Goal: Task Accomplishment & Management: Manage account settings

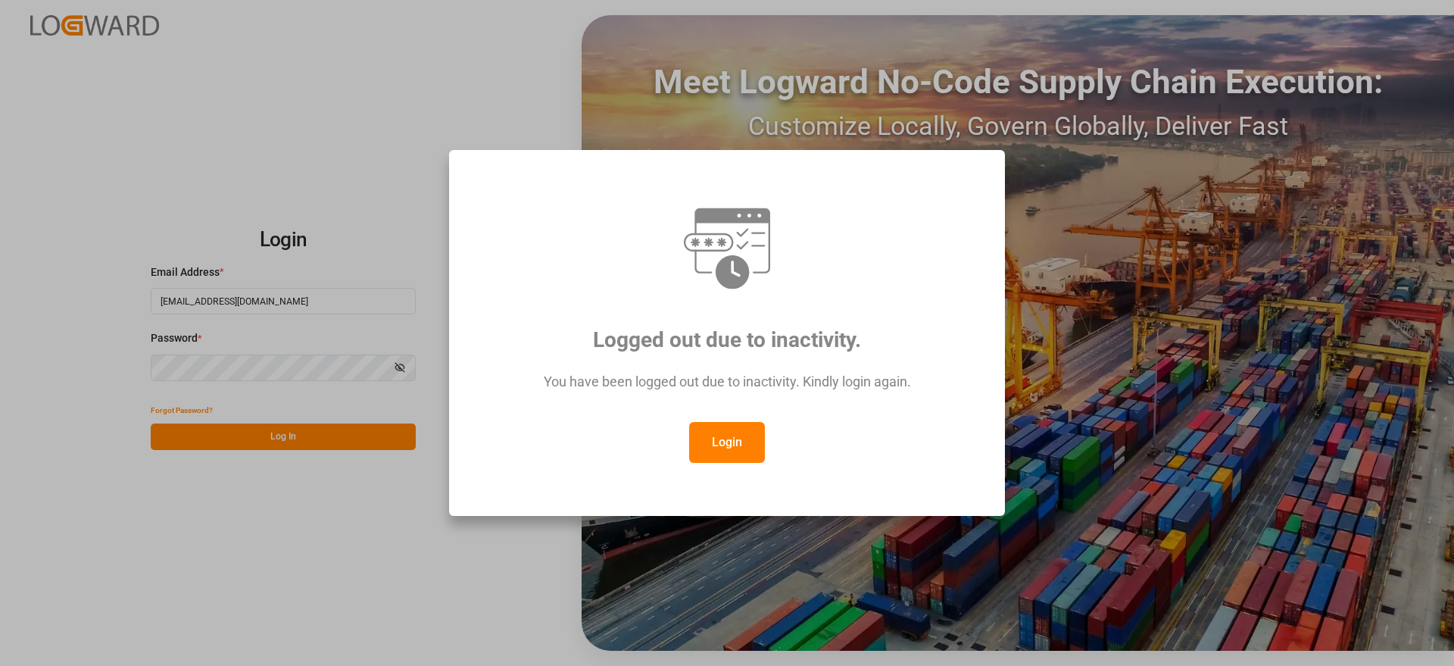
click at [738, 429] on button "Login" at bounding box center [727, 442] width 76 height 41
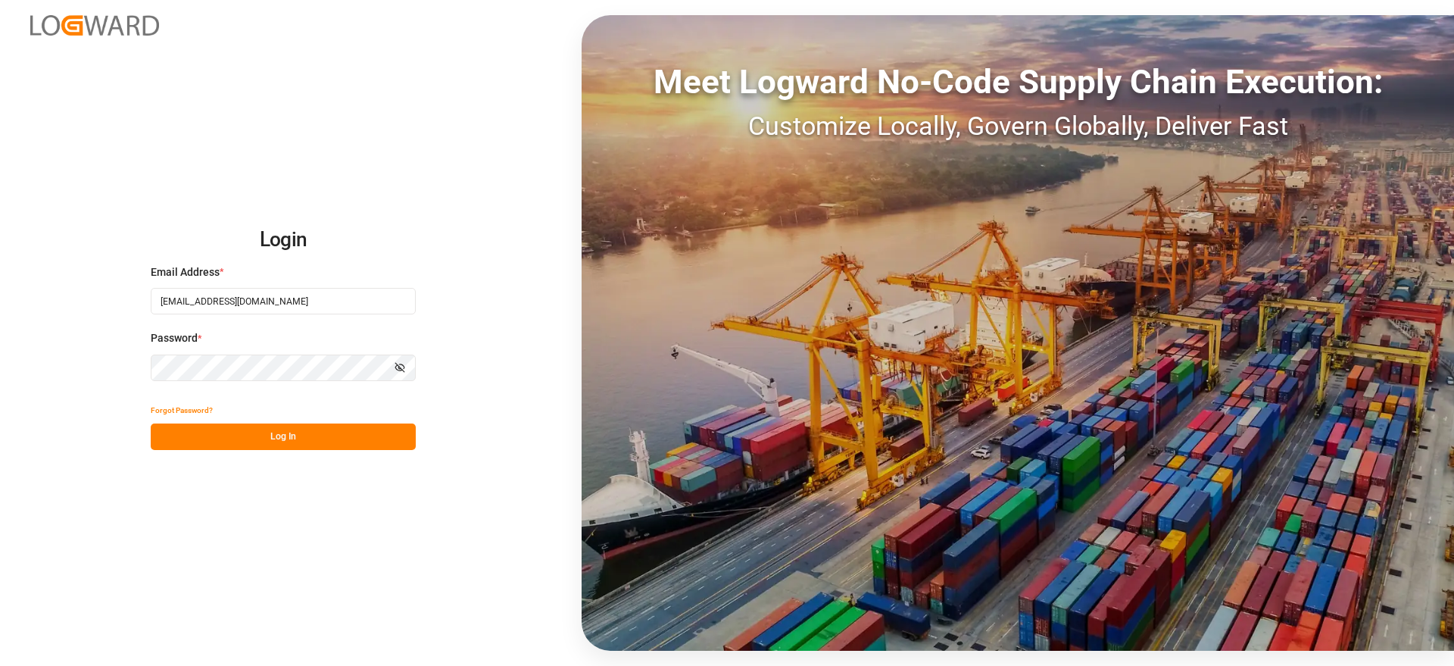
click at [311, 436] on button "Log In" at bounding box center [283, 436] width 265 height 27
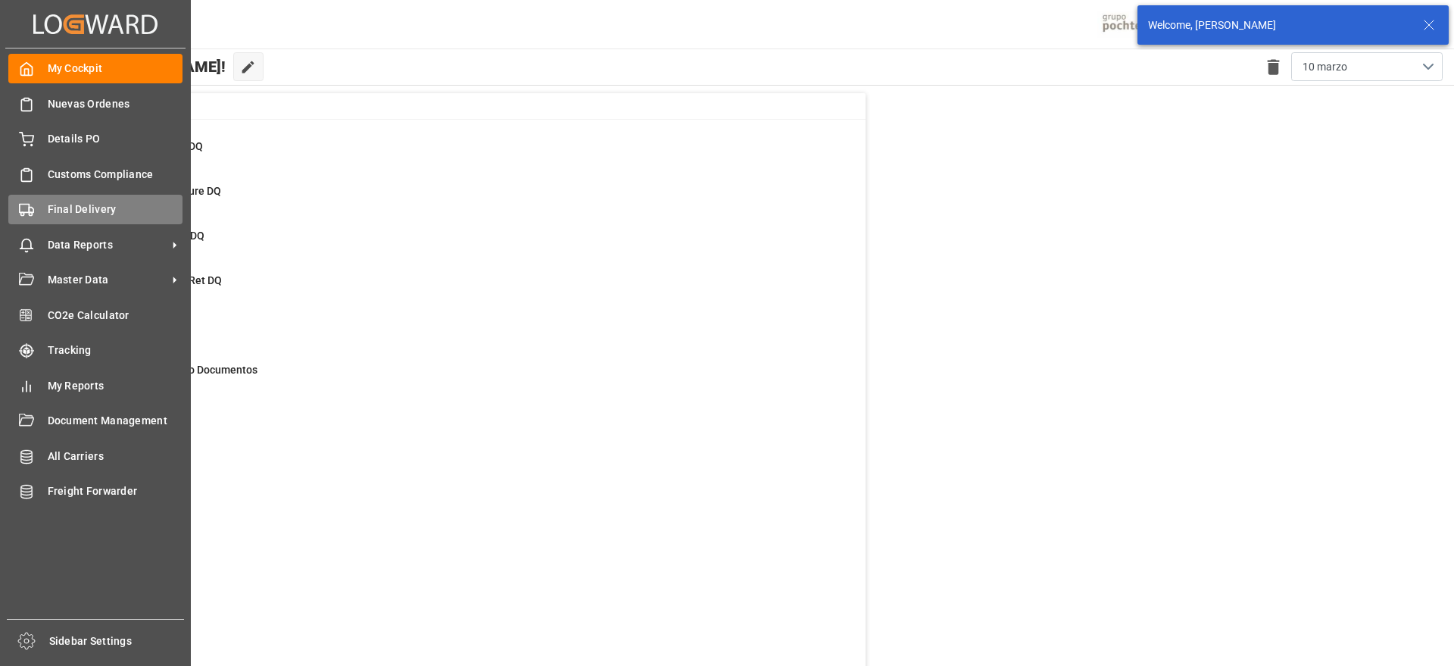
click at [58, 216] on span "Final Delivery" at bounding box center [116, 209] width 136 height 16
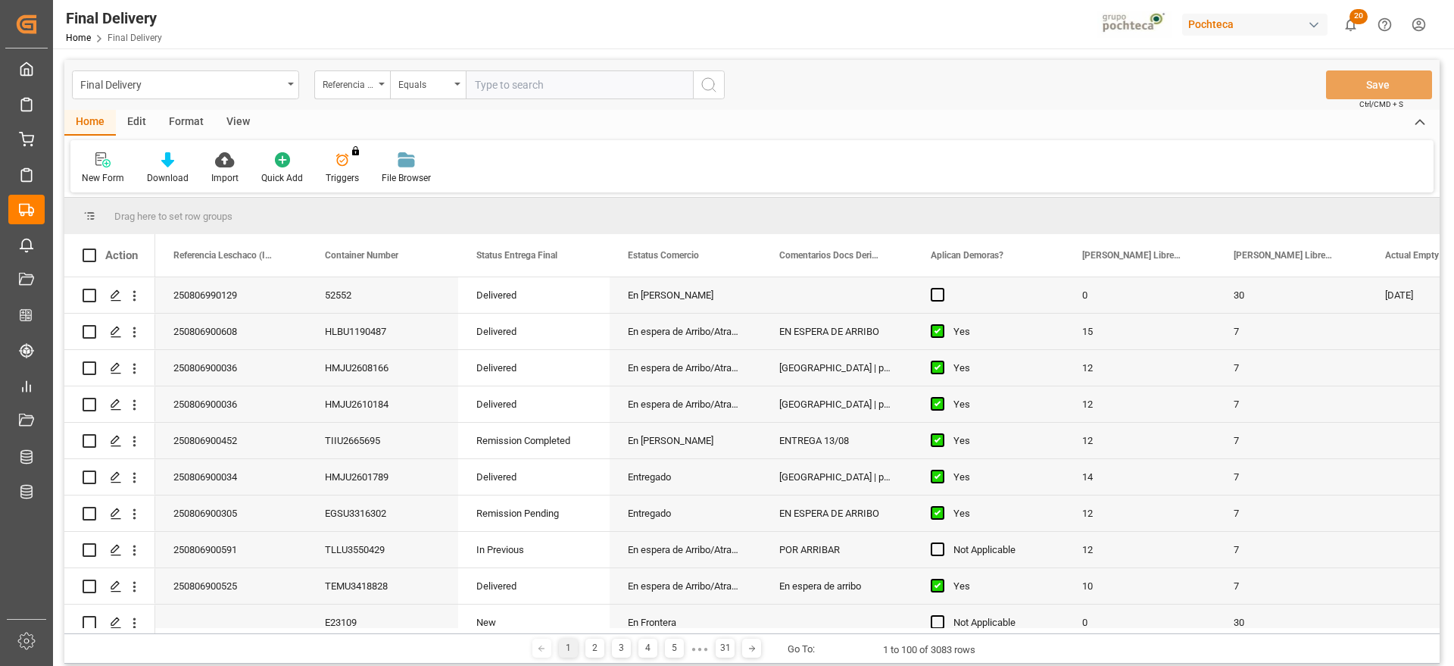
click at [533, 83] on input "text" at bounding box center [579, 84] width 227 height 29
type input "250806900034"
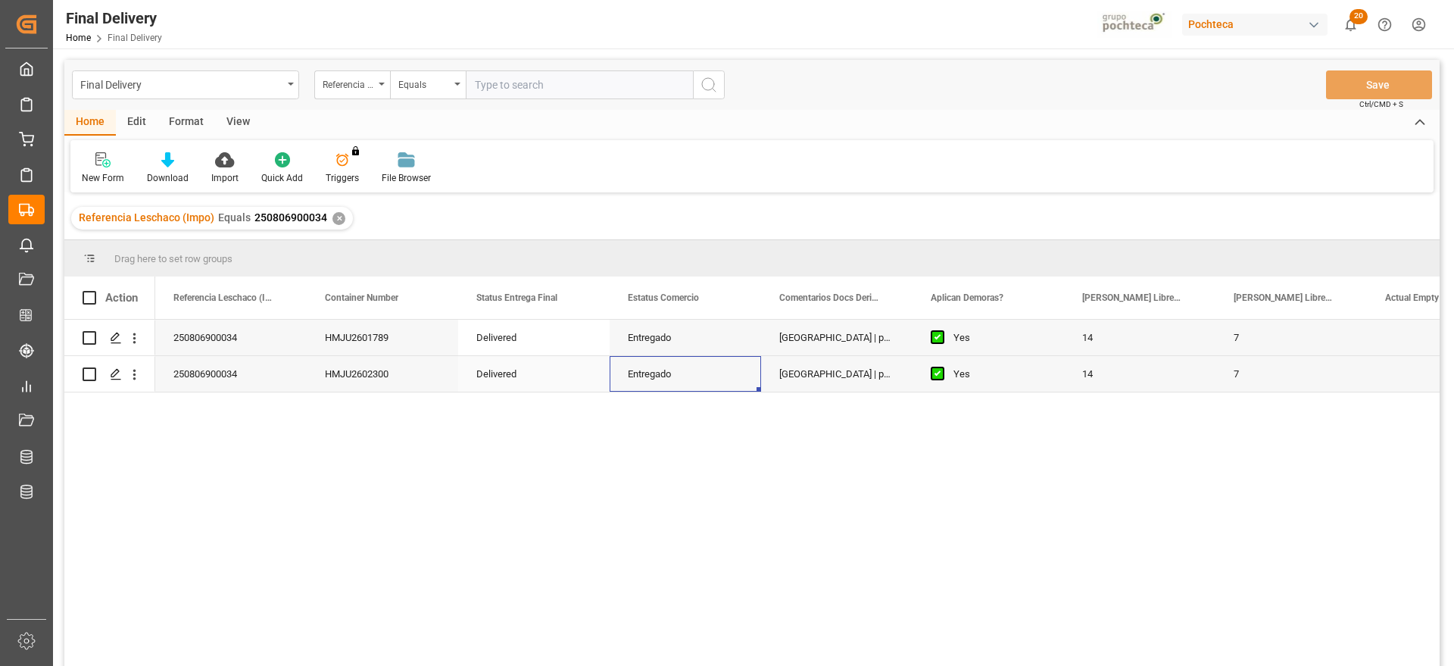
click at [667, 364] on div "Entregado" at bounding box center [685, 374] width 151 height 36
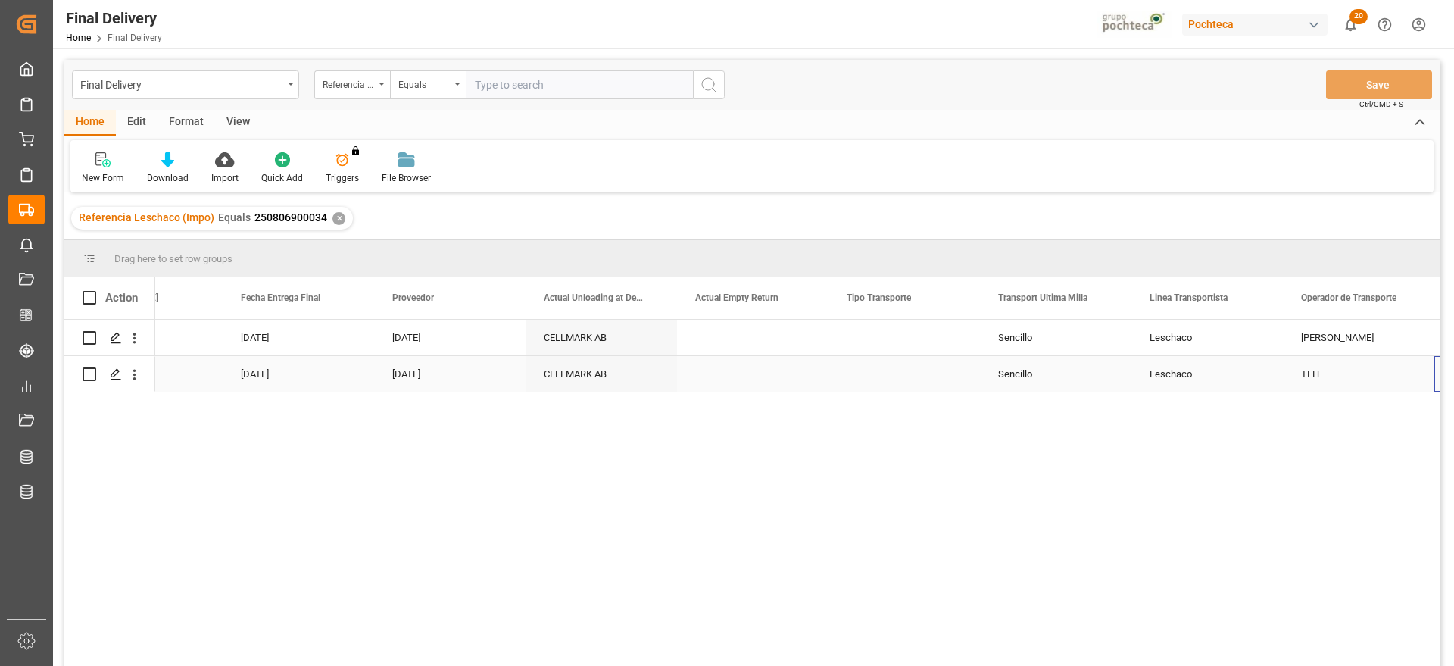
scroll to position [0, 4326]
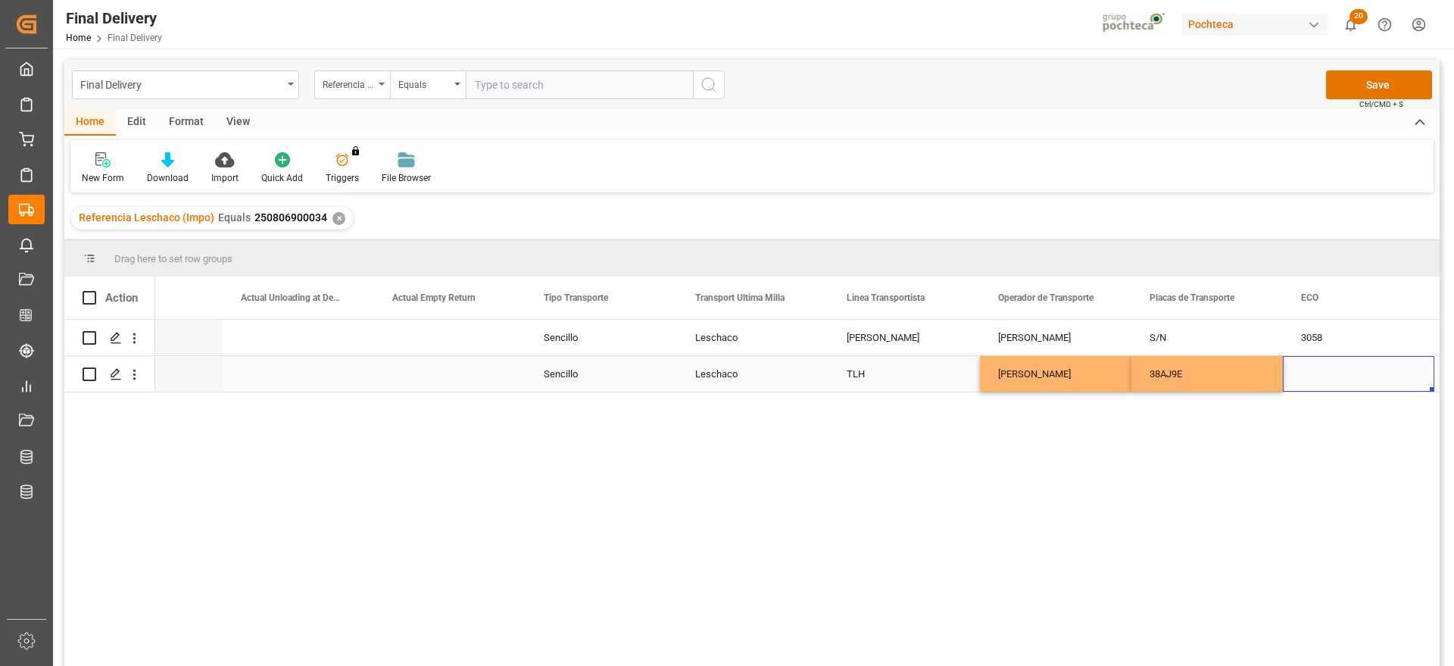
click at [1322, 370] on div "Press SPACE to select this row." at bounding box center [1358, 374] width 151 height 36
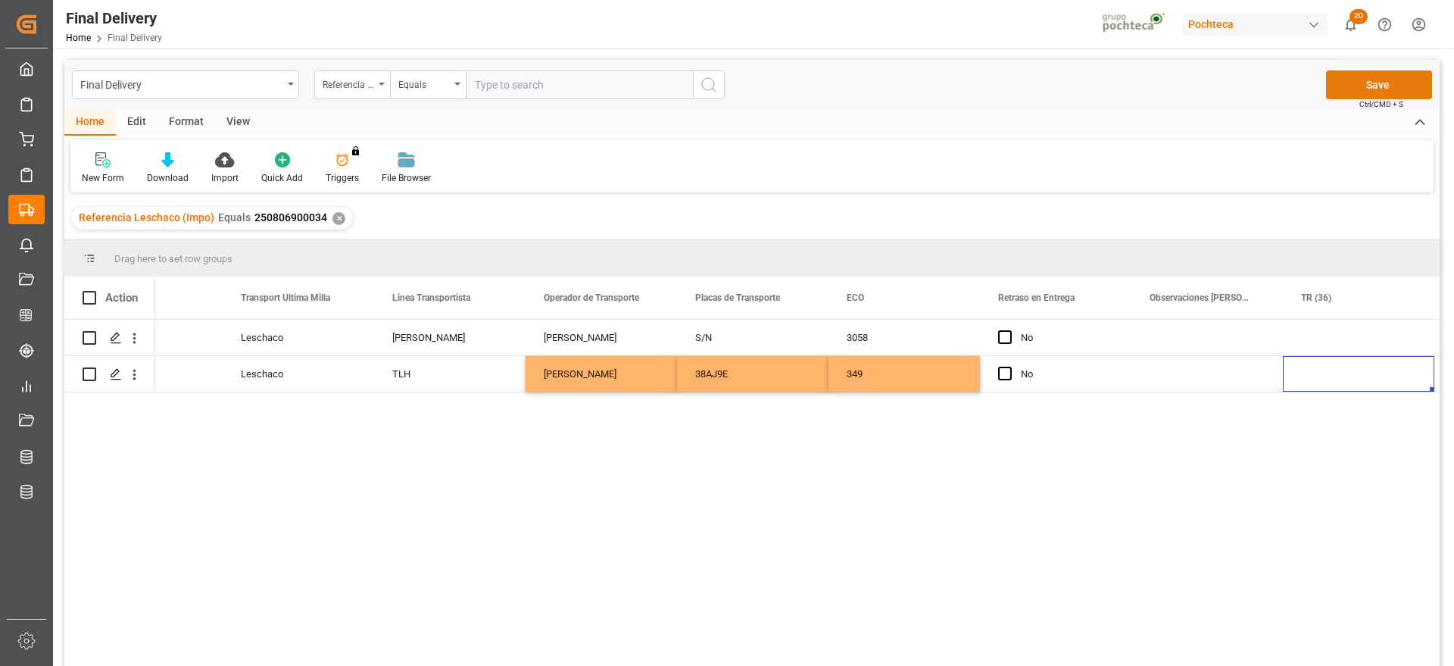
click at [1379, 82] on button "Save" at bounding box center [1379, 84] width 106 height 29
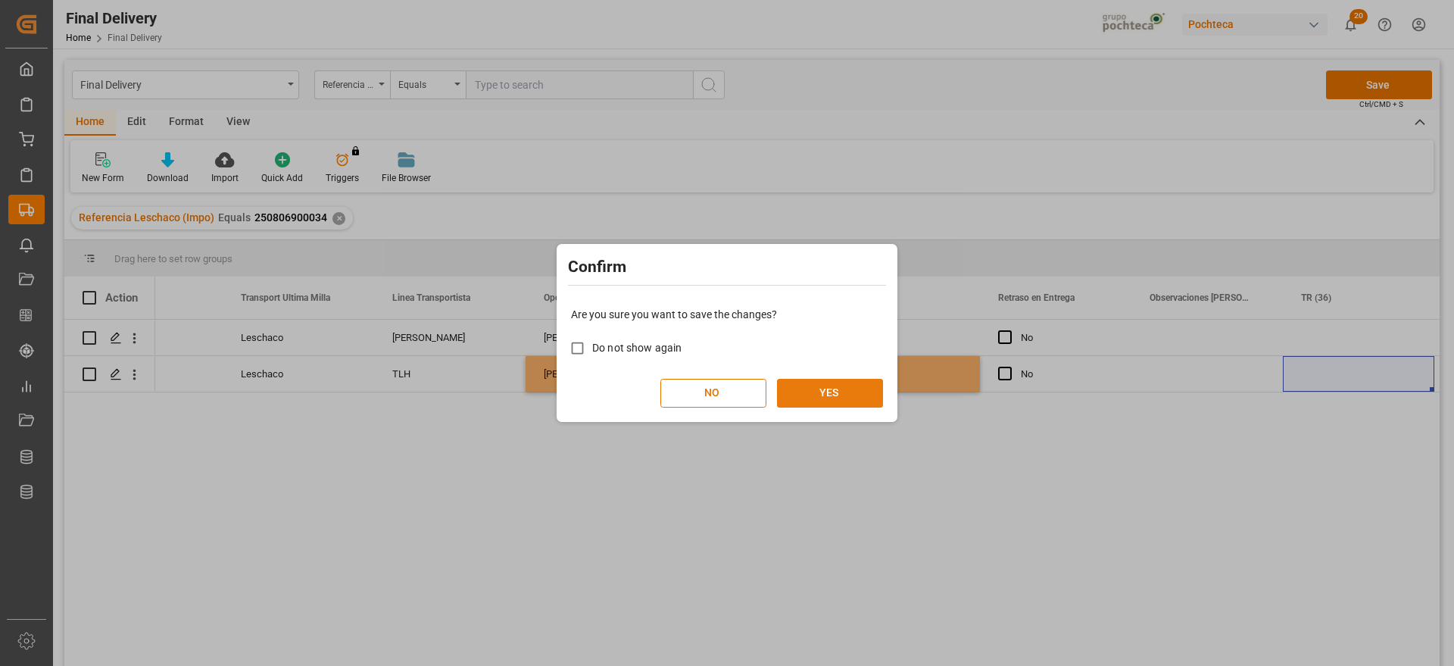
drag, startPoint x: 816, startPoint y: 386, endPoint x: 797, endPoint y: 408, distance: 29.0
click at [815, 386] on button "YES" at bounding box center [830, 393] width 106 height 29
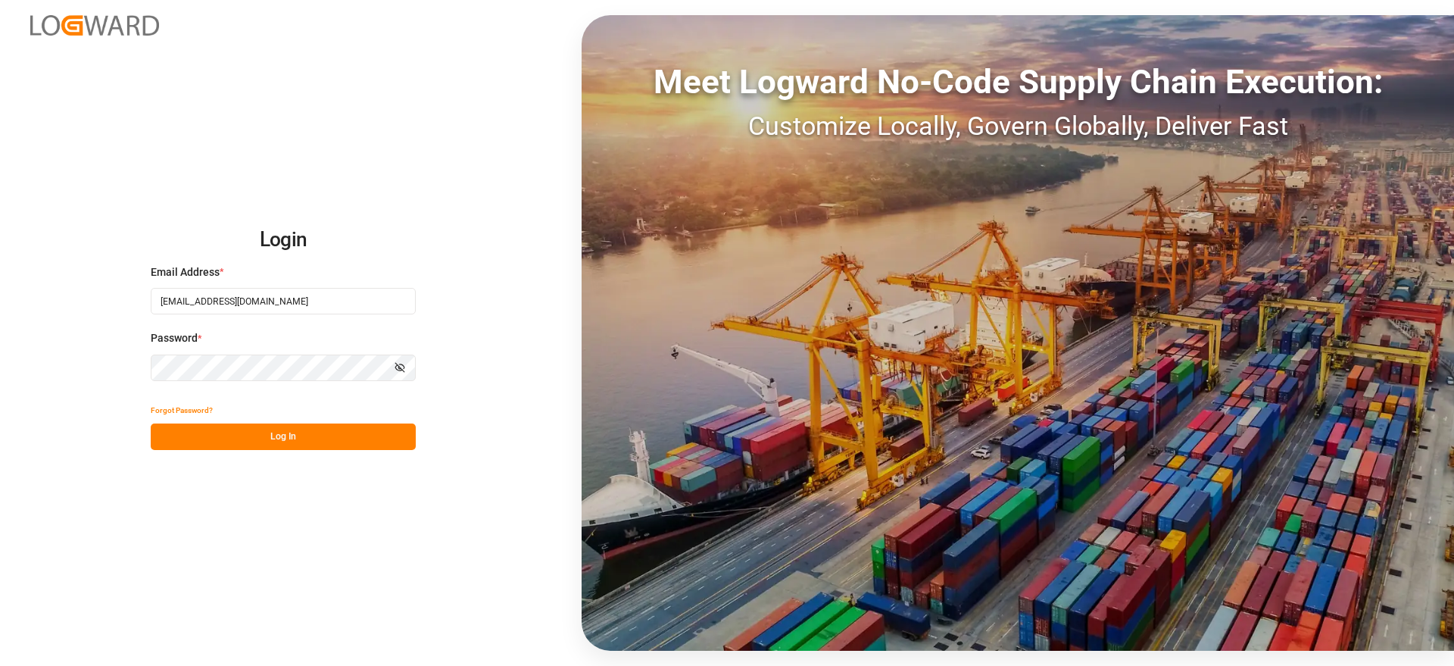
click at [338, 436] on button "Log In" at bounding box center [283, 436] width 265 height 27
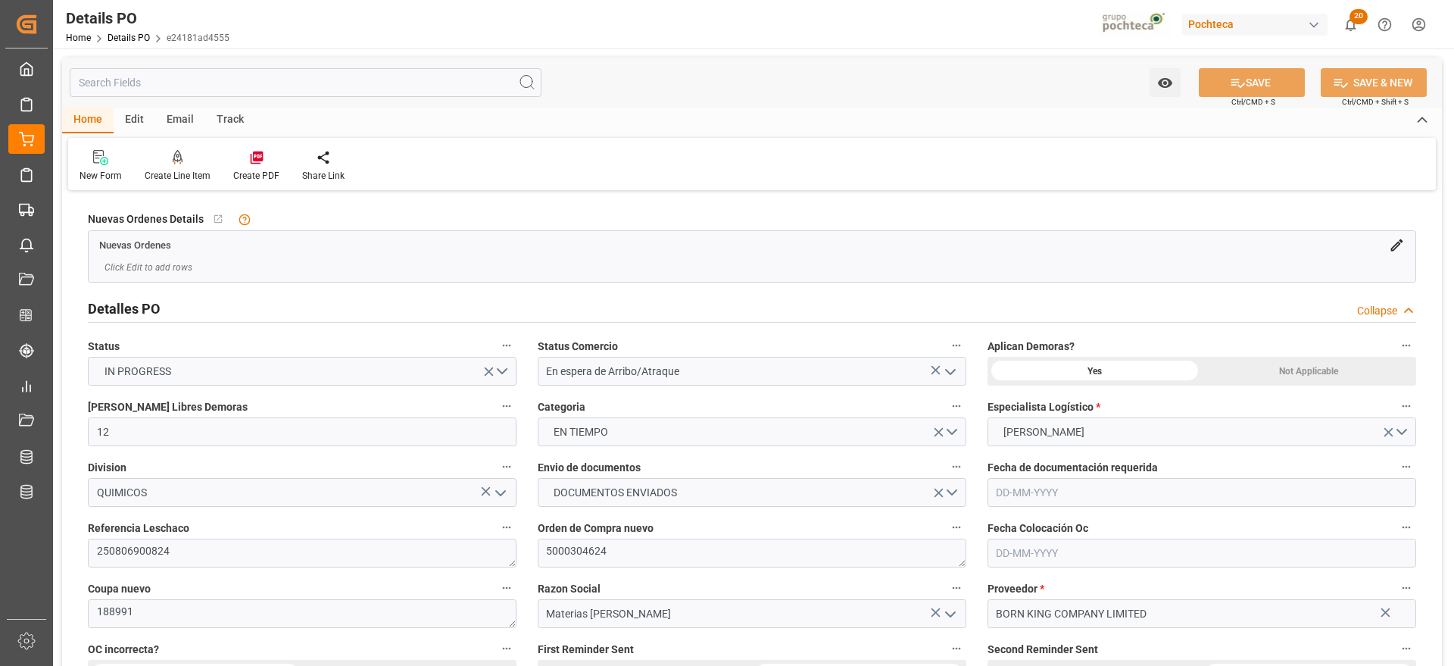
type input "12"
type input "06-08-2025"
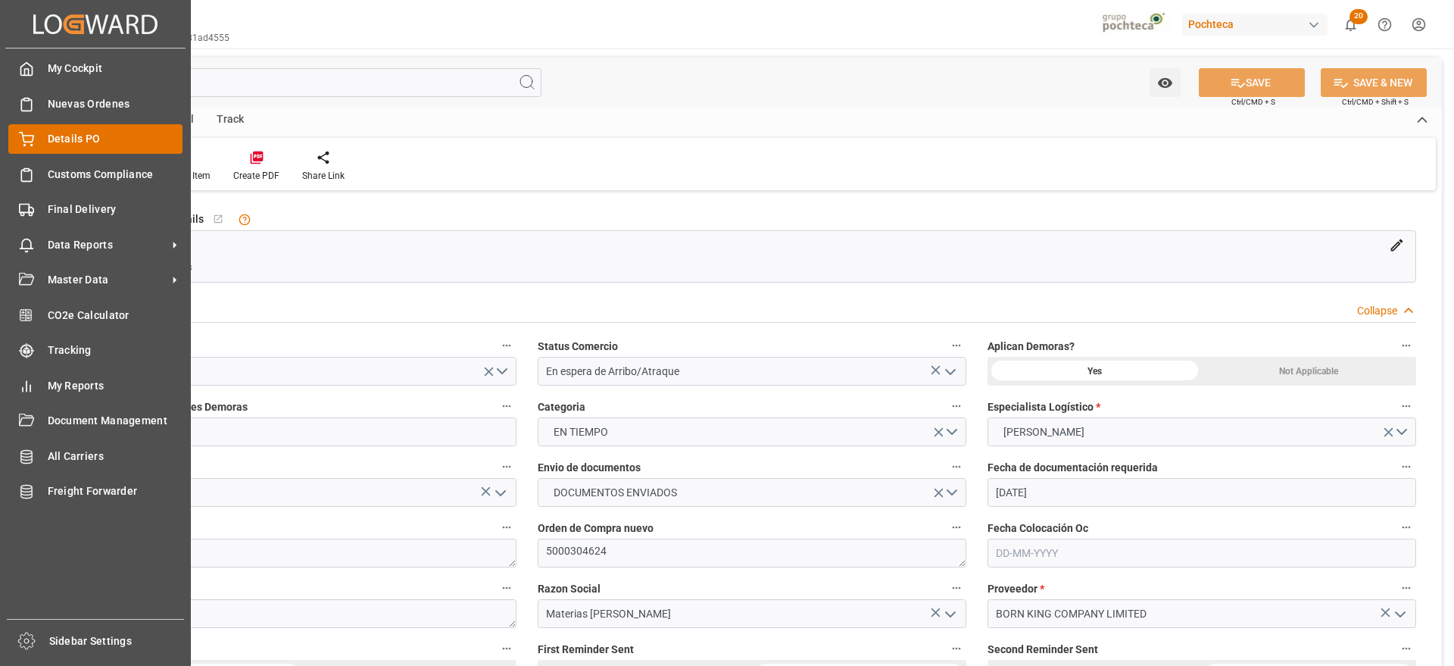
click at [36, 132] on div "Details PO Details PO" at bounding box center [95, 139] width 174 height 30
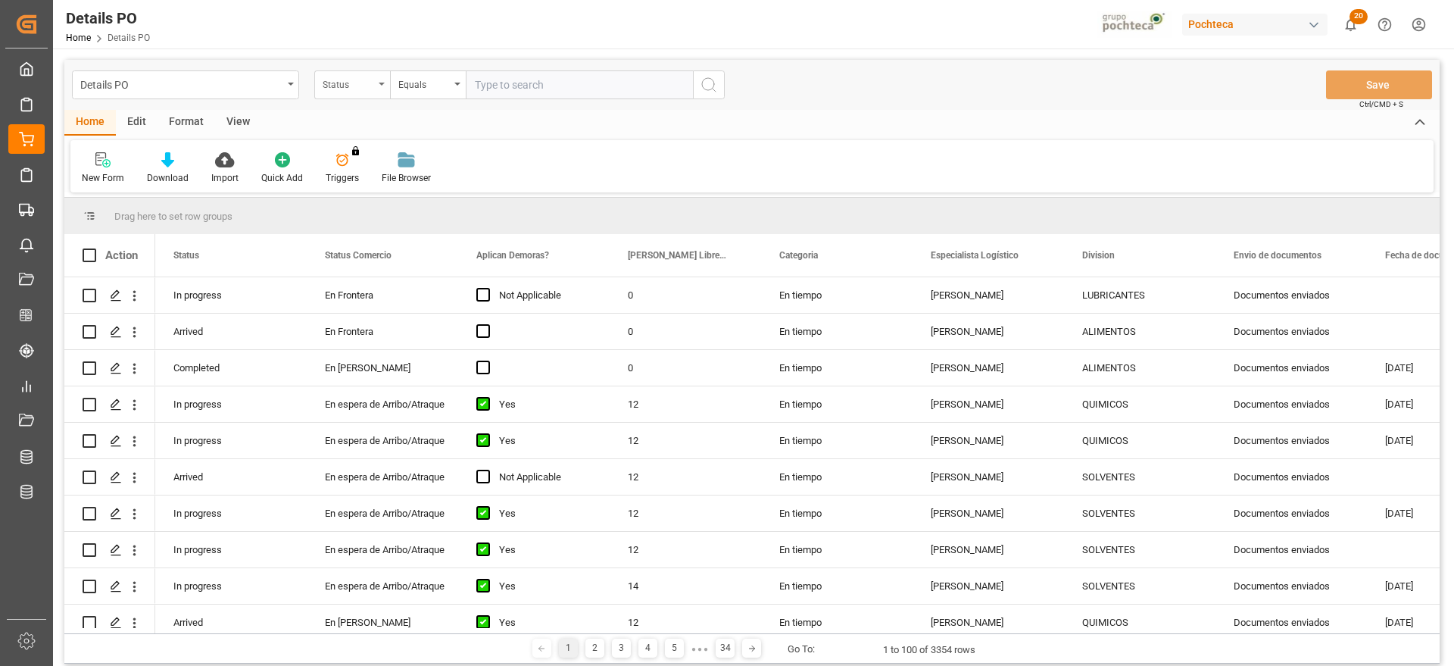
click at [345, 83] on div "Status" at bounding box center [349, 82] width 52 height 17
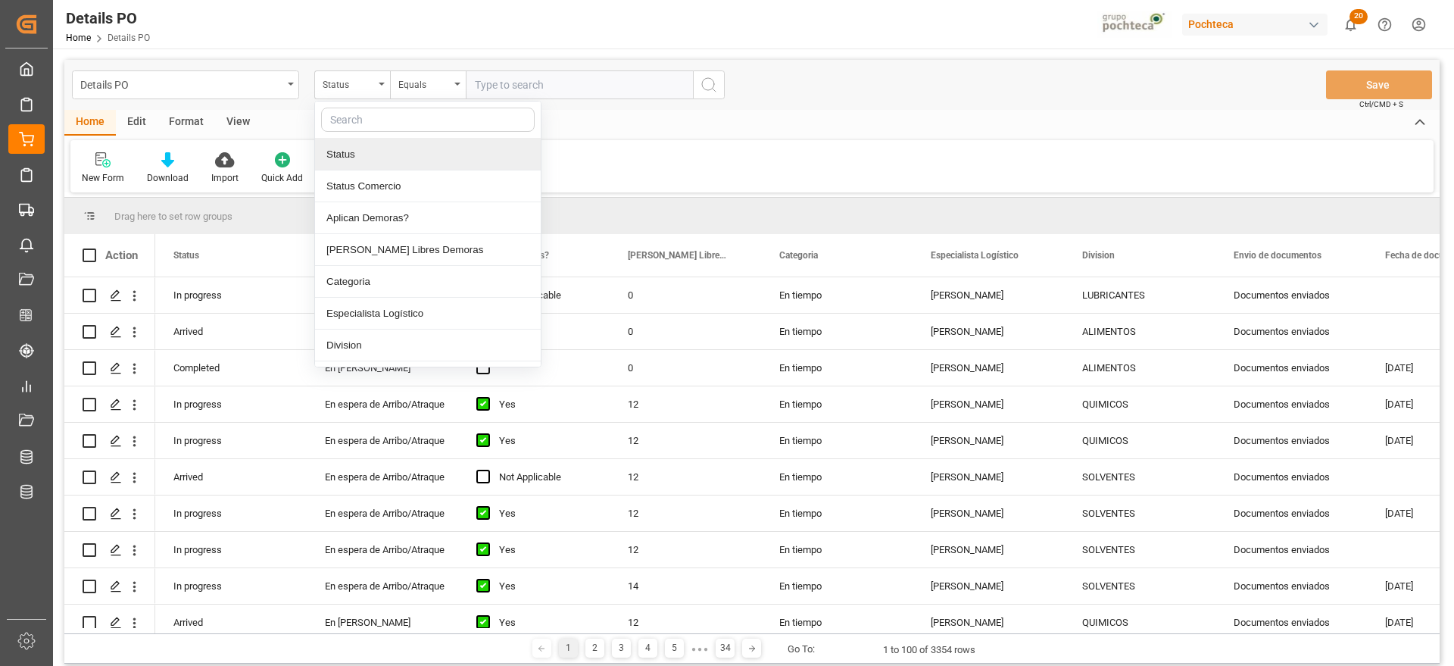
click at [379, 128] on input "text" at bounding box center [428, 120] width 214 height 24
type input "r"
type input "ord"
click at [448, 153] on div "Orden de Compra nuevo" at bounding box center [428, 155] width 226 height 32
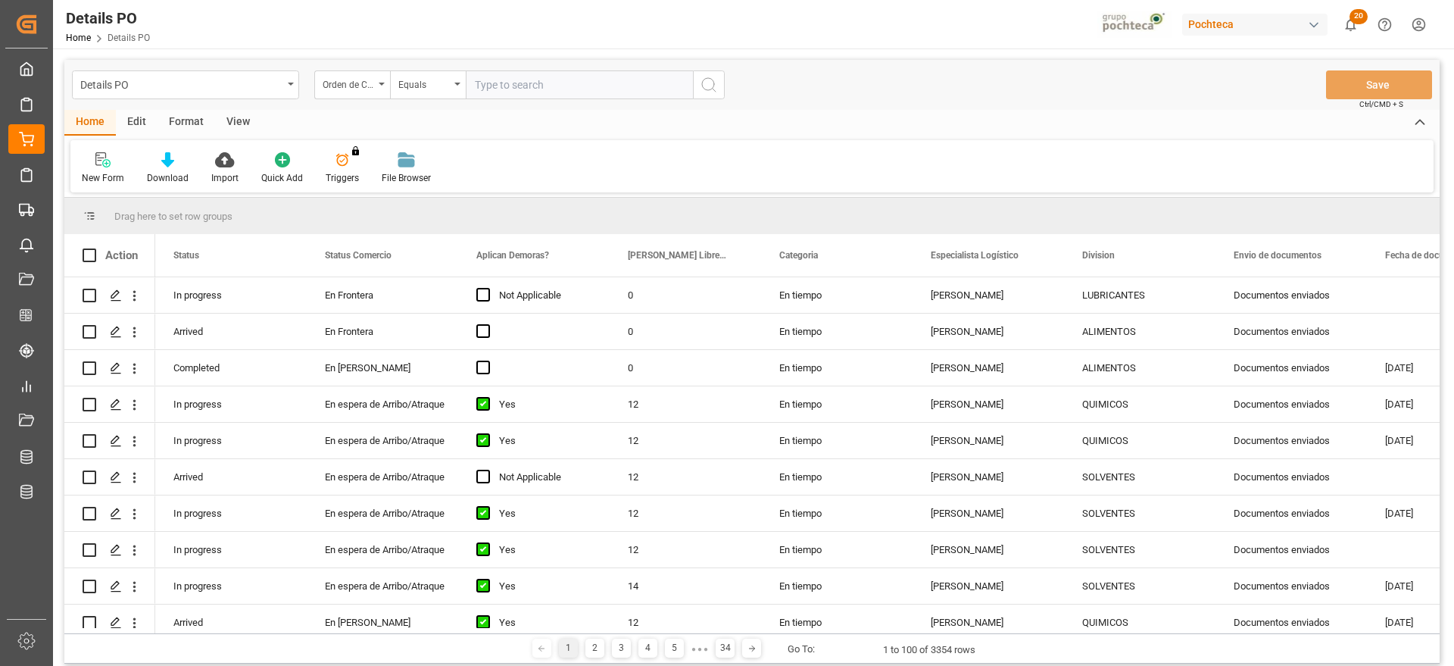
click at [503, 86] on input "text" at bounding box center [579, 84] width 227 height 29
paste input "5000303909"
type input "5000303909"
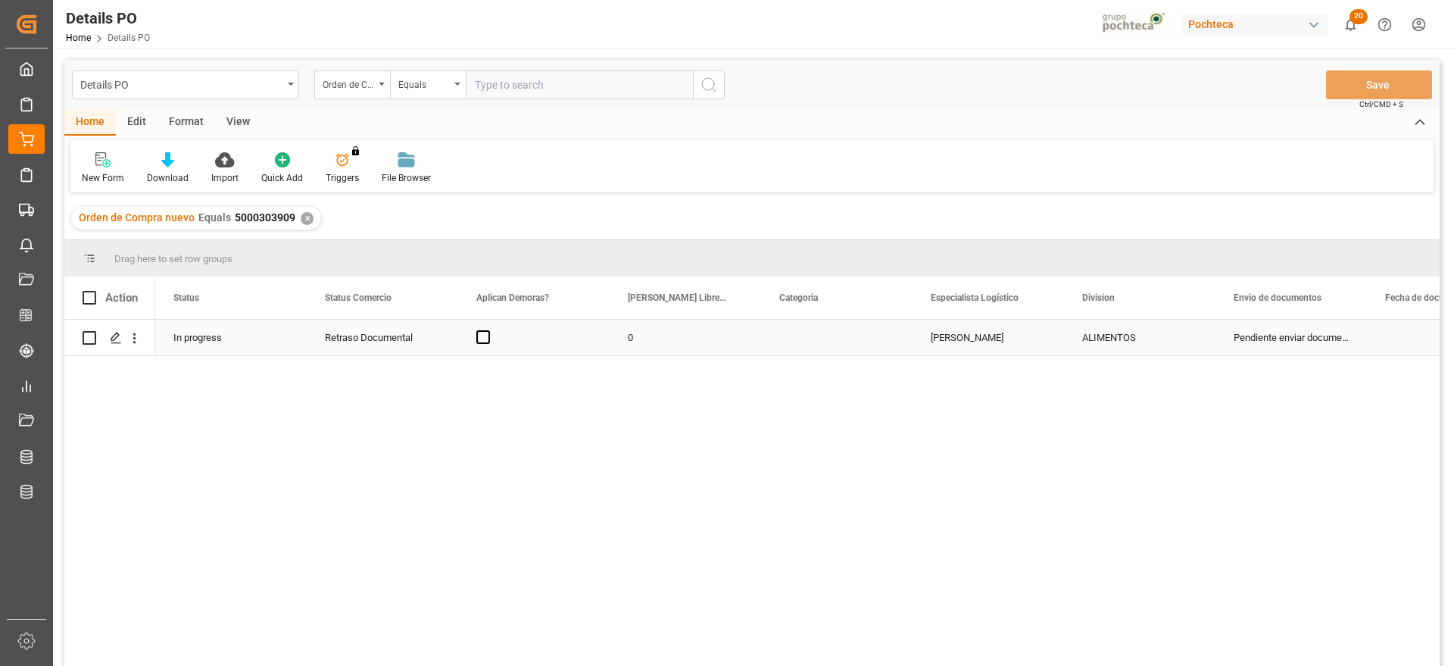
click at [351, 341] on div "Retraso Documental" at bounding box center [382, 337] width 115 height 35
click at [422, 339] on div "Retraso Documental" at bounding box center [382, 337] width 115 height 35
click at [436, 342] on icon "open menu" at bounding box center [430, 347] width 18 height 18
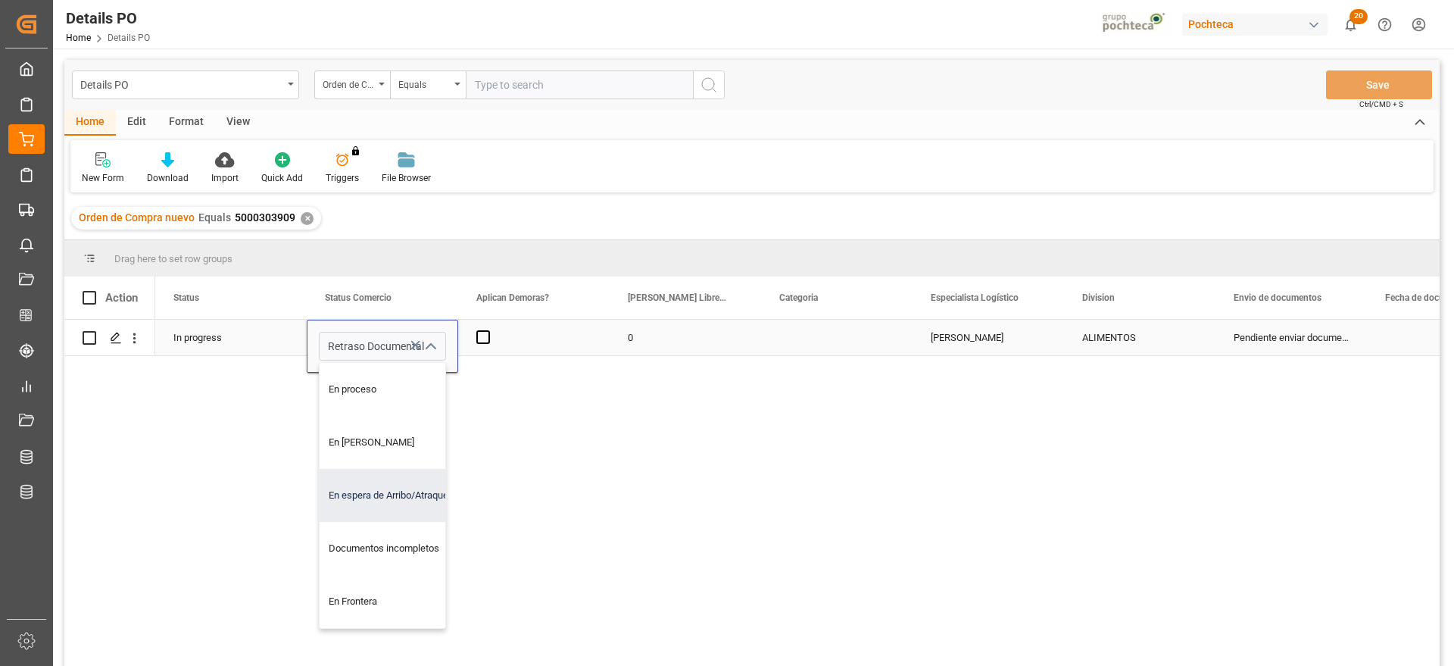
click at [399, 504] on div "En espera de Arribo/Atraque" at bounding box center [392, 495] width 144 height 53
type input "En espera de Arribo/Atraque"
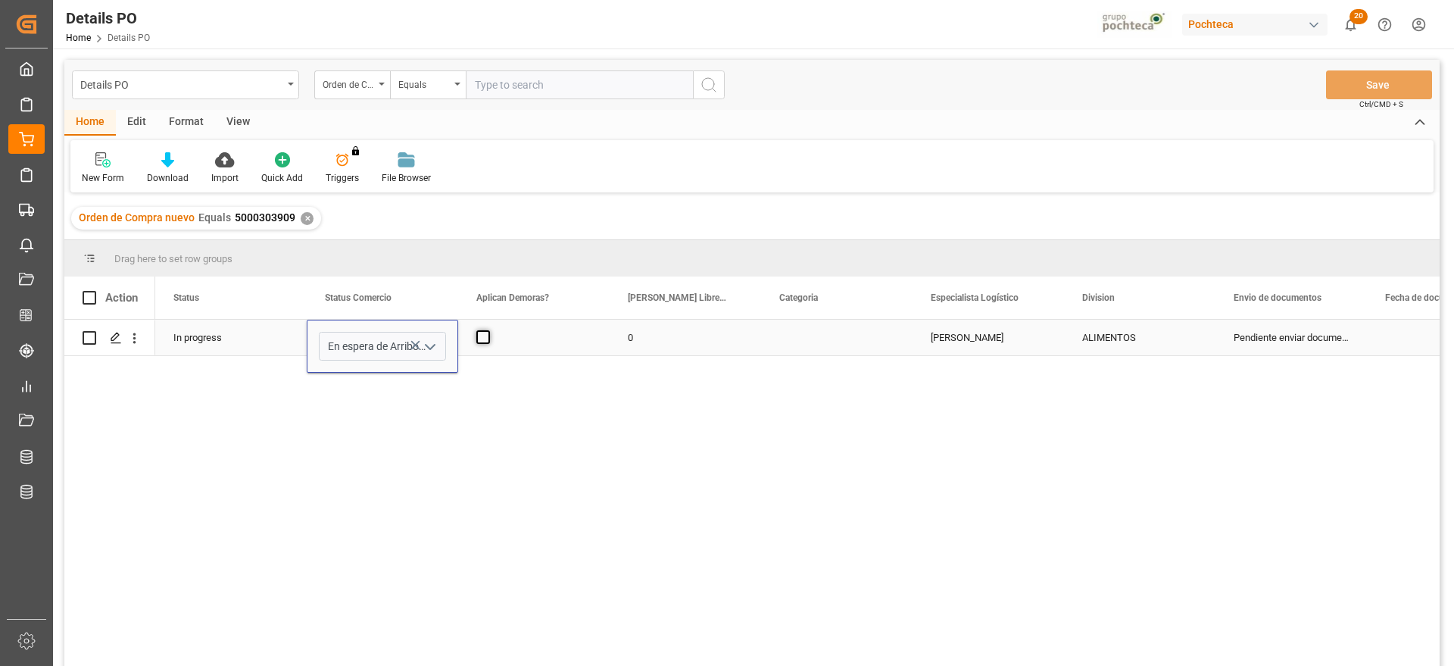
click at [478, 341] on span "Press SPACE to select this row." at bounding box center [483, 337] width 14 height 14
click at [488, 330] on input "Press SPACE to select this row." at bounding box center [488, 330] width 0 height 0
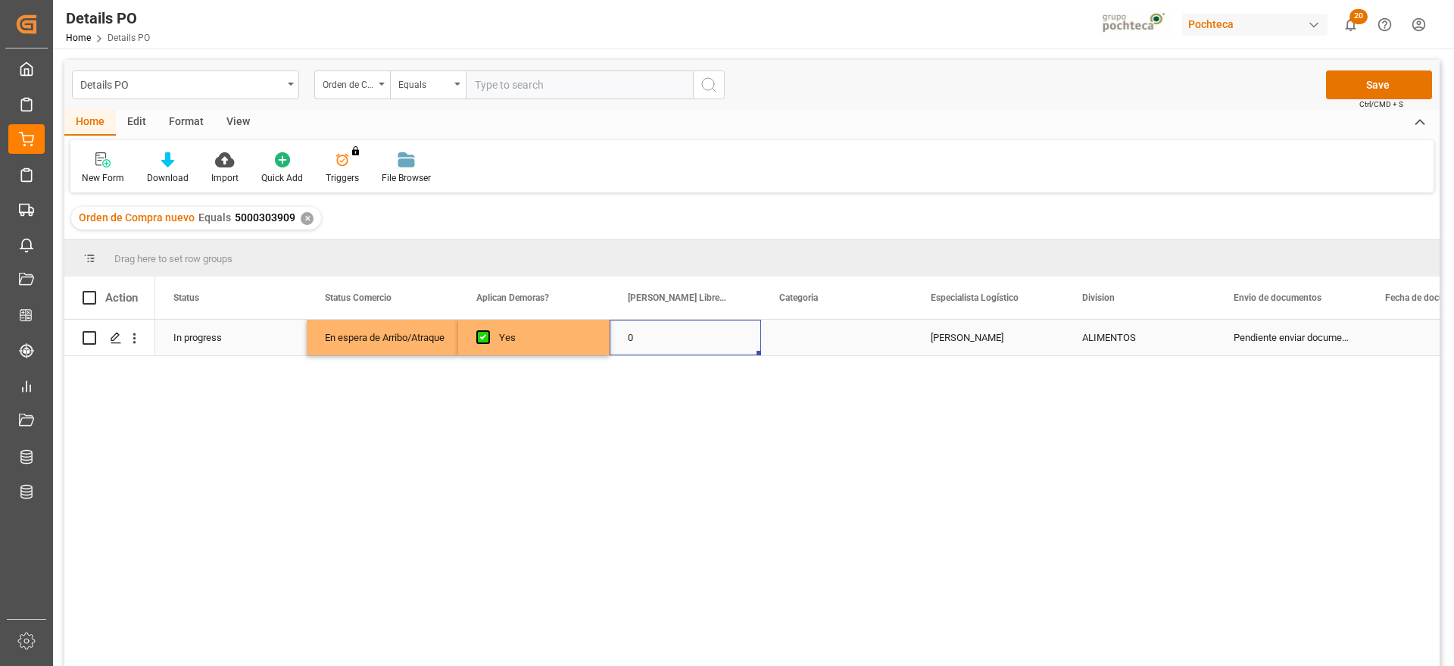
click at [650, 334] on div "0" at bounding box center [685, 338] width 151 height 36
click at [650, 334] on input "0" at bounding box center [685, 346] width 127 height 29
type input "12"
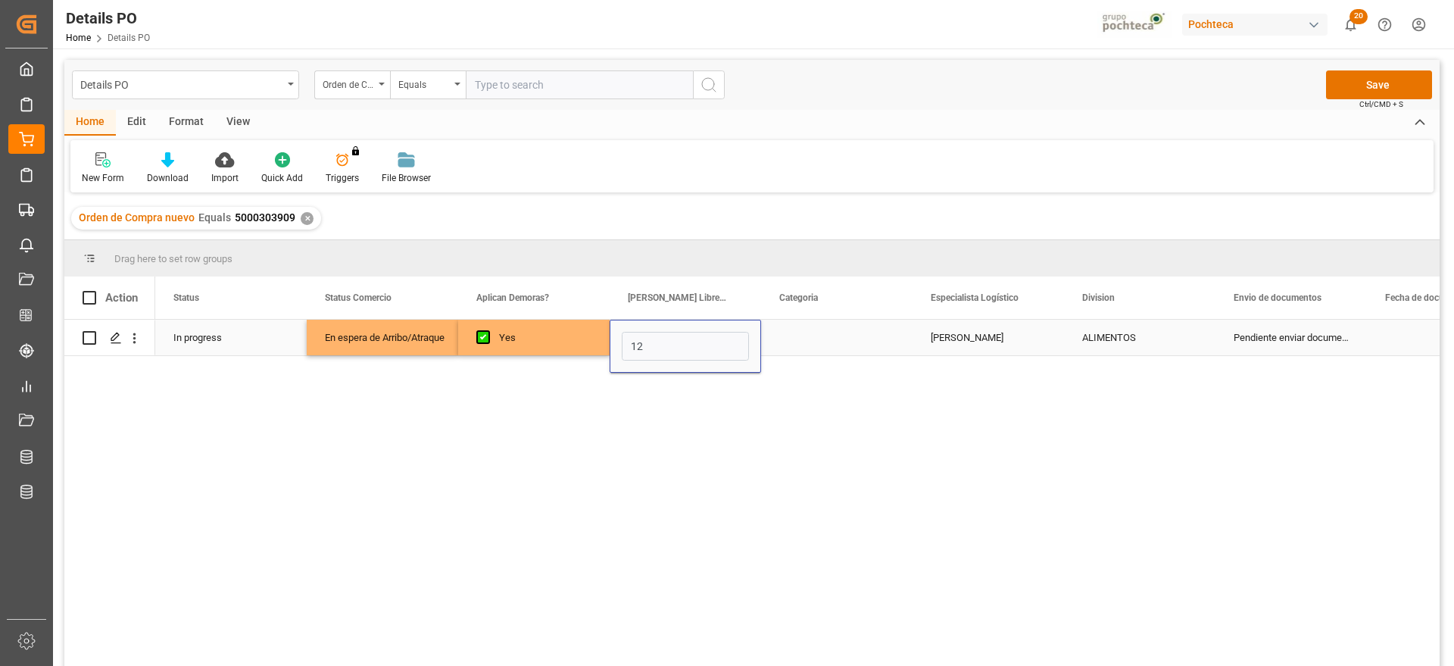
click at [848, 348] on div "Press SPACE to select this row." at bounding box center [836, 338] width 151 height 36
click at [884, 344] on button "Select" at bounding box center [836, 346] width 127 height 29
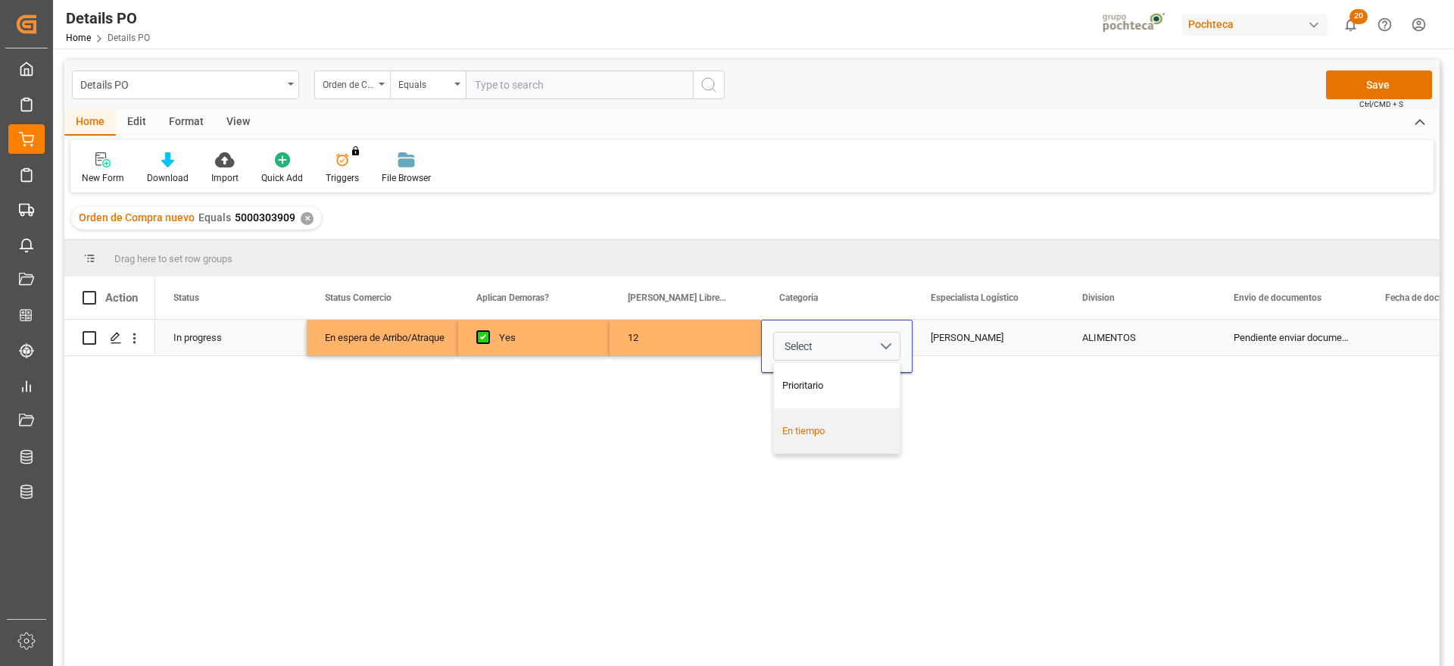
click at [849, 441] on div "En tiempo" at bounding box center [837, 430] width 126 height 45
click at [994, 345] on div "Paola Díaz López" at bounding box center [988, 338] width 151 height 36
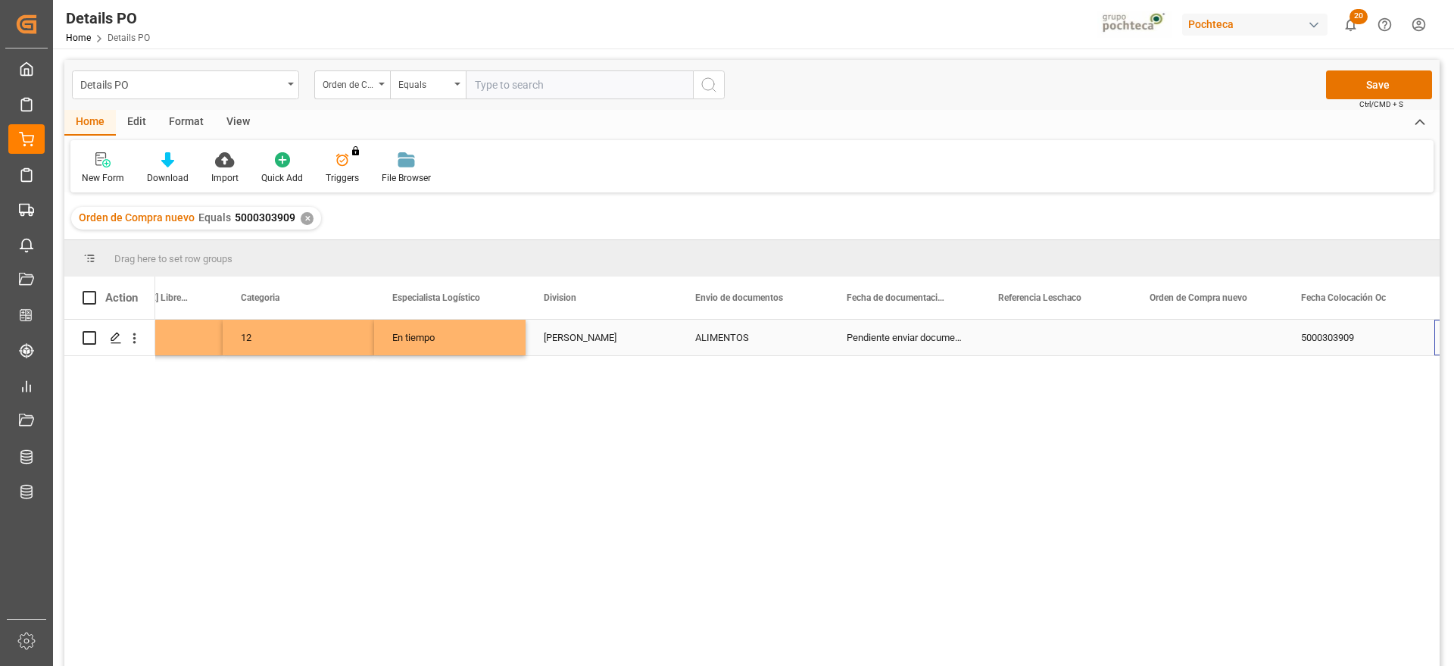
scroll to position [0, 539]
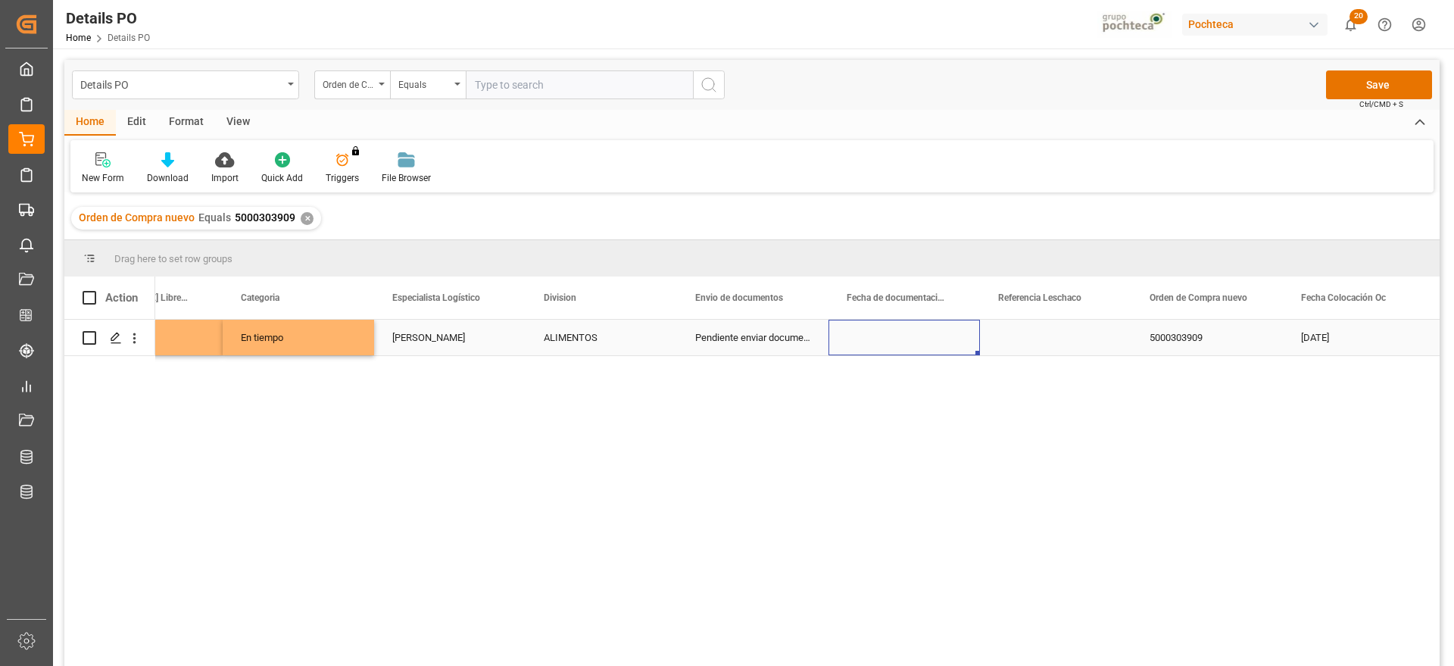
click at [941, 342] on div "Press SPACE to select this row." at bounding box center [904, 338] width 151 height 36
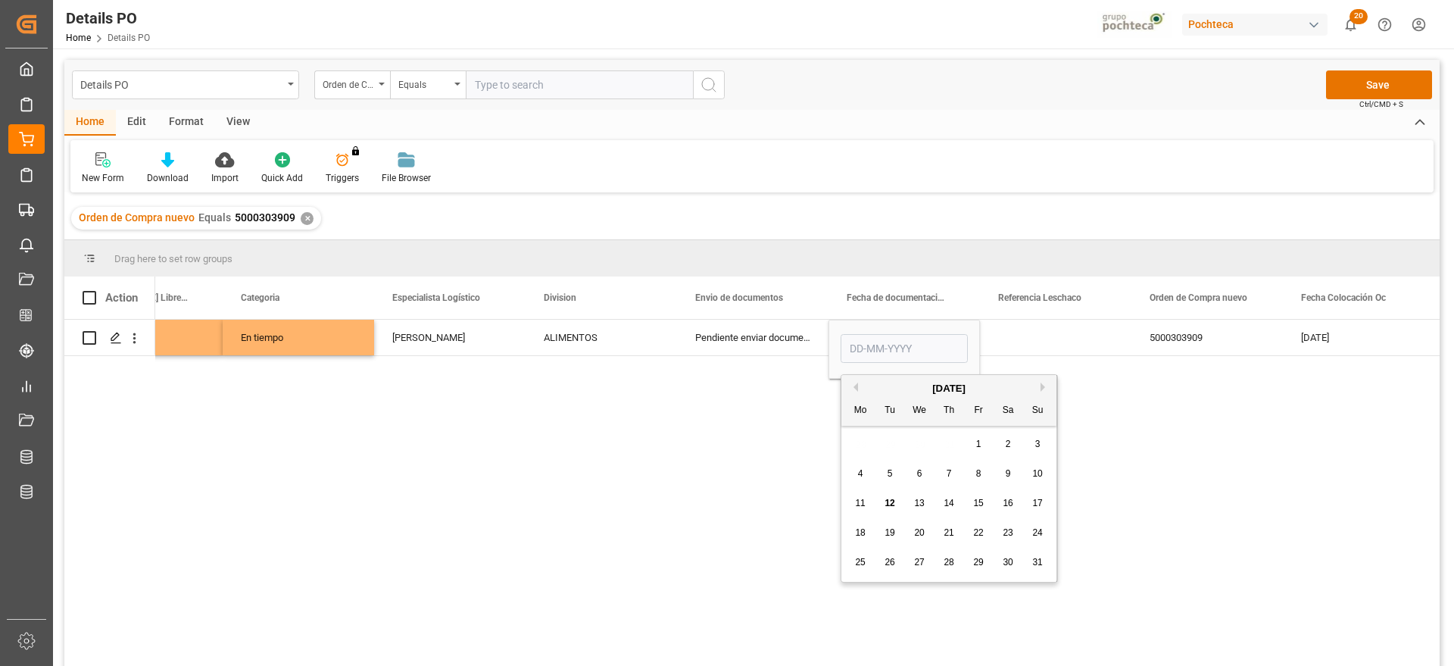
click at [917, 478] on span "6" at bounding box center [919, 473] width 5 height 11
type input "06-08-2025"
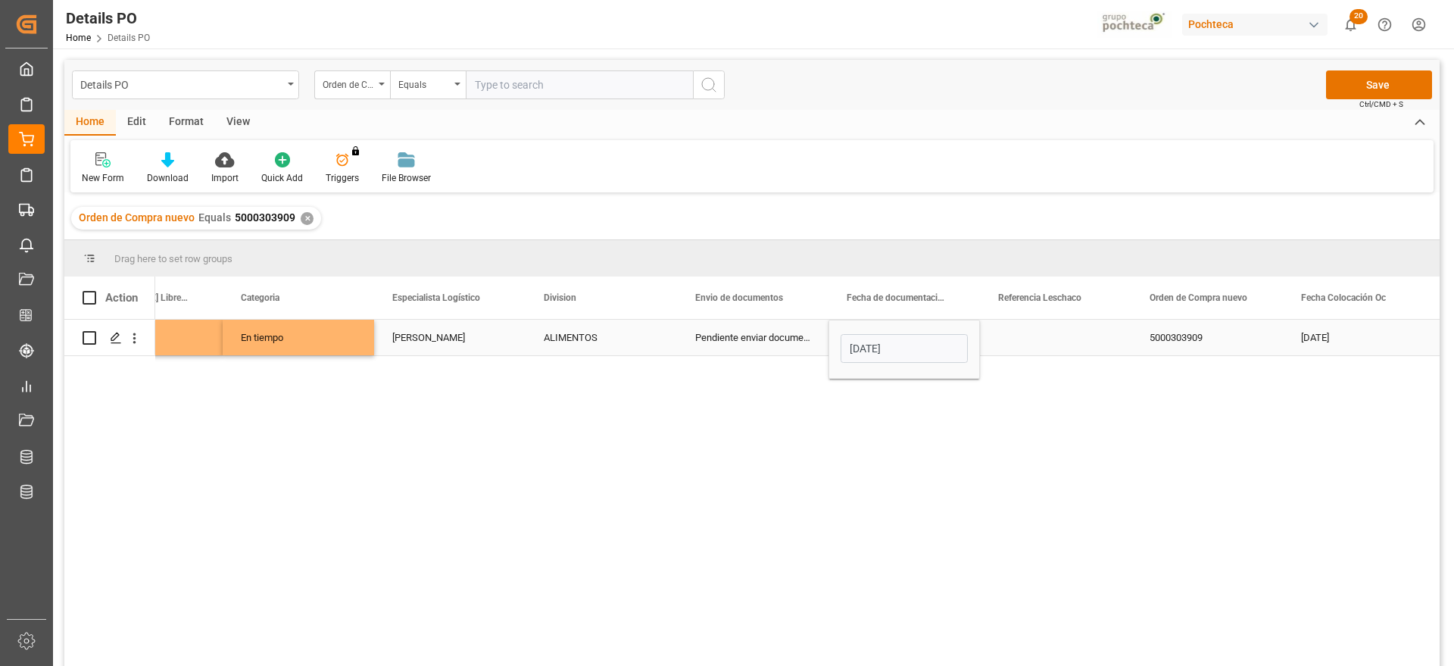
click at [1040, 342] on div "Press SPACE to select this row." at bounding box center [1055, 338] width 151 height 36
click at [908, 348] on div "06-08-2025" at bounding box center [904, 338] width 151 height 36
click at [1265, 344] on div "5000303909" at bounding box center [1207, 338] width 151 height 36
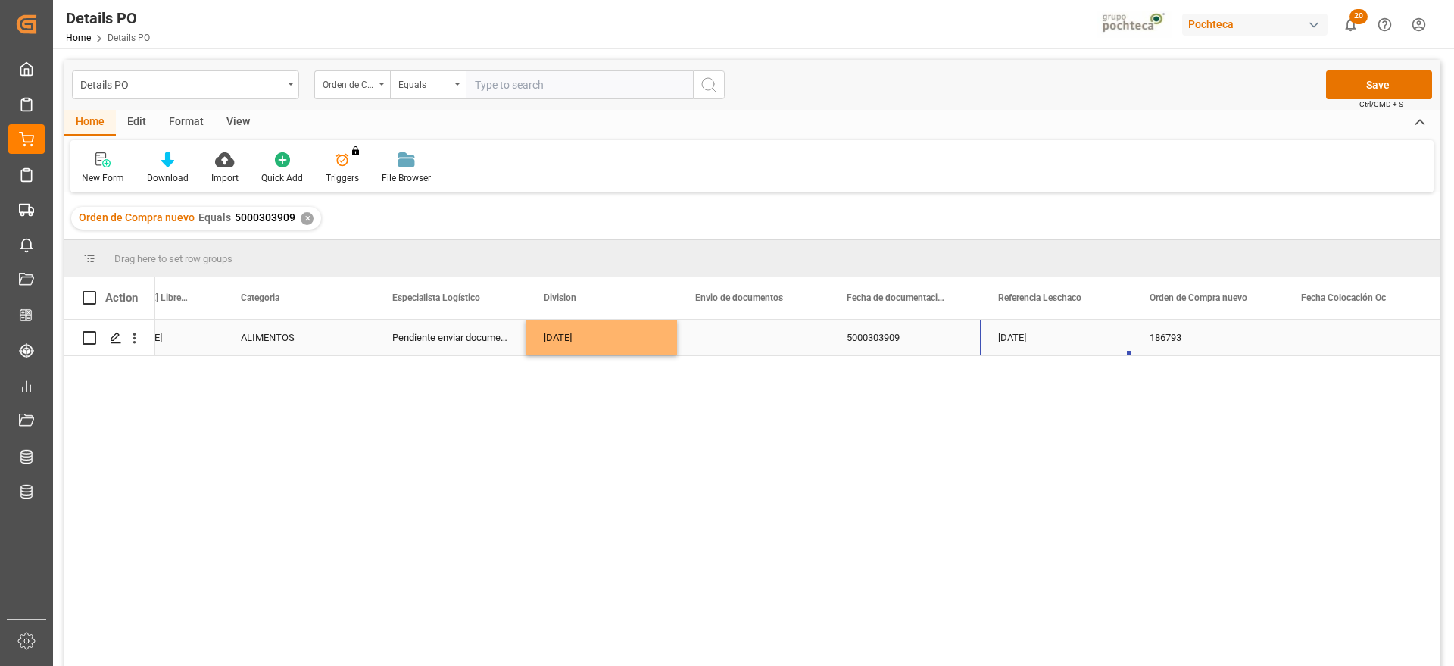
scroll to position [0, 841]
click at [735, 341] on div "Press SPACE to select this row." at bounding box center [752, 338] width 151 height 36
click at [735, 341] on input "Press SPACE to select this row." at bounding box center [752, 346] width 127 height 29
type input "250806900842"
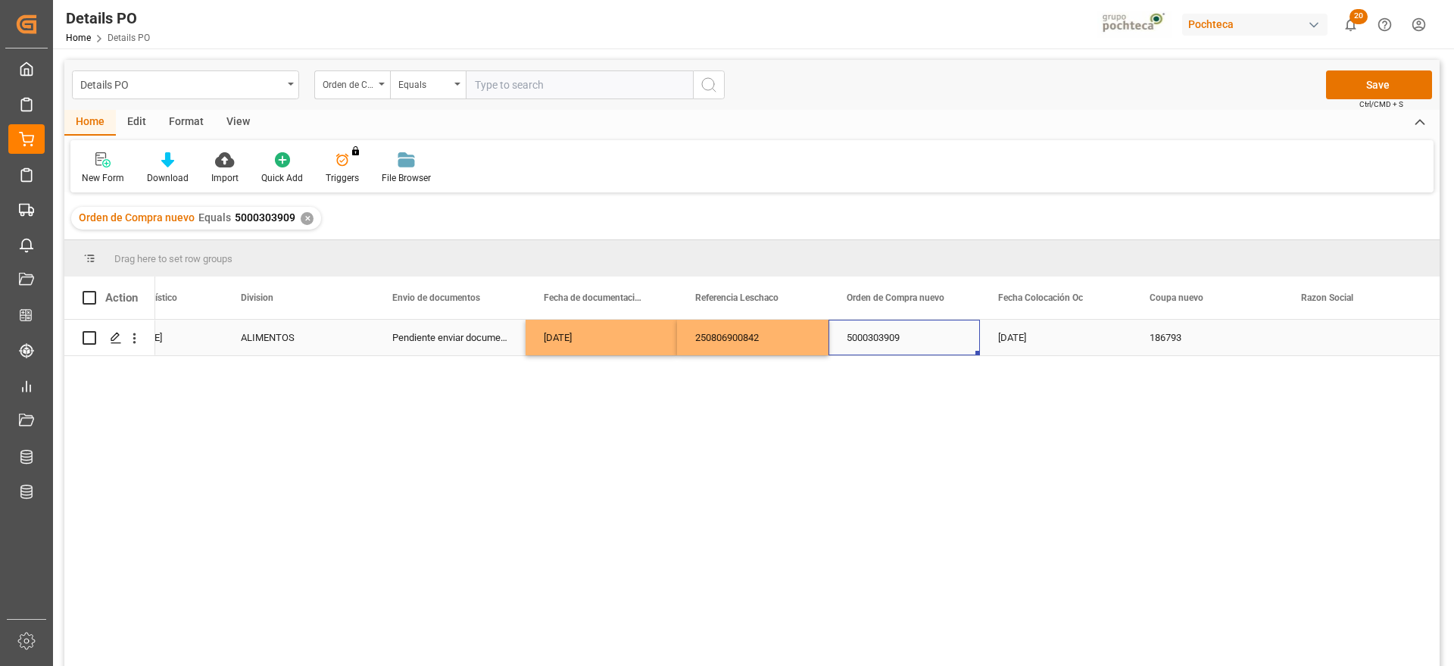
click at [957, 339] on div "5000303909" at bounding box center [904, 338] width 151 height 36
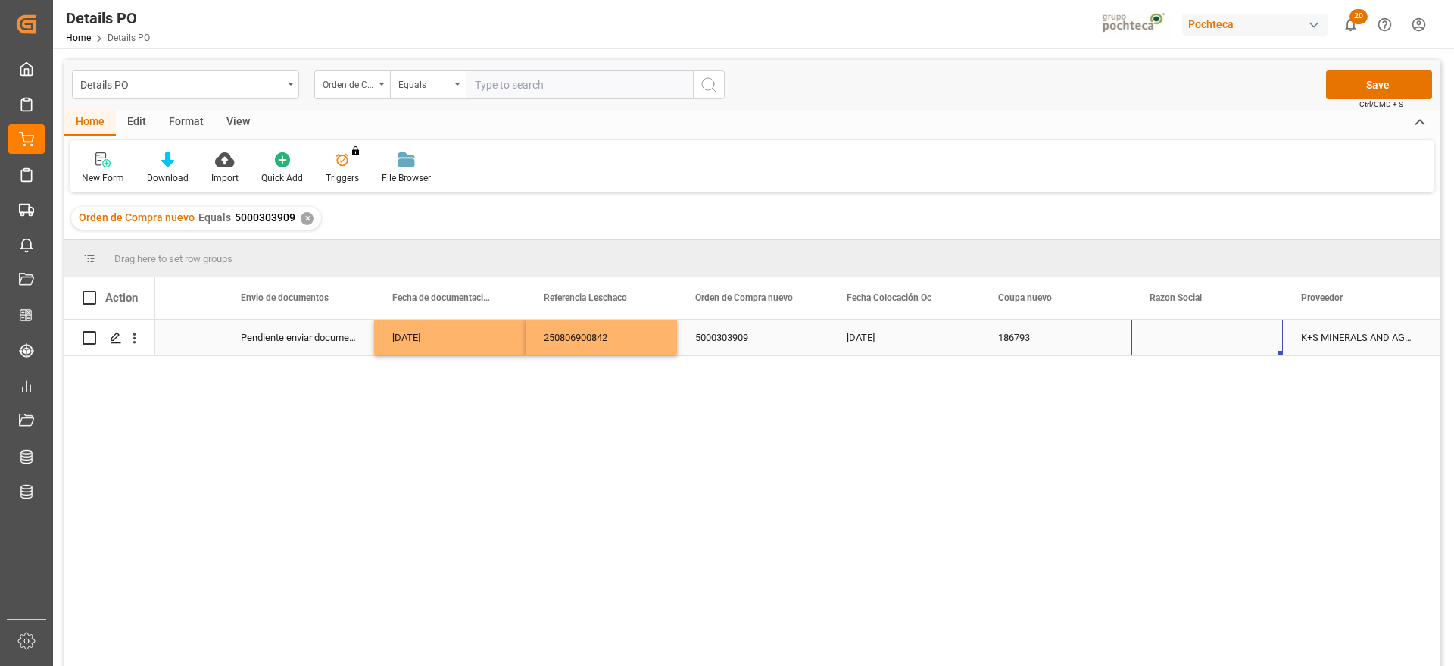
click at [1276, 332] on div "Press SPACE to select this row." at bounding box center [1207, 338] width 151 height 36
click at [1254, 342] on icon "open menu" at bounding box center [1255, 347] width 18 height 18
click at [1218, 401] on div "Materias Primas" at bounding box center [1221, 389] width 155 height 53
type input "Materias Primas"
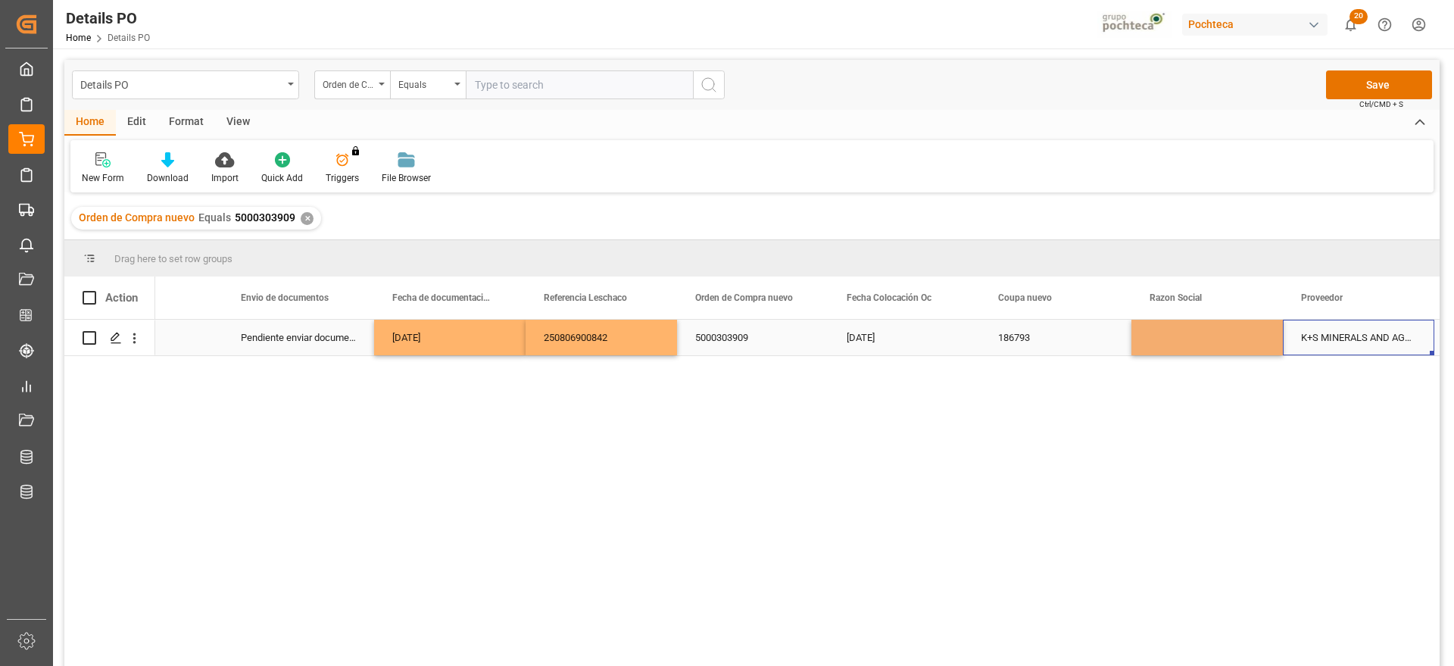
click at [1319, 348] on div "K+S MINERALS AND AGRICULTURE GMBH" at bounding box center [1358, 338] width 151 height 36
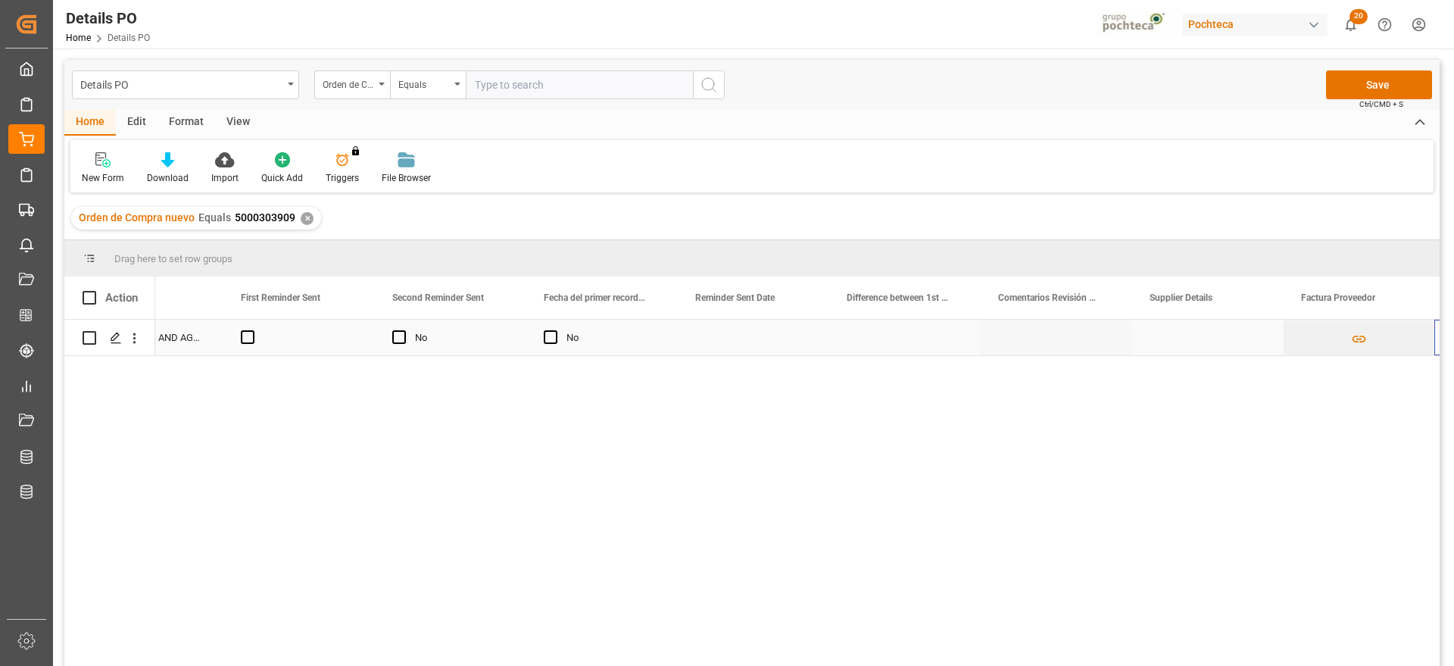
scroll to position [0, 2356]
click at [923, 343] on div "Press SPACE to select this row." at bounding box center [904, 338] width 151 height 36
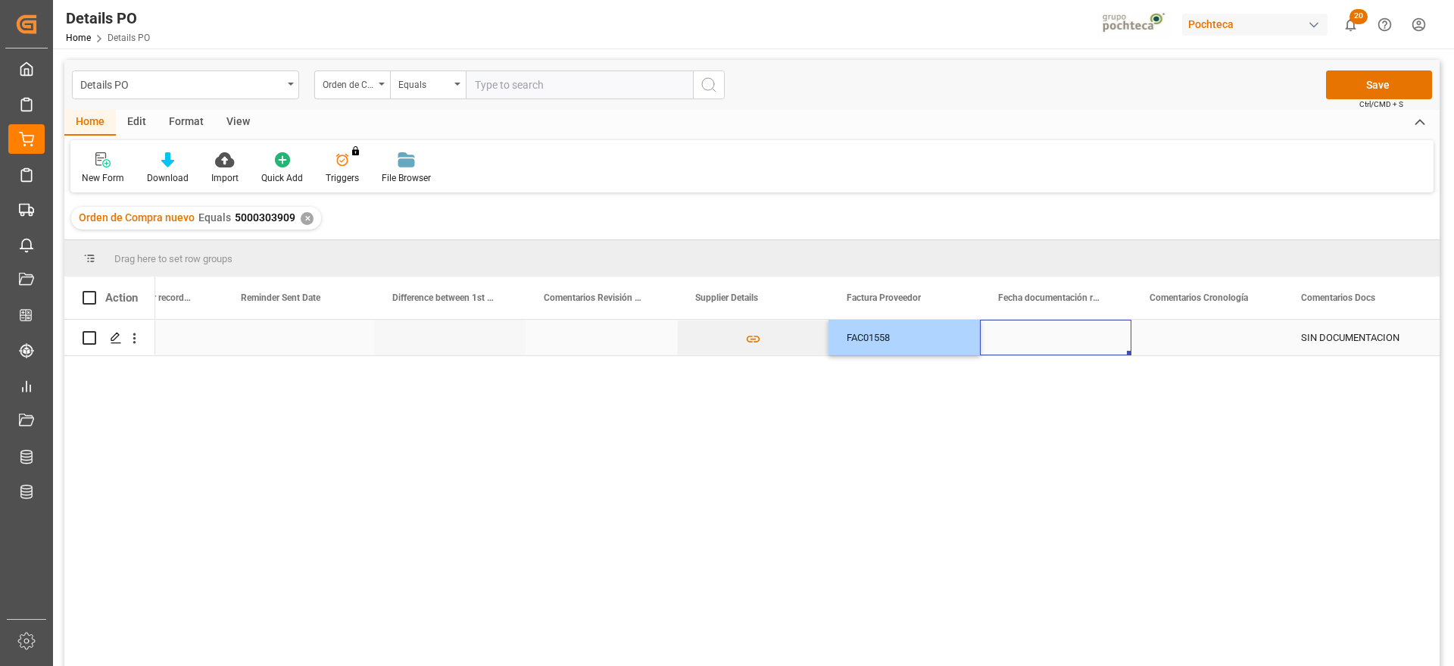
click at [1035, 342] on div "Press SPACE to select this row." at bounding box center [1055, 338] width 151 height 36
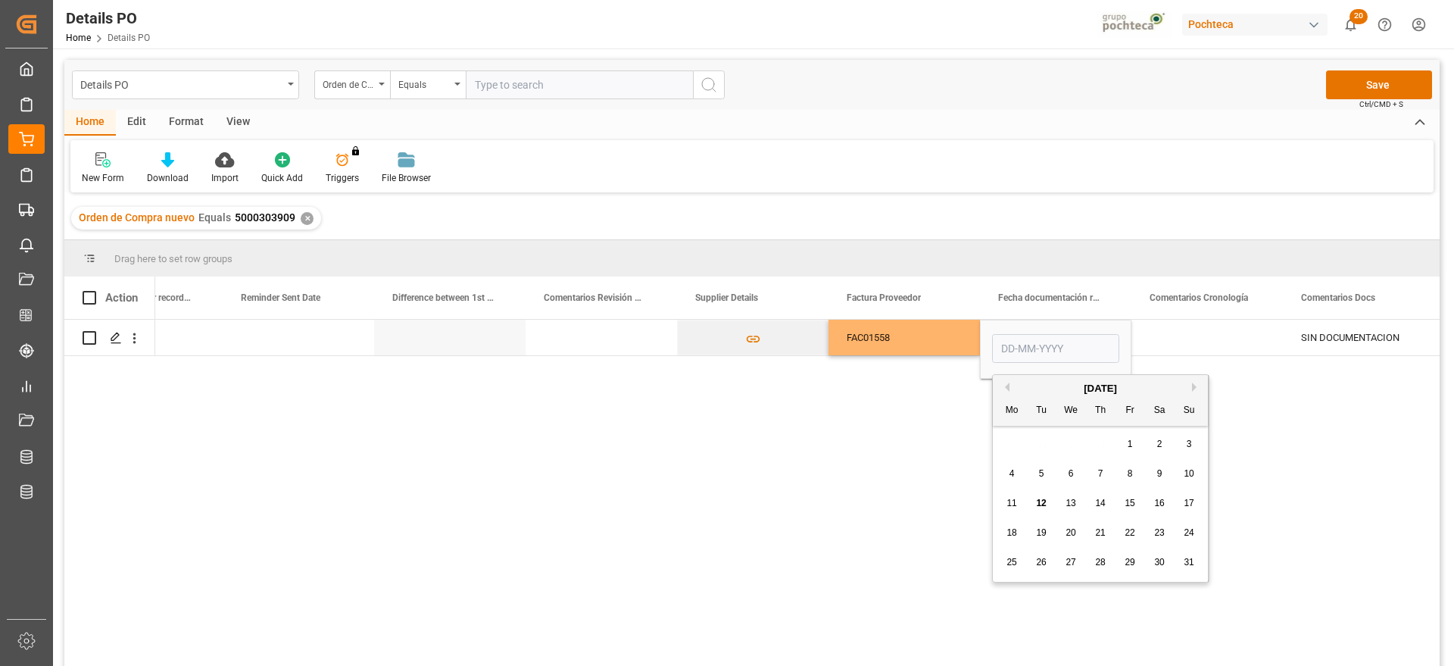
click at [1071, 473] on span "6" at bounding box center [1071, 473] width 5 height 11
type input "06-08-2025"
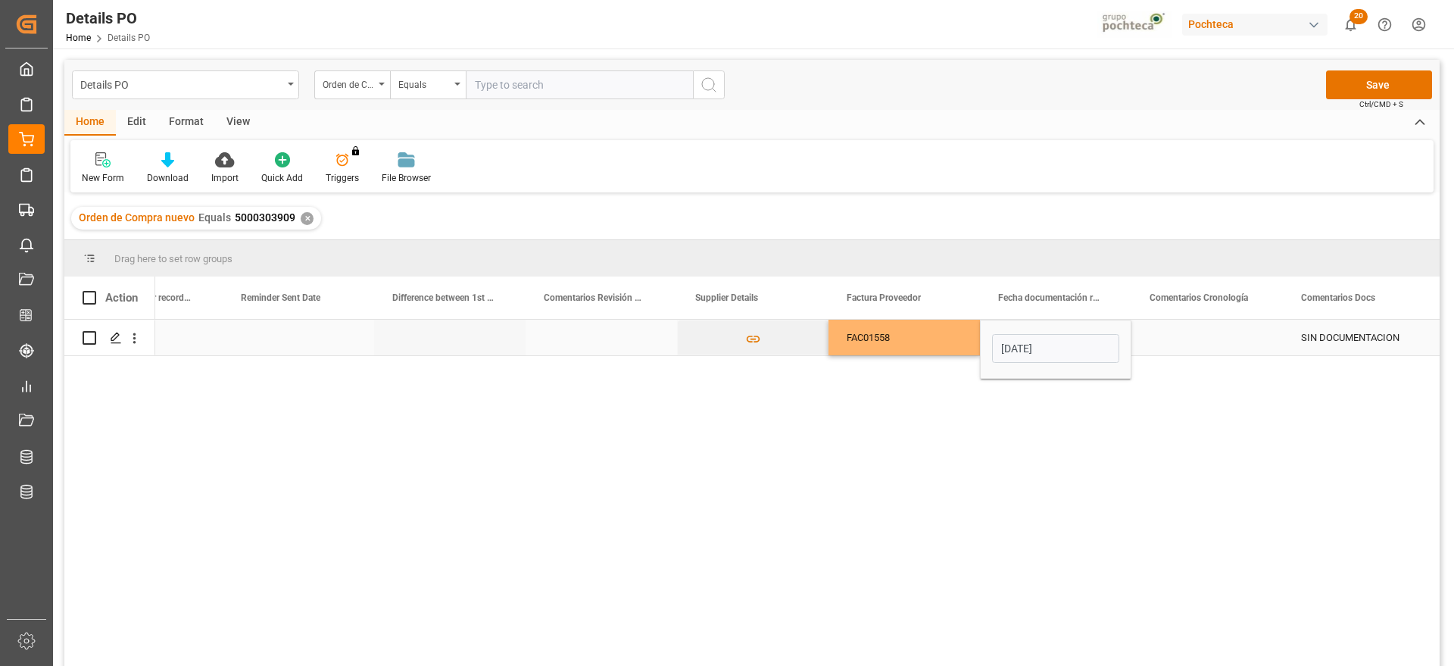
click at [1204, 336] on div "Press SPACE to select this row." at bounding box center [1207, 338] width 151 height 36
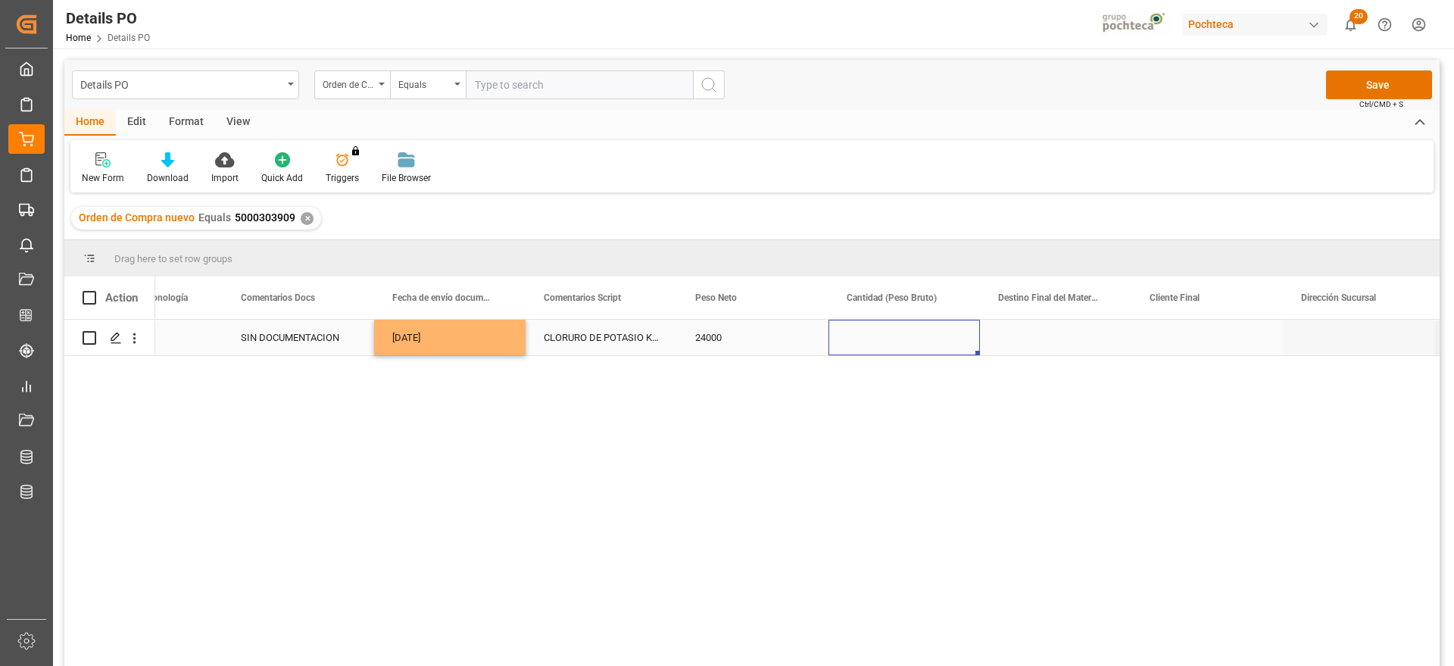
click at [907, 329] on div "Press SPACE to select this row." at bounding box center [904, 338] width 151 height 36
click at [906, 338] on input "Press SPACE to select this row." at bounding box center [904, 346] width 127 height 29
type input "24500"
click at [1097, 345] on div "Press SPACE to select this row." at bounding box center [1055, 338] width 151 height 36
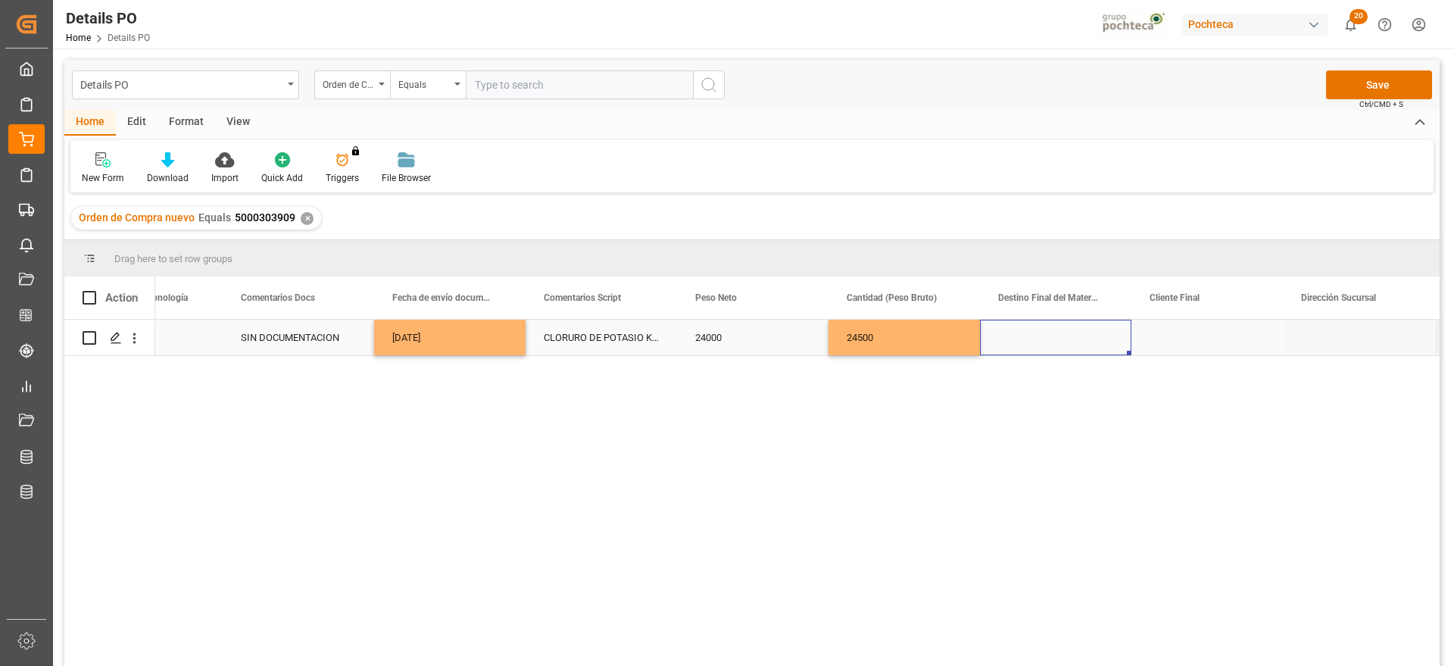
click at [1049, 336] on div "Press SPACE to select this row." at bounding box center [1055, 338] width 151 height 36
click at [1049, 336] on input "Press SPACE to select this row." at bounding box center [1055, 346] width 127 height 29
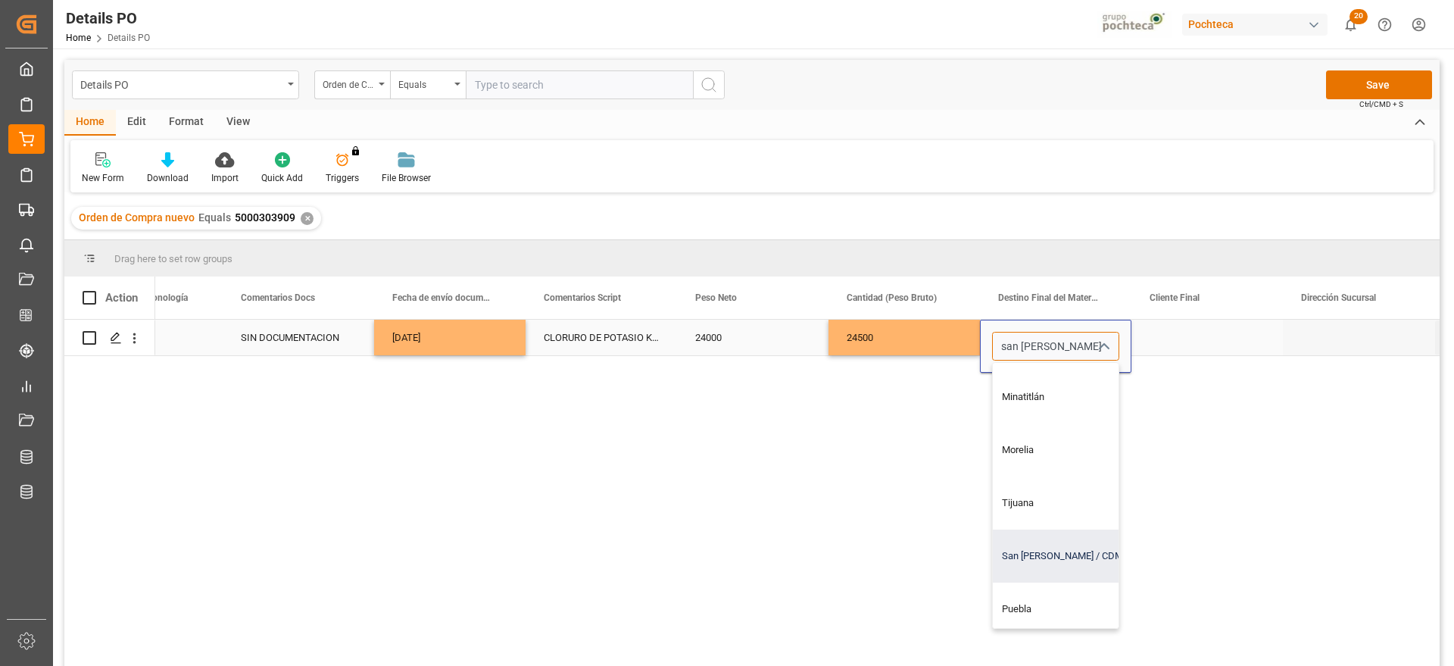
click at [1050, 540] on div "San Juan / CDMX" at bounding box center [1084, 555] width 183 height 53
type input "San Juan / CDMX"
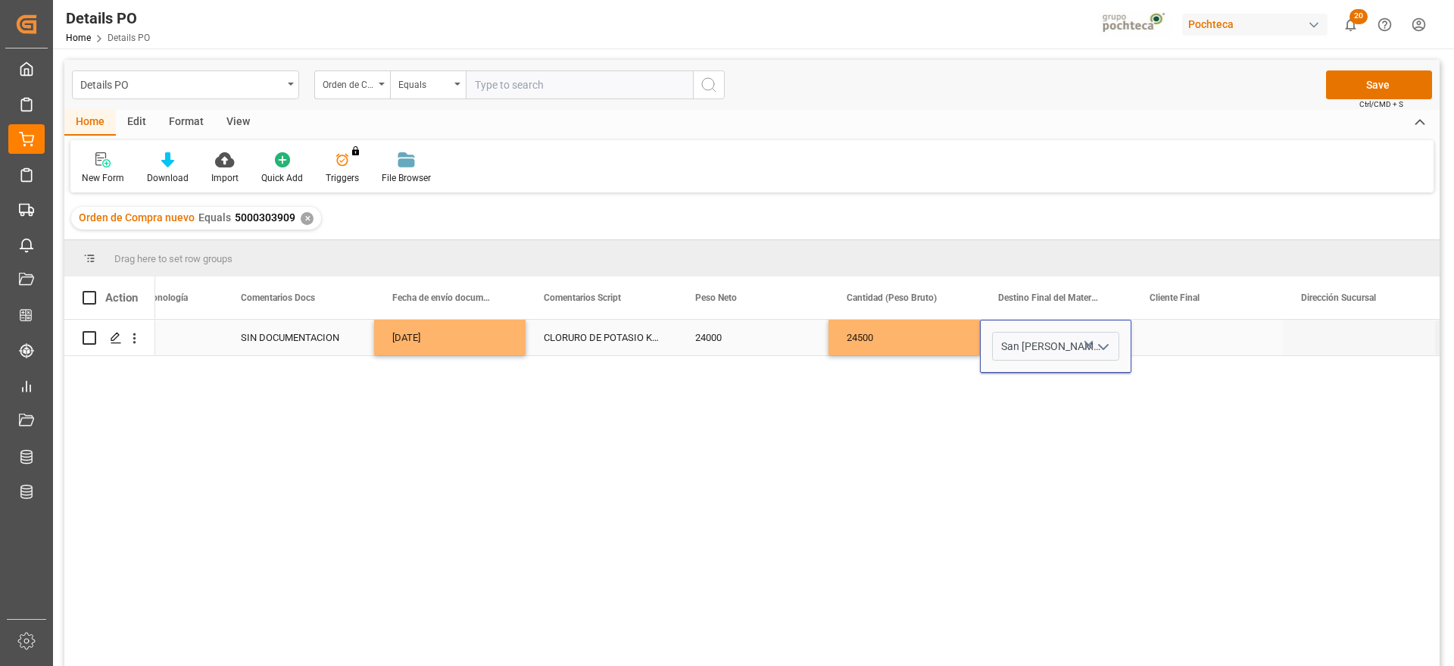
click at [1214, 339] on div "Press SPACE to select this row." at bounding box center [1207, 338] width 151 height 36
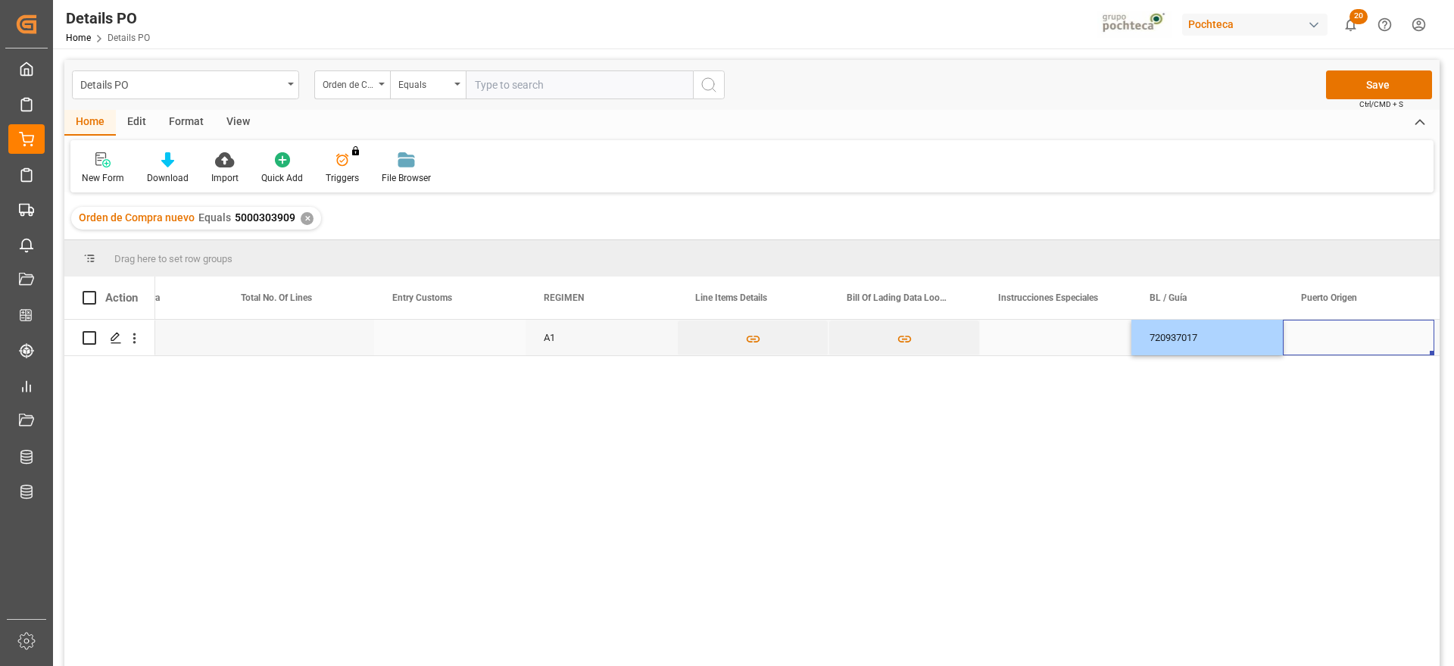
click at [1322, 337] on div "Press SPACE to select this row." at bounding box center [1358, 338] width 151 height 36
click at [1306, 338] on div "Press SPACE to select this row." at bounding box center [1358, 338] width 151 height 36
click at [1306, 338] on input "Press SPACE to select this row." at bounding box center [1358, 346] width 127 height 29
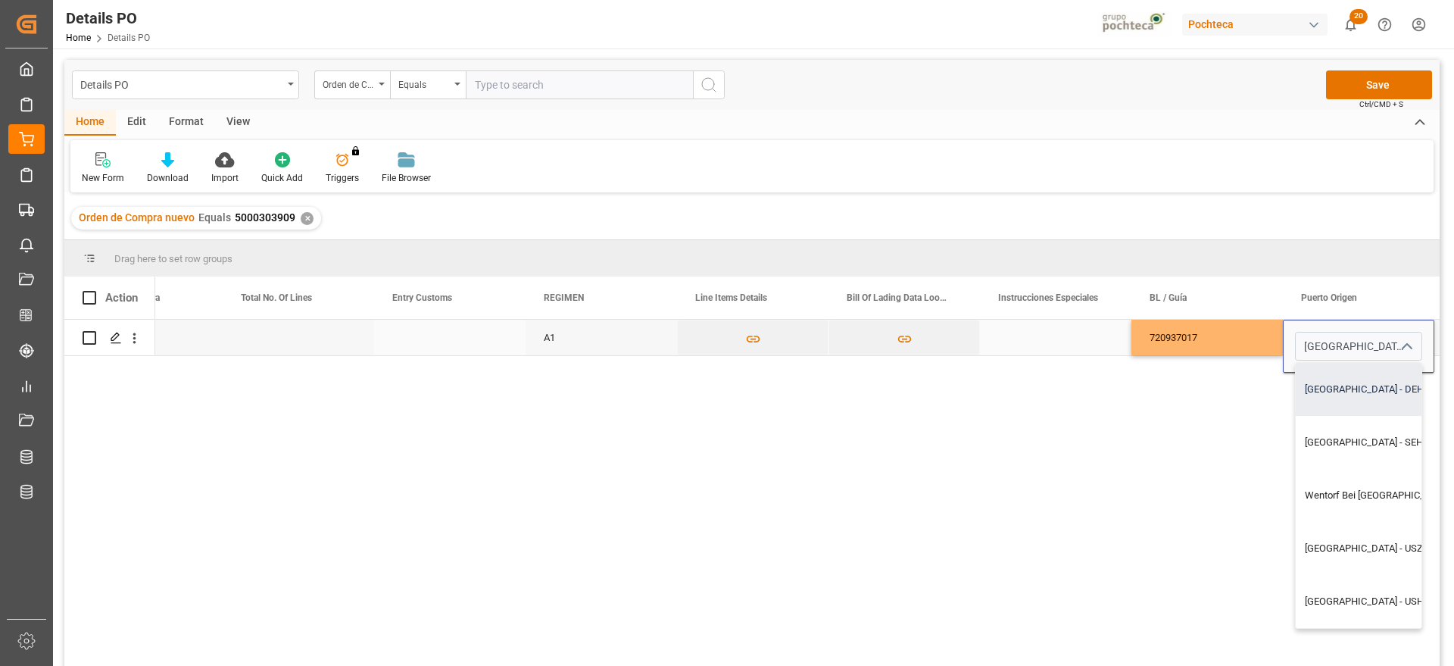
click at [1350, 405] on div "Hamburg - DEHAM" at bounding box center [1401, 389] width 211 height 53
type input "Hamburg - DEHAM"
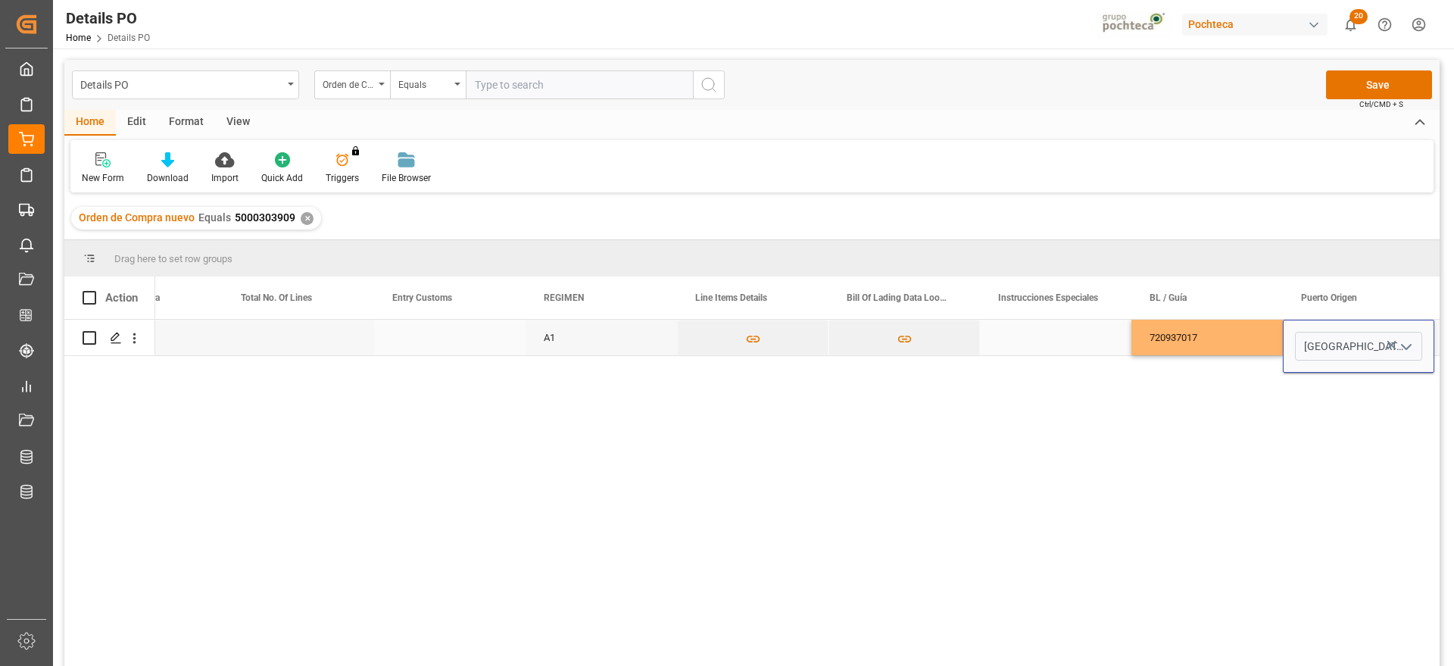
click at [1252, 345] on div "720937017" at bounding box center [1207, 338] width 151 height 36
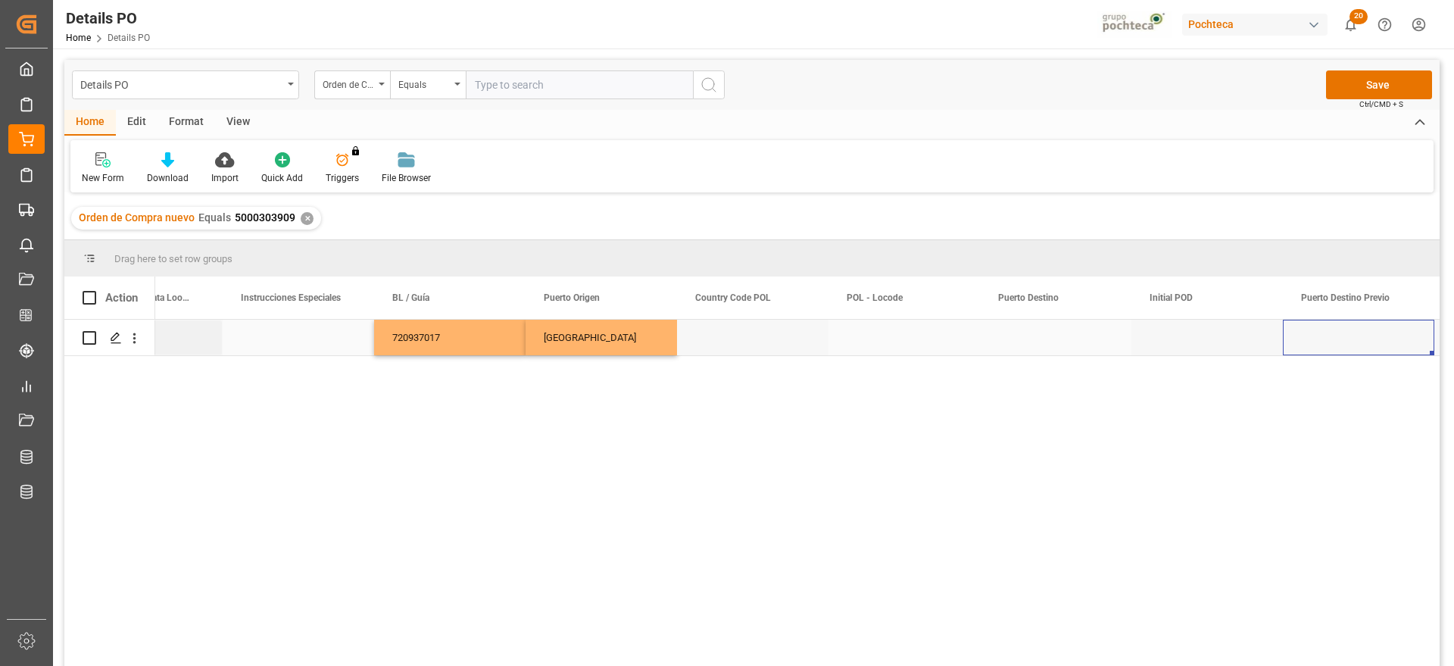
click at [1029, 343] on div "Press SPACE to select this row." at bounding box center [1055, 338] width 151 height 36
click at [1065, 352] on input "Press SPACE to select this row." at bounding box center [1055, 346] width 127 height 29
click at [1064, 351] on input "Press SPACE to select this row." at bounding box center [1055, 346] width 127 height 29
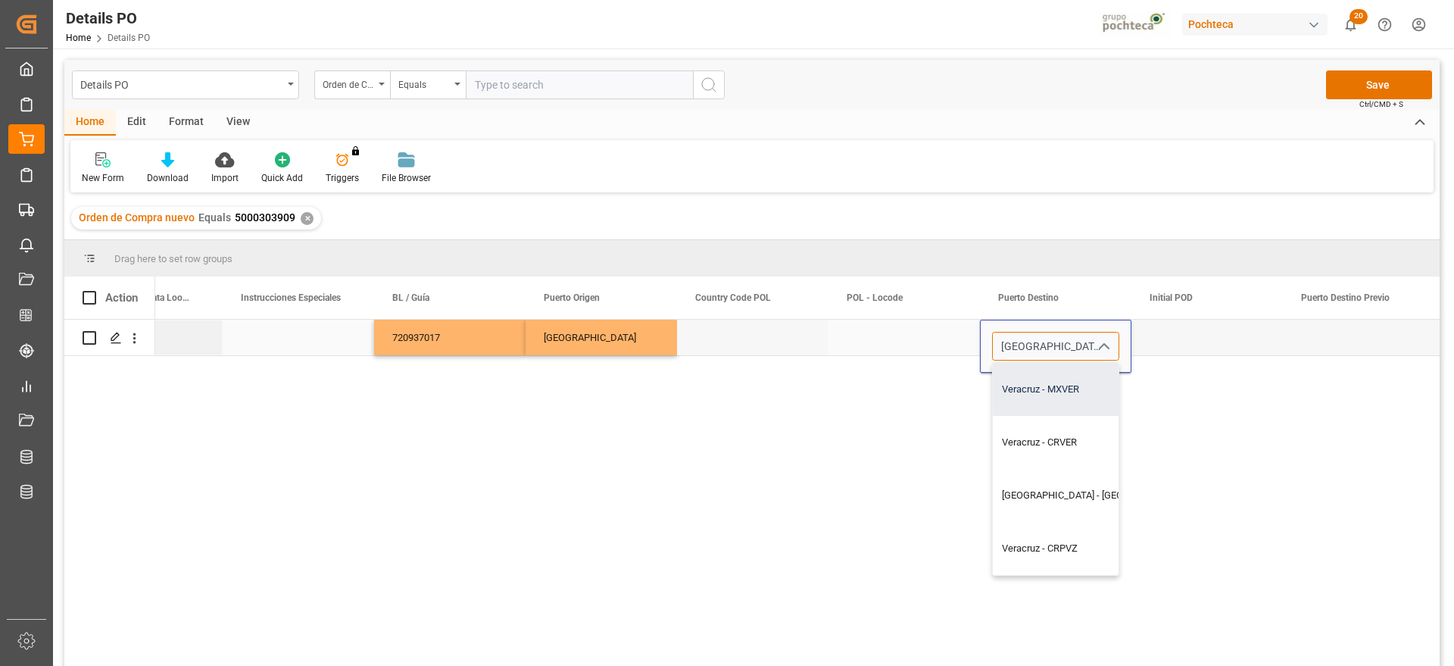
click at [1066, 390] on div "Veracruz - MXVER" at bounding box center [1098, 389] width 211 height 53
type input "Veracruz - MXVER"
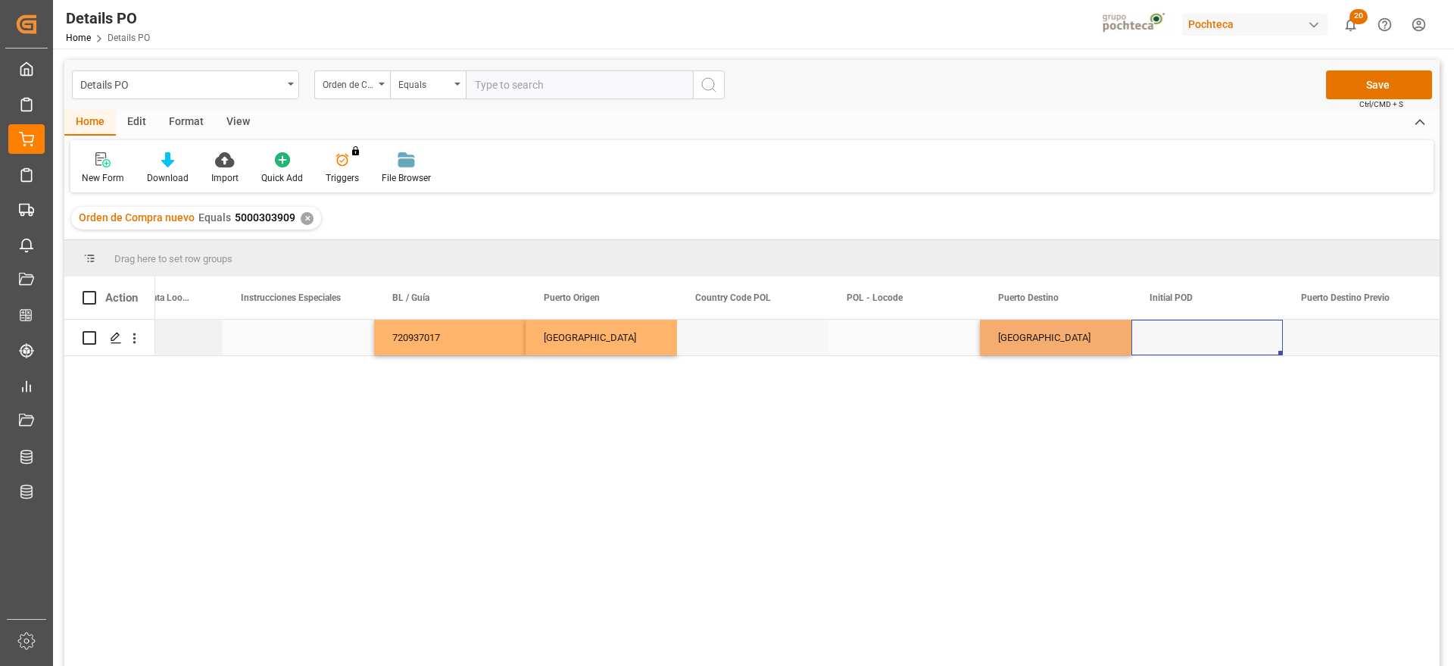
click at [1188, 336] on div "Press SPACE to select this row." at bounding box center [1207, 338] width 151 height 36
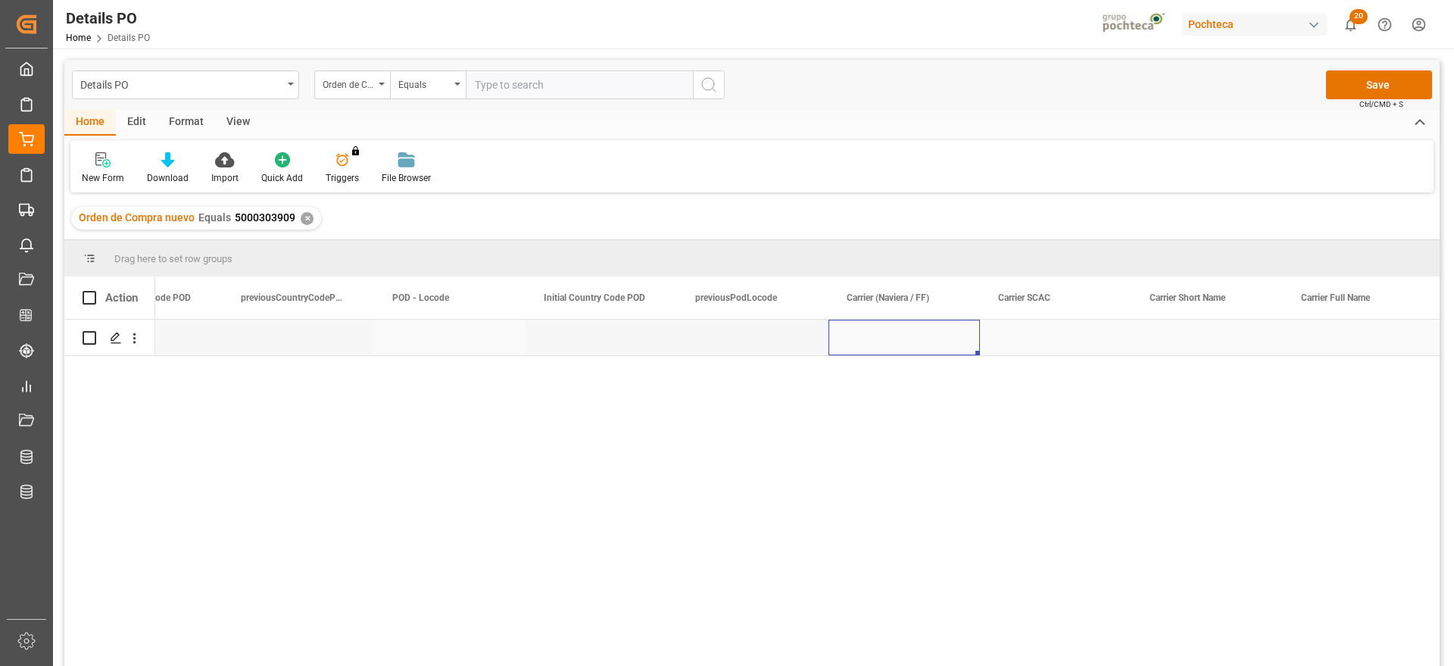
click at [913, 353] on div "Press SPACE to select this row." at bounding box center [904, 338] width 151 height 36
type input "c"
type input "CMA CGM"
click at [1054, 342] on div "Press SPACE to select this row." at bounding box center [1055, 338] width 151 height 36
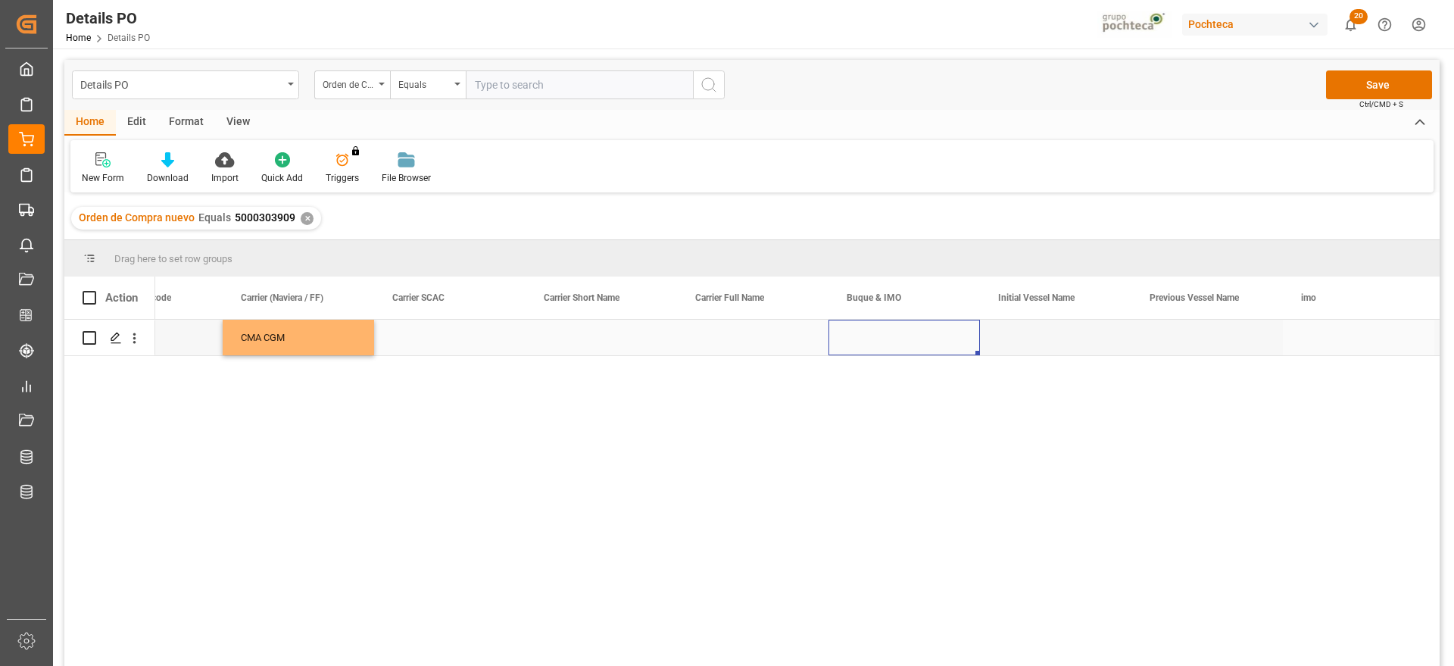
click at [879, 338] on div "Press SPACE to select this row." at bounding box center [904, 338] width 151 height 36
click at [920, 382] on div "Maersk Puelo - 9306172" at bounding box center [904, 389] width 126 height 53
type input "Maersk Puelo - 9306172"
click at [1034, 339] on div "Press SPACE to select this row." at bounding box center [1055, 338] width 151 height 36
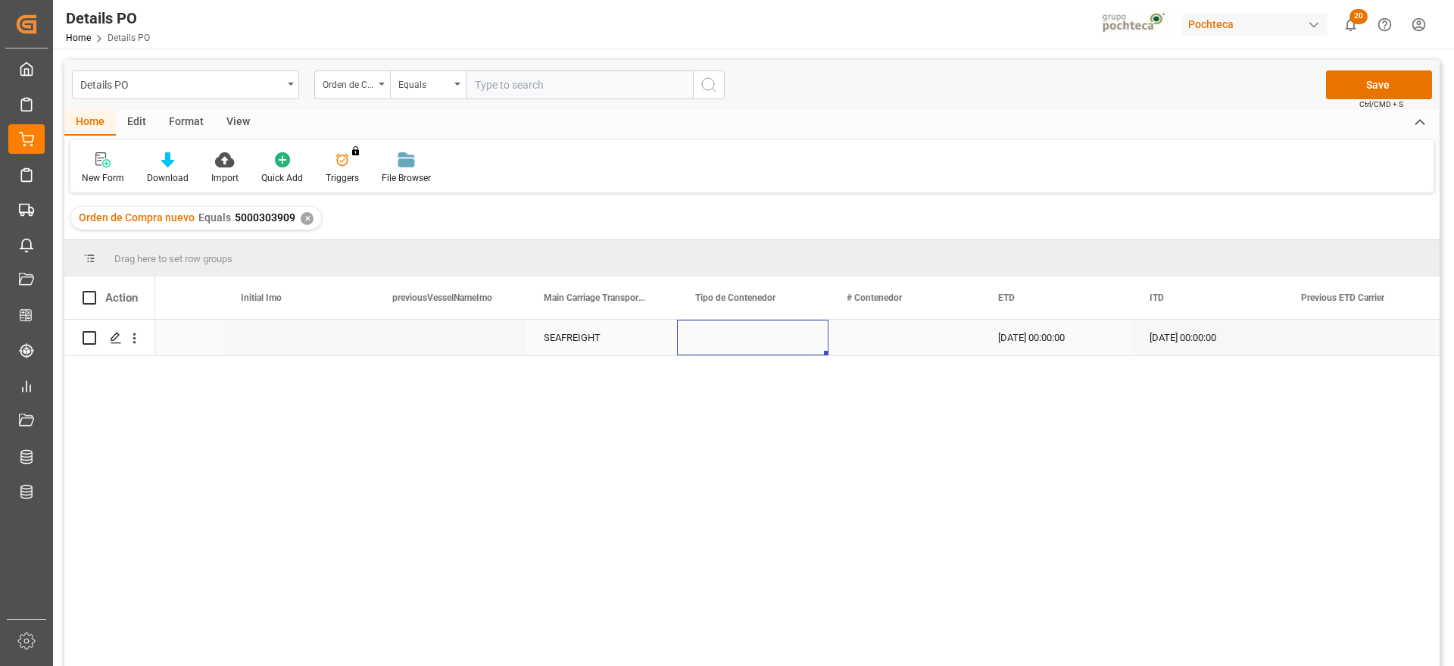
click at [725, 333] on div "Press SPACE to select this row." at bounding box center [752, 338] width 151 height 36
click at [771, 345] on input "Press SPACE to select this row." at bounding box center [752, 346] width 127 height 29
click at [801, 342] on icon "open menu" at bounding box center [801, 347] width 18 height 18
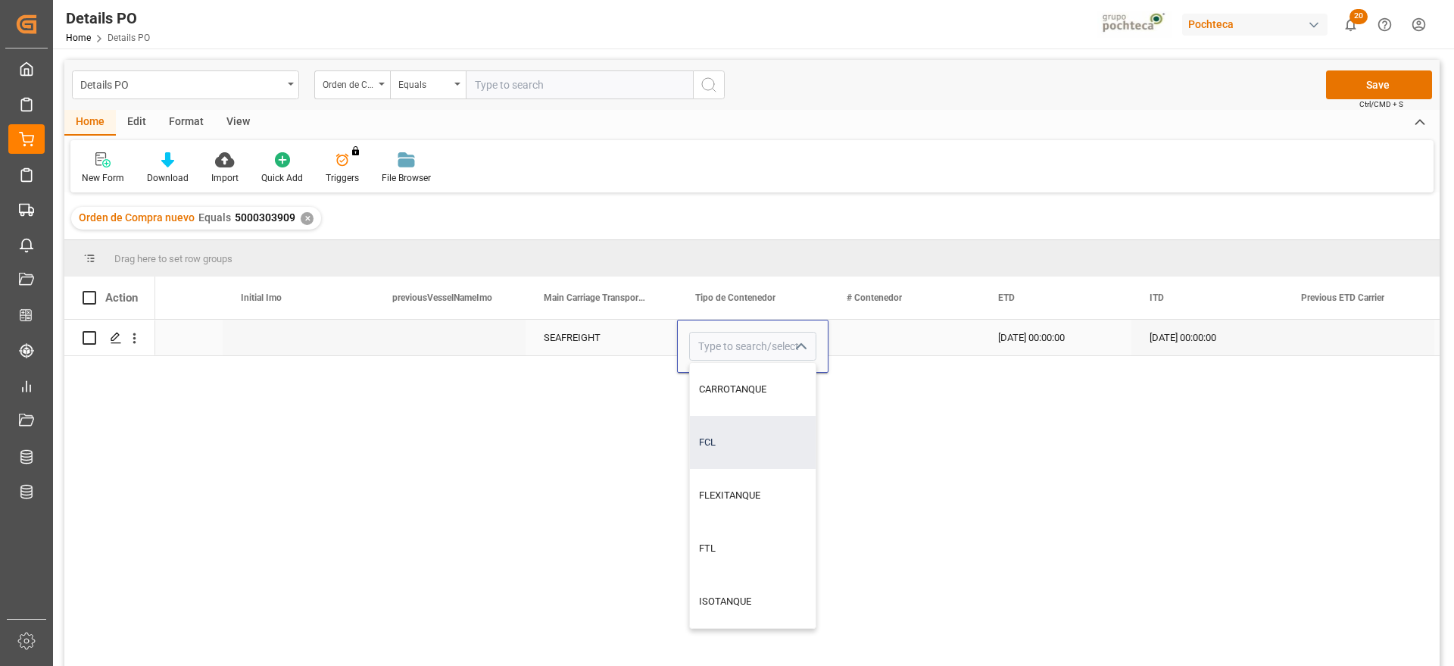
click at [741, 439] on div "FCL" at bounding box center [753, 442] width 126 height 53
type input "FCL"
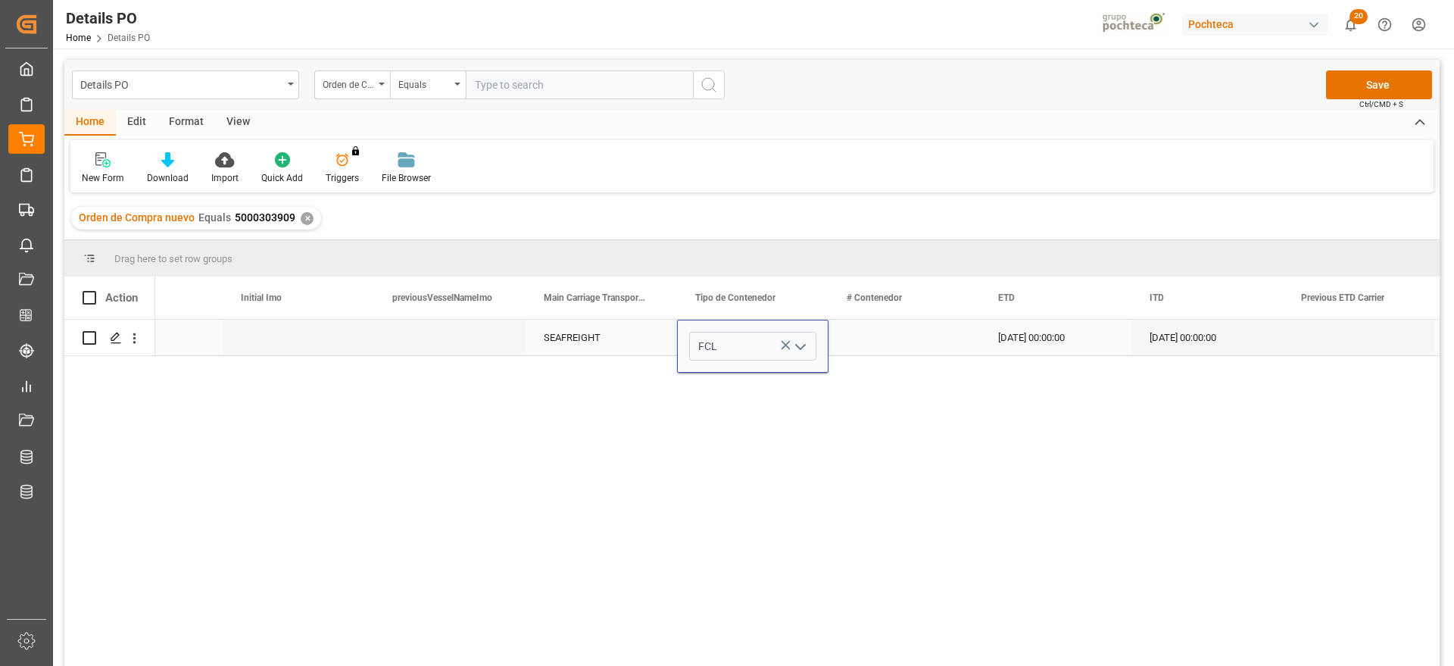
click at [845, 348] on div "Press SPACE to select this row." at bounding box center [904, 338] width 151 height 36
click at [884, 342] on div "Press SPACE to select this row." at bounding box center [904, 338] width 151 height 36
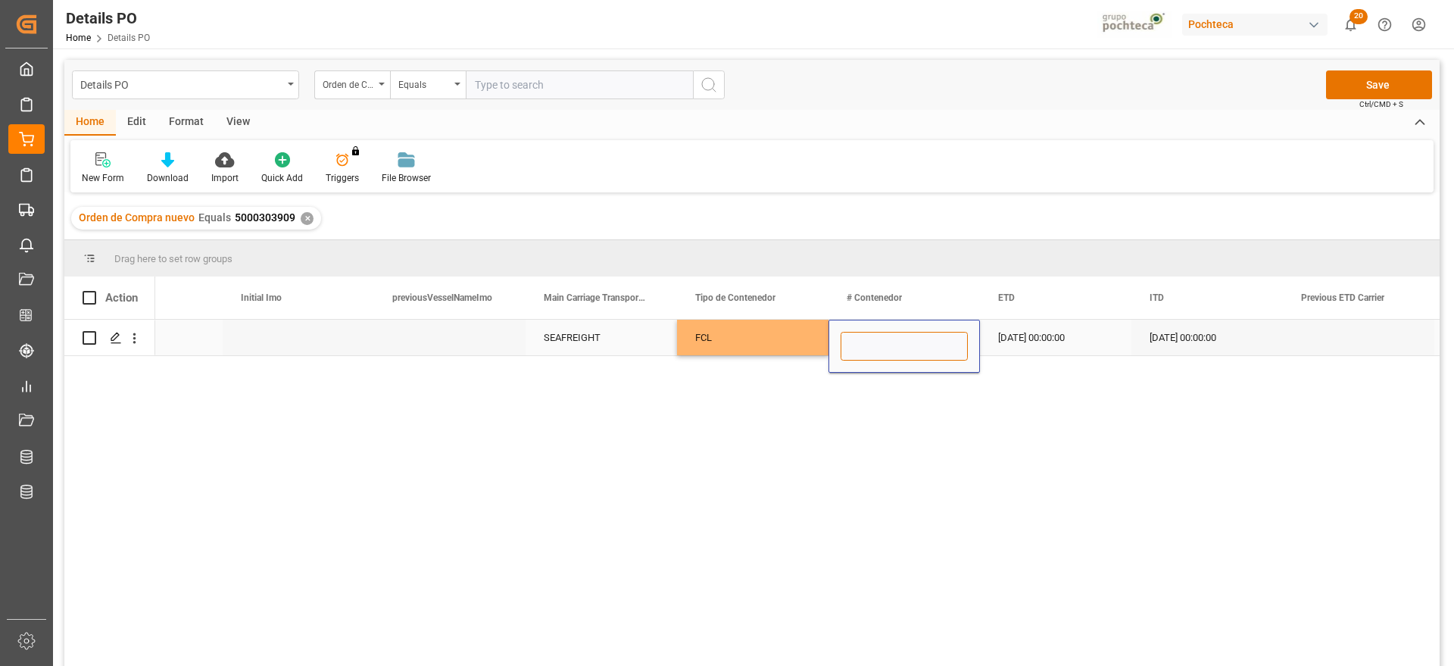
click at [884, 342] on input "Press SPACE to select this row." at bounding box center [904, 346] width 127 height 29
paste input "MSKU 747671-4"
click at [883, 347] on input "MSKU 747671-4" at bounding box center [904, 346] width 127 height 29
type input "MSKU7476714"
click at [1059, 339] on div "27-07-2025 00:00:00" at bounding box center [1055, 338] width 151 height 36
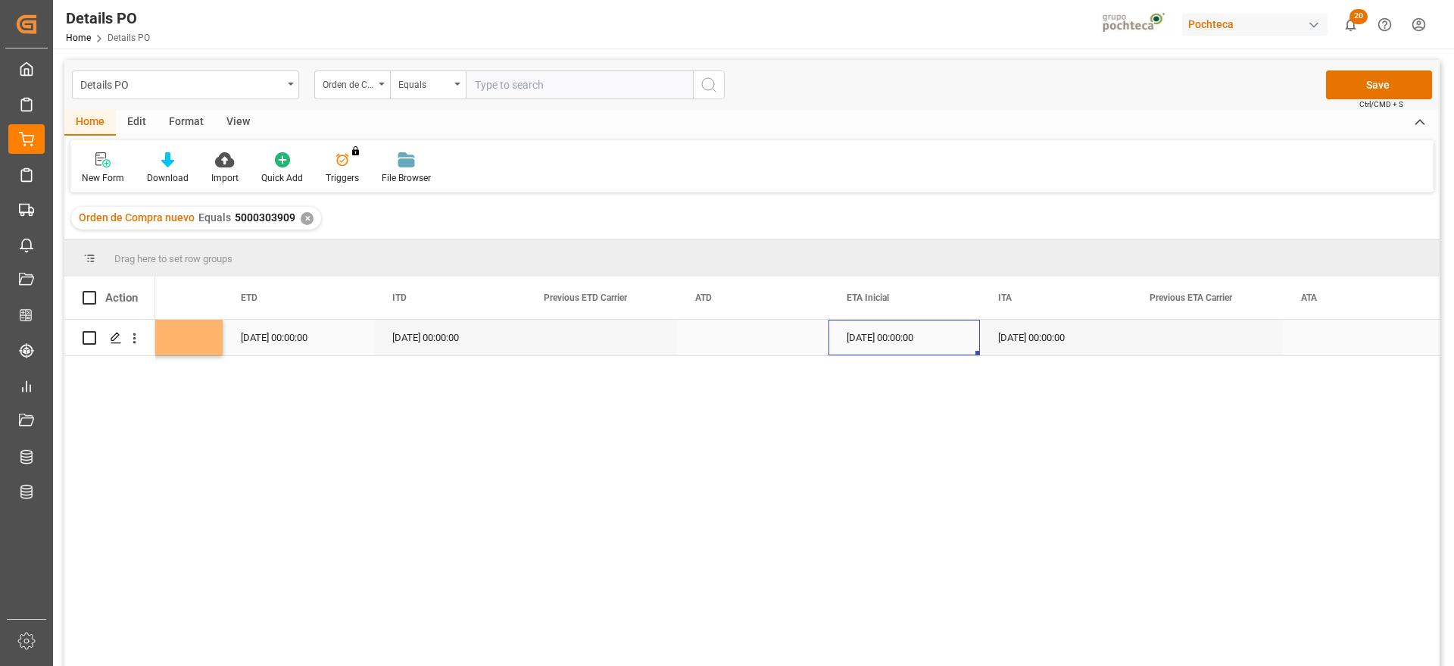
click at [877, 339] on div "11-08-2025 00:00:00" at bounding box center [904, 338] width 151 height 36
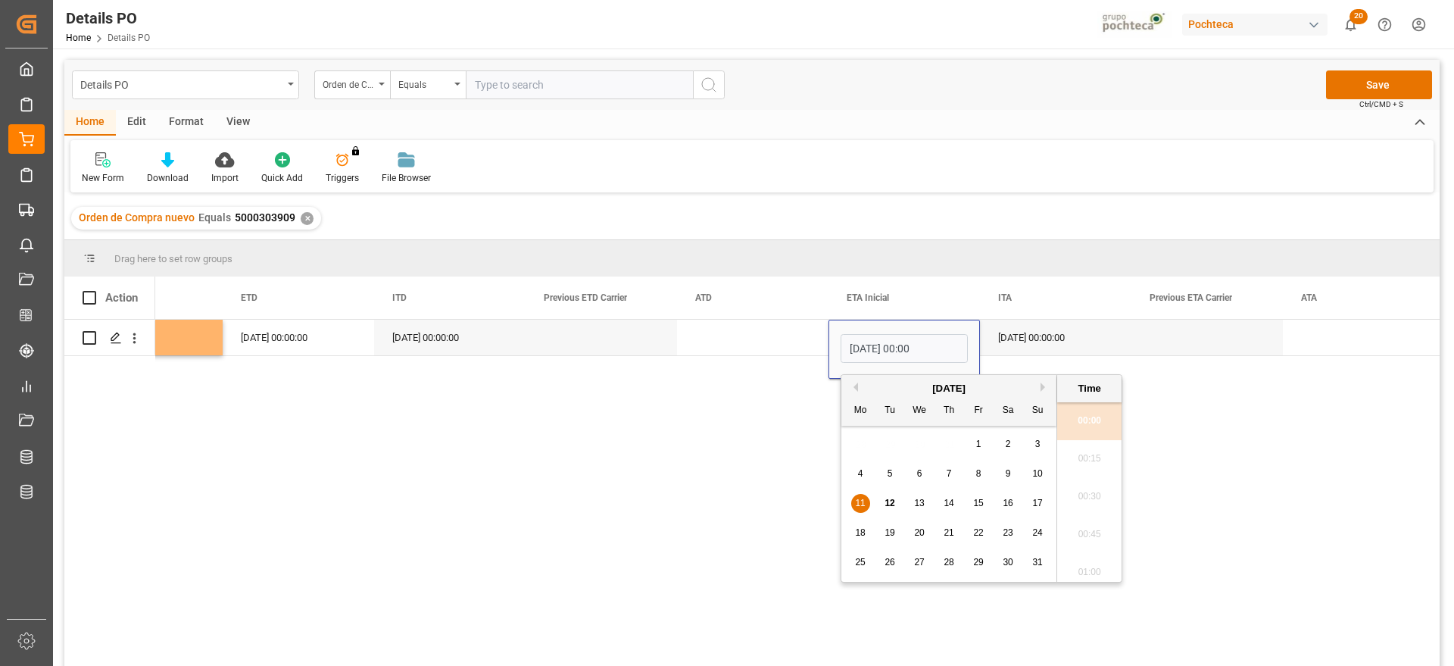
click at [860, 532] on span "18" at bounding box center [860, 532] width 10 height 11
type input "18-08-2025 00:00"
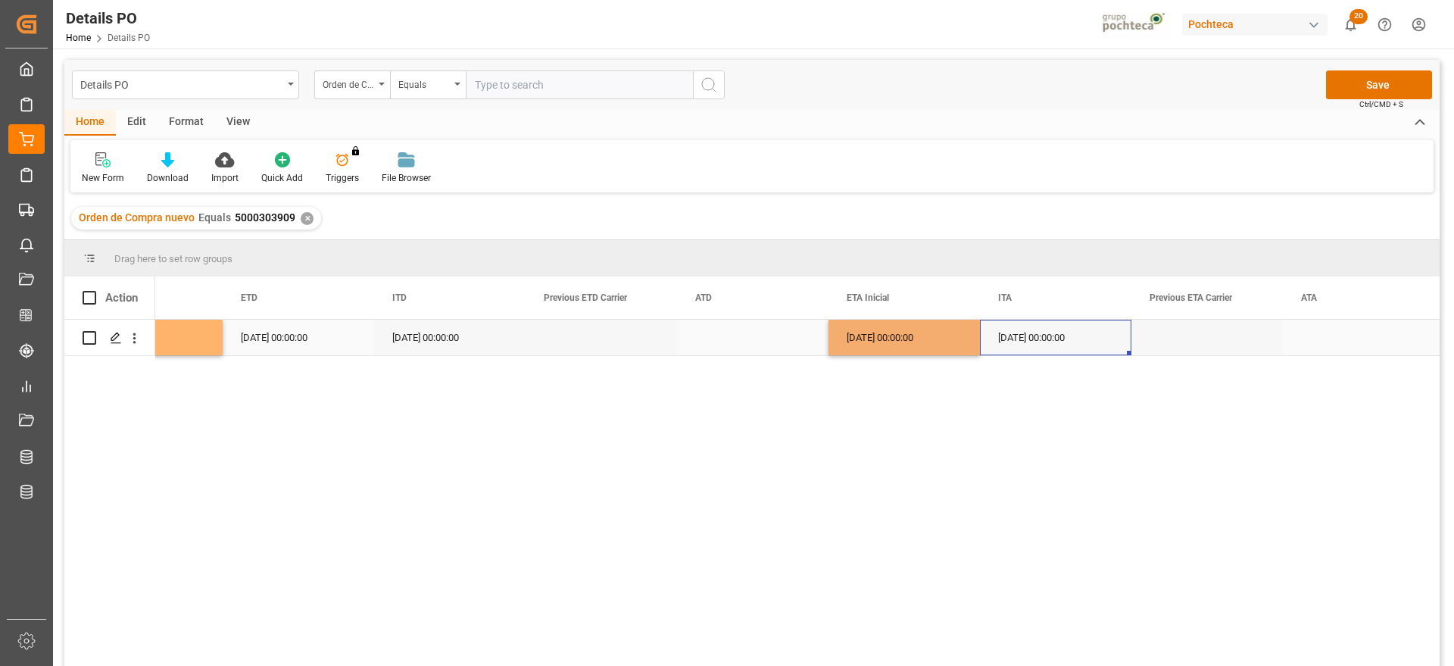
click at [1078, 341] on div "06-06-2025 00:00:00" at bounding box center [1055, 338] width 151 height 36
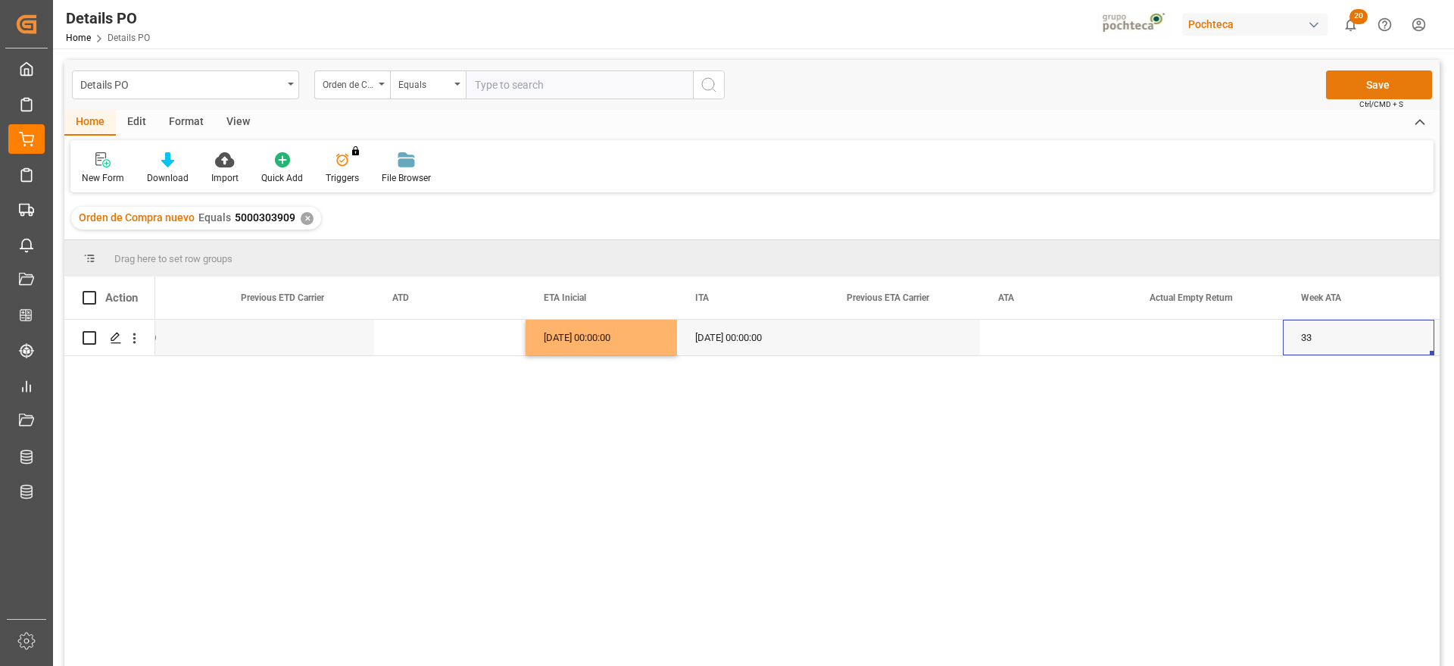
click at [1403, 88] on button "Save" at bounding box center [1379, 84] width 106 height 29
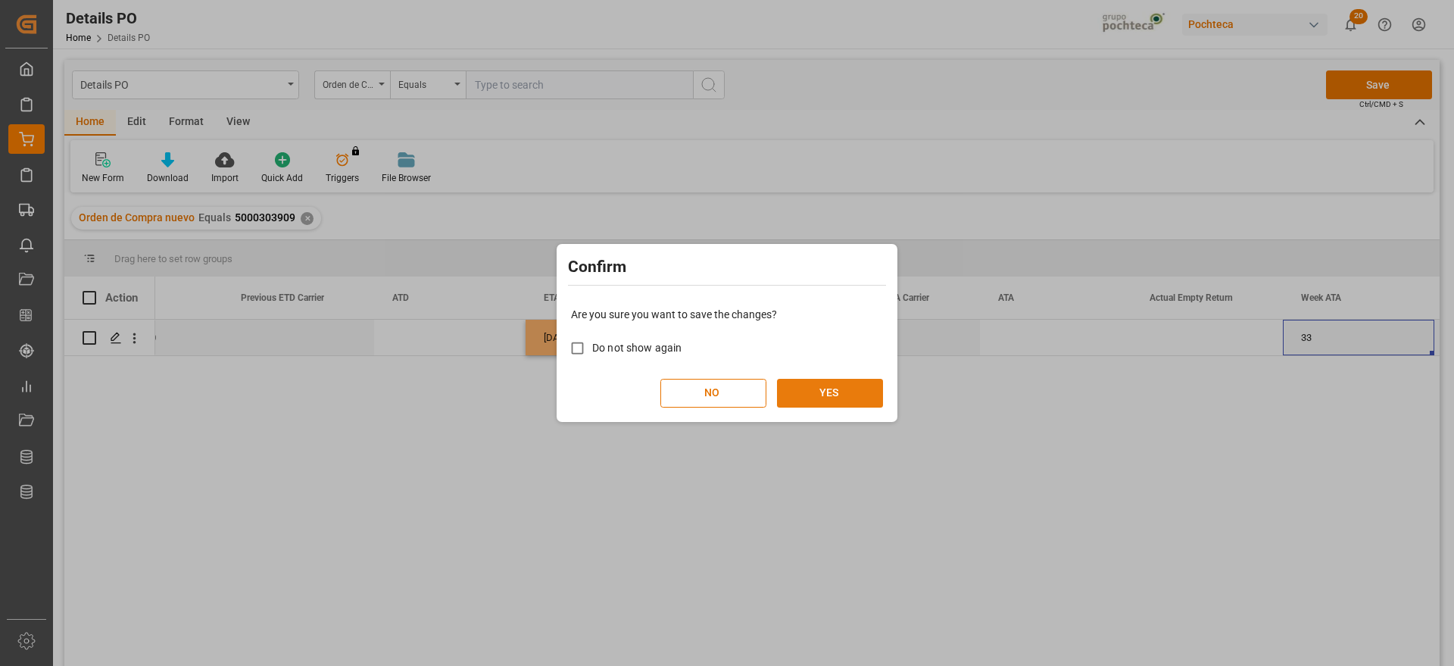
click at [840, 392] on button "YES" at bounding box center [830, 393] width 106 height 29
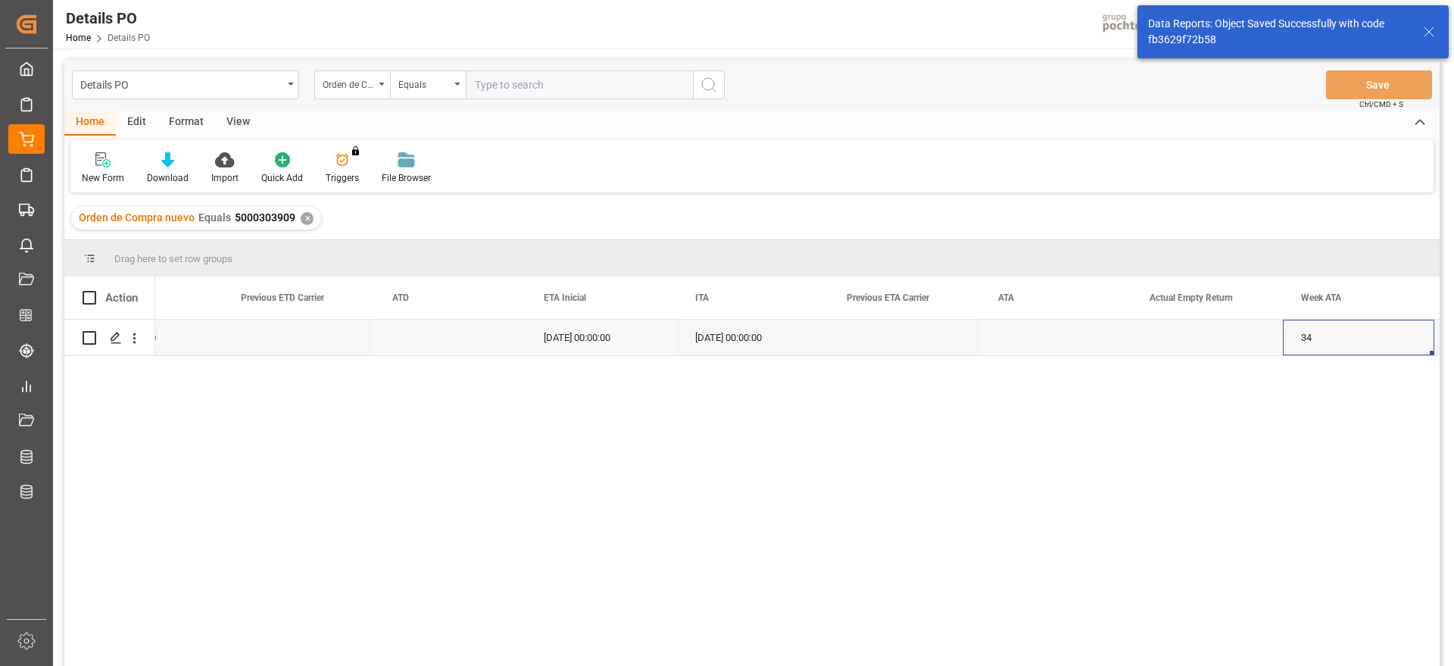
click at [138, 337] on icon "open menu" at bounding box center [134, 338] width 16 height 16
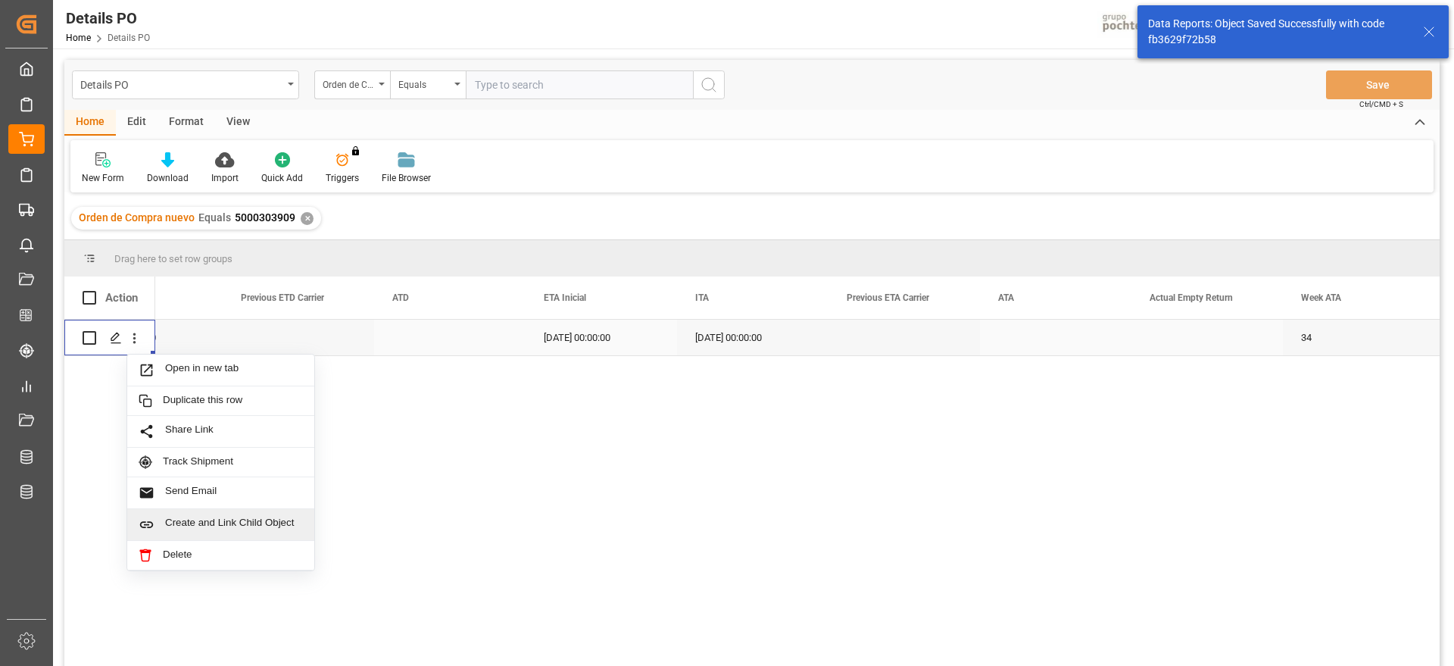
click at [205, 522] on span "Create and Link Child Object" at bounding box center [234, 525] width 138 height 16
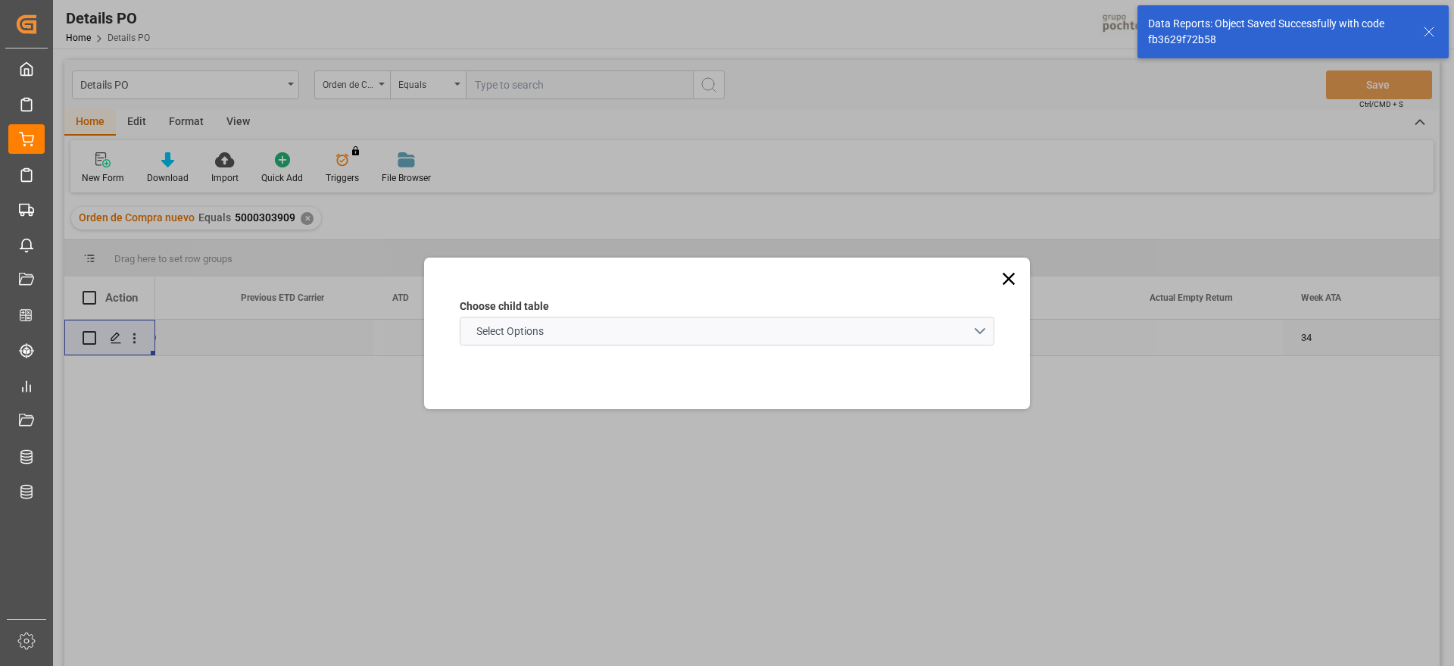
click at [523, 324] on span "Select Options" at bounding box center [510, 331] width 83 height 16
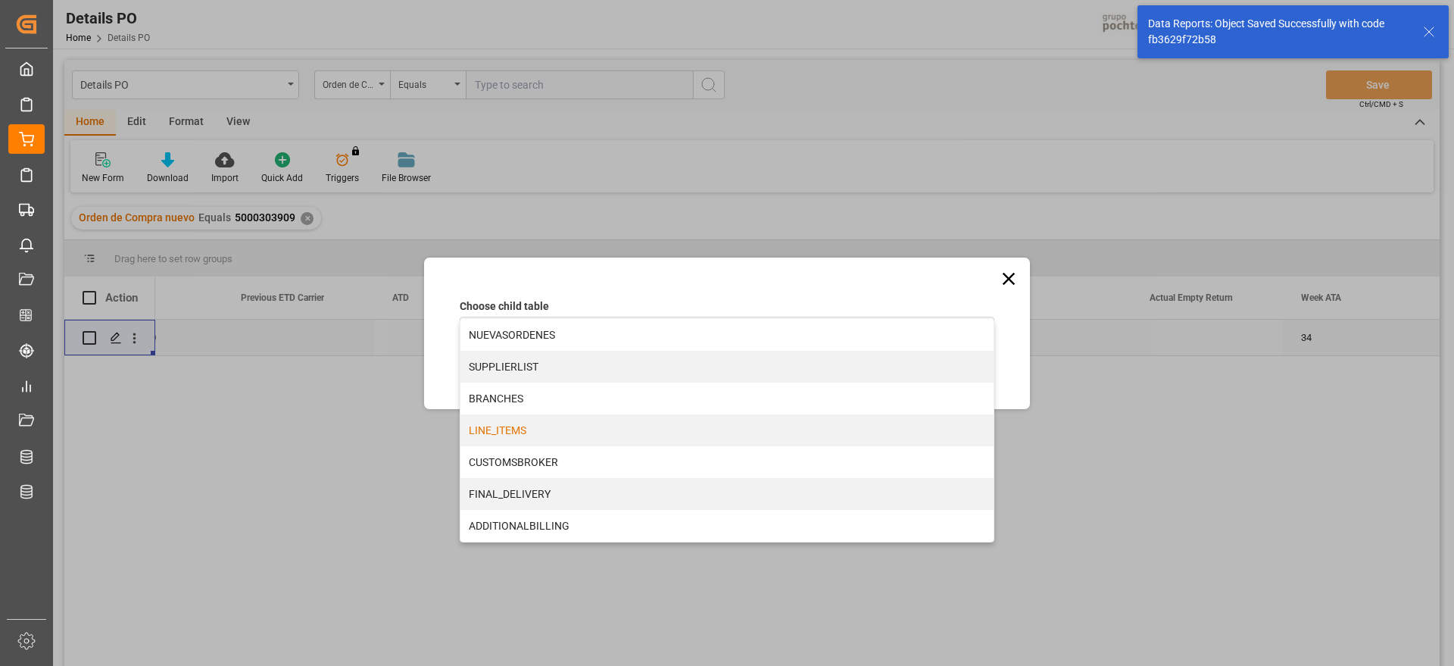
click at [510, 430] on div "LINE_ITEMS" at bounding box center [727, 430] width 533 height 32
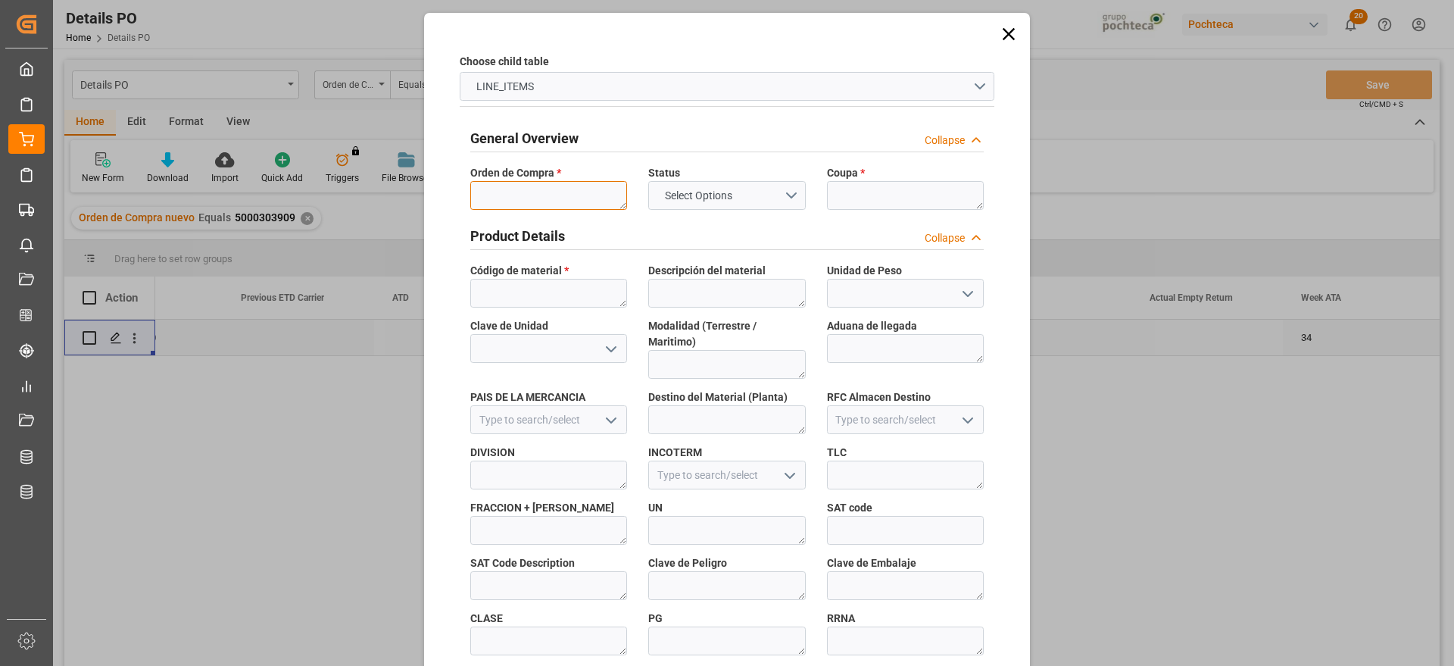
click at [601, 188] on textarea at bounding box center [548, 195] width 157 height 29
paste textarea "5000303909"
type textarea "5000303909"
click at [845, 191] on textarea at bounding box center [905, 195] width 157 height 29
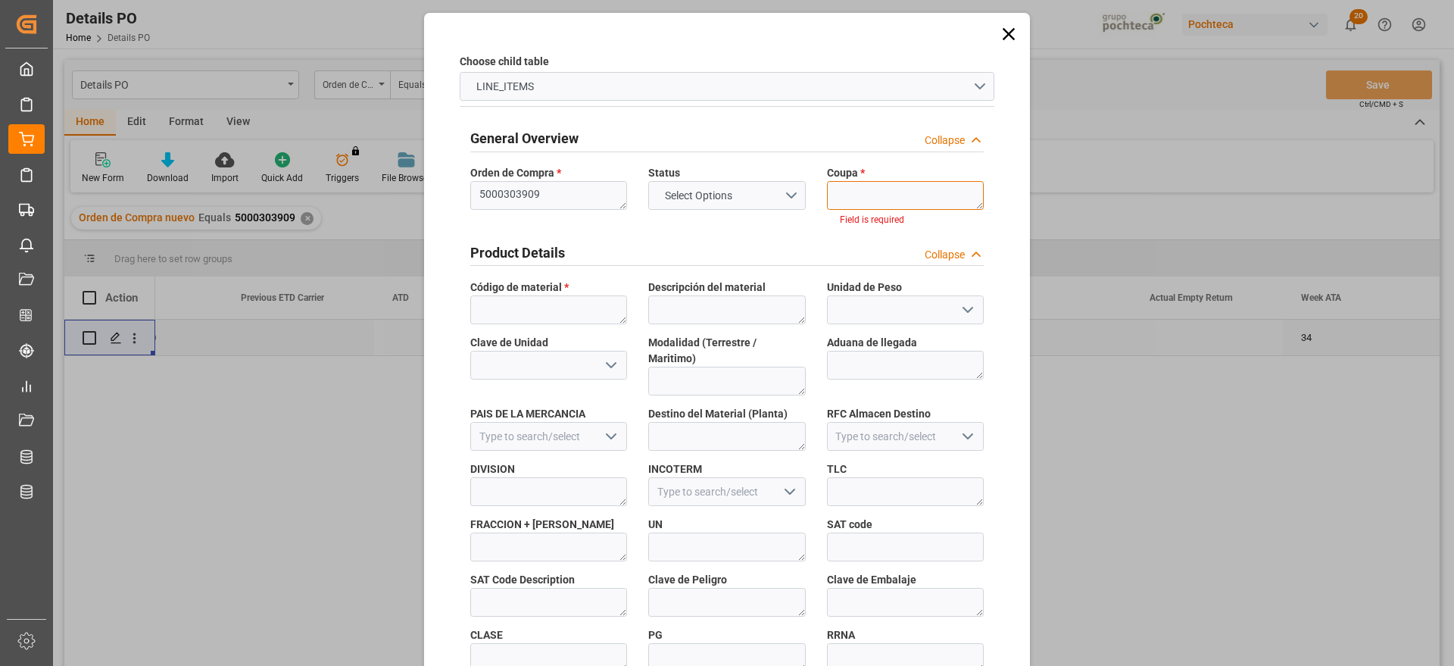
paste textarea "186793"
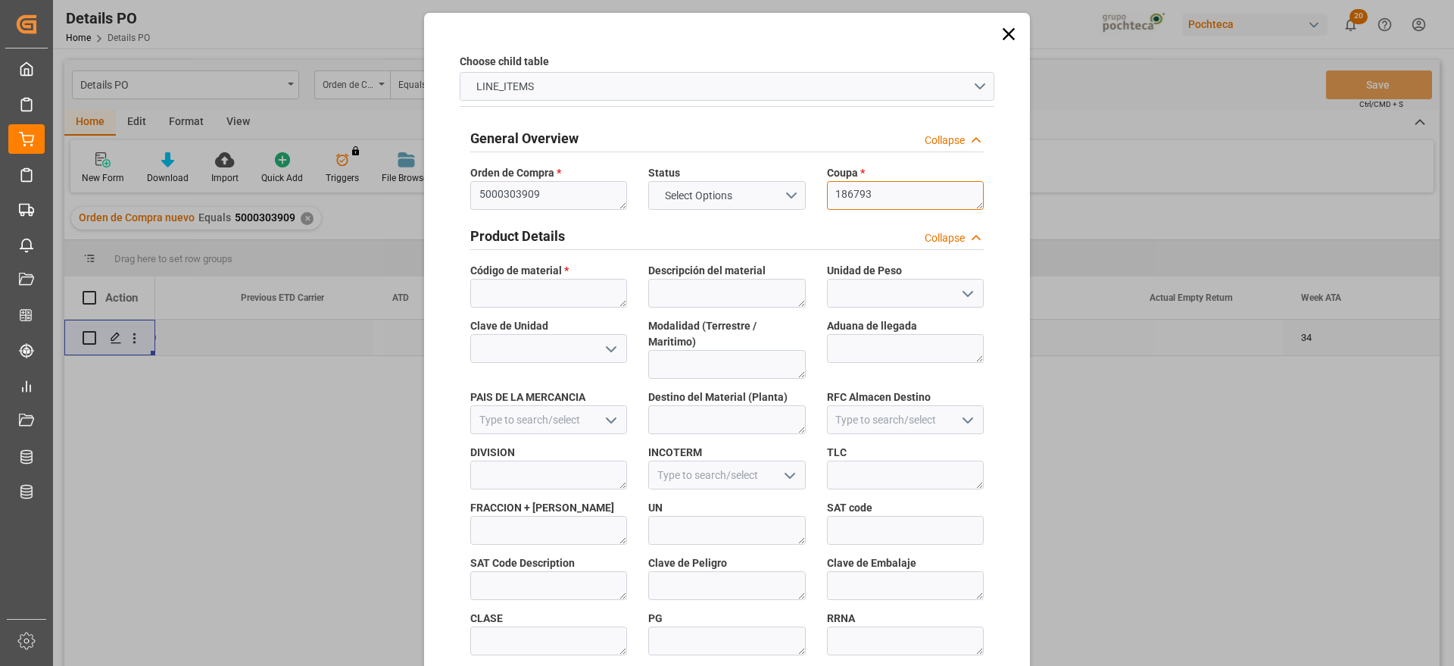
type textarea "186793"
click at [569, 281] on textarea at bounding box center [548, 293] width 157 height 29
paste textarea "62591"
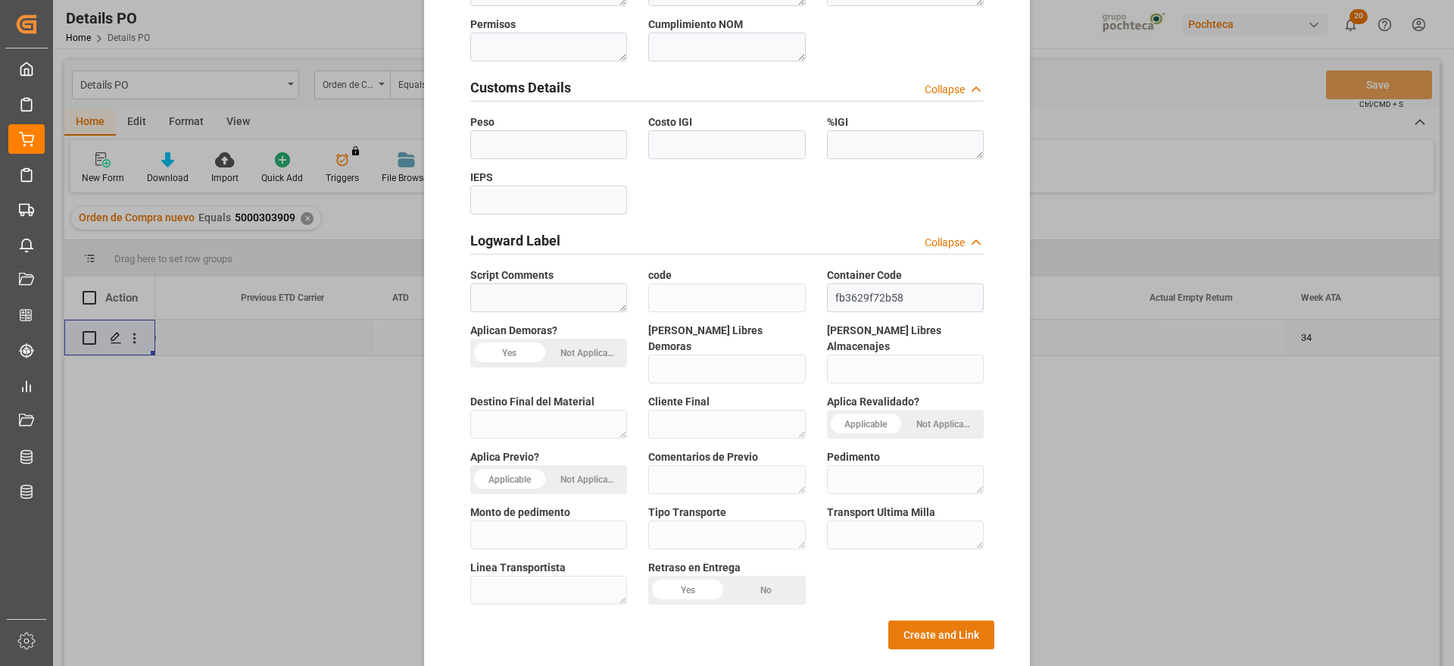
type textarea "62591"
click at [957, 620] on button "Create and Link" at bounding box center [941, 634] width 106 height 29
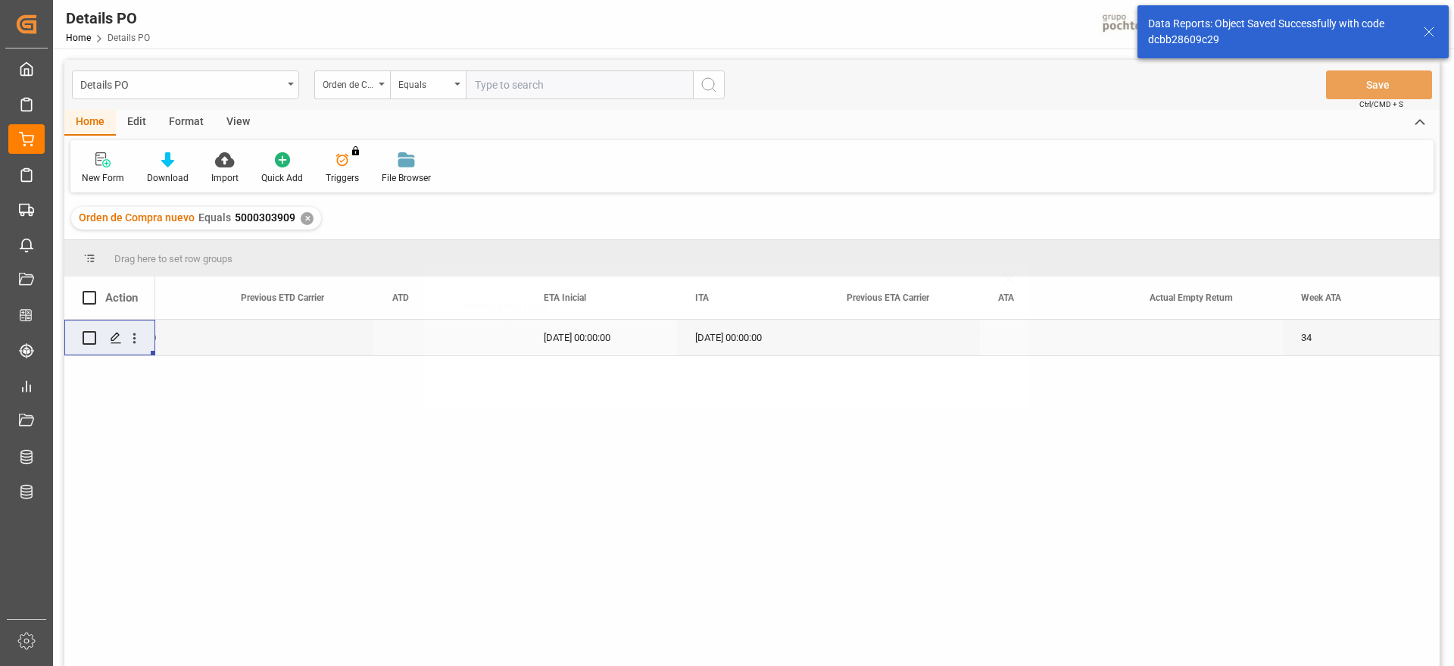
scroll to position [0, 0]
click at [109, 335] on div "Press SPACE to select this row." at bounding box center [115, 338] width 23 height 28
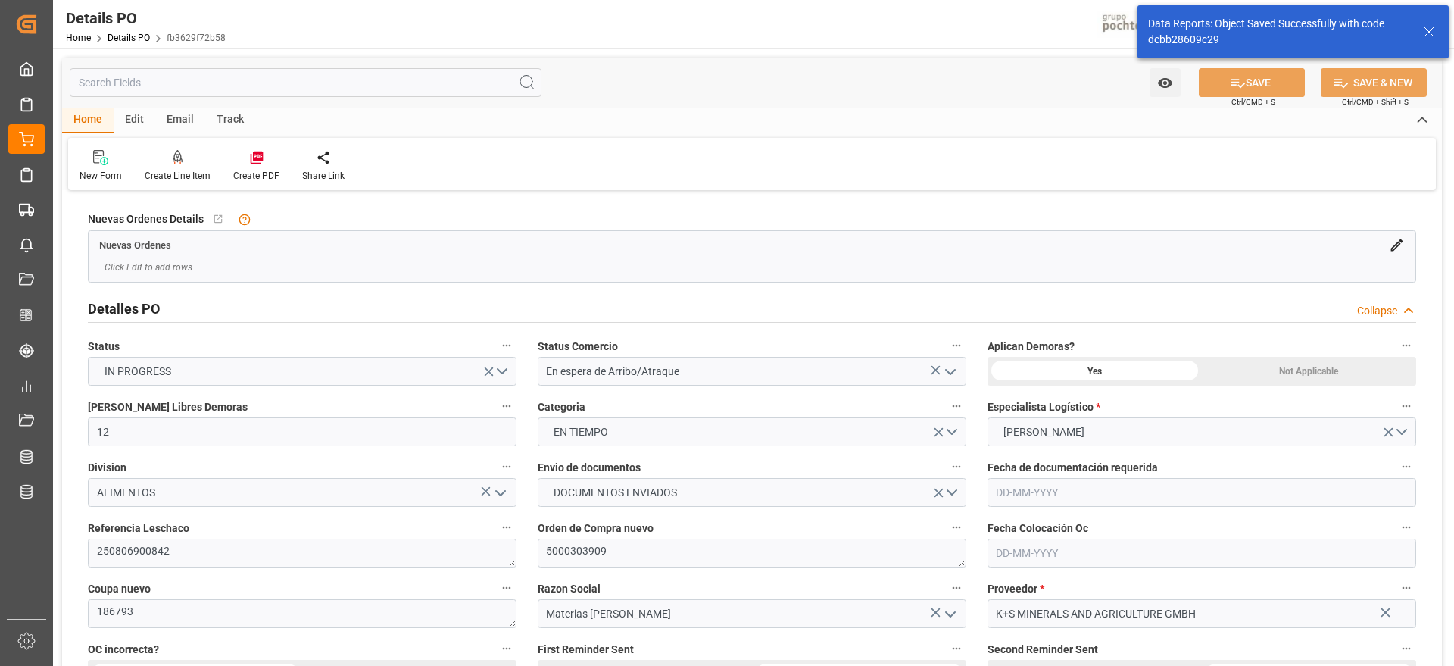
type input "12"
type input "06-08-2025"
type input "06-05-2025"
type input "06-08-2025"
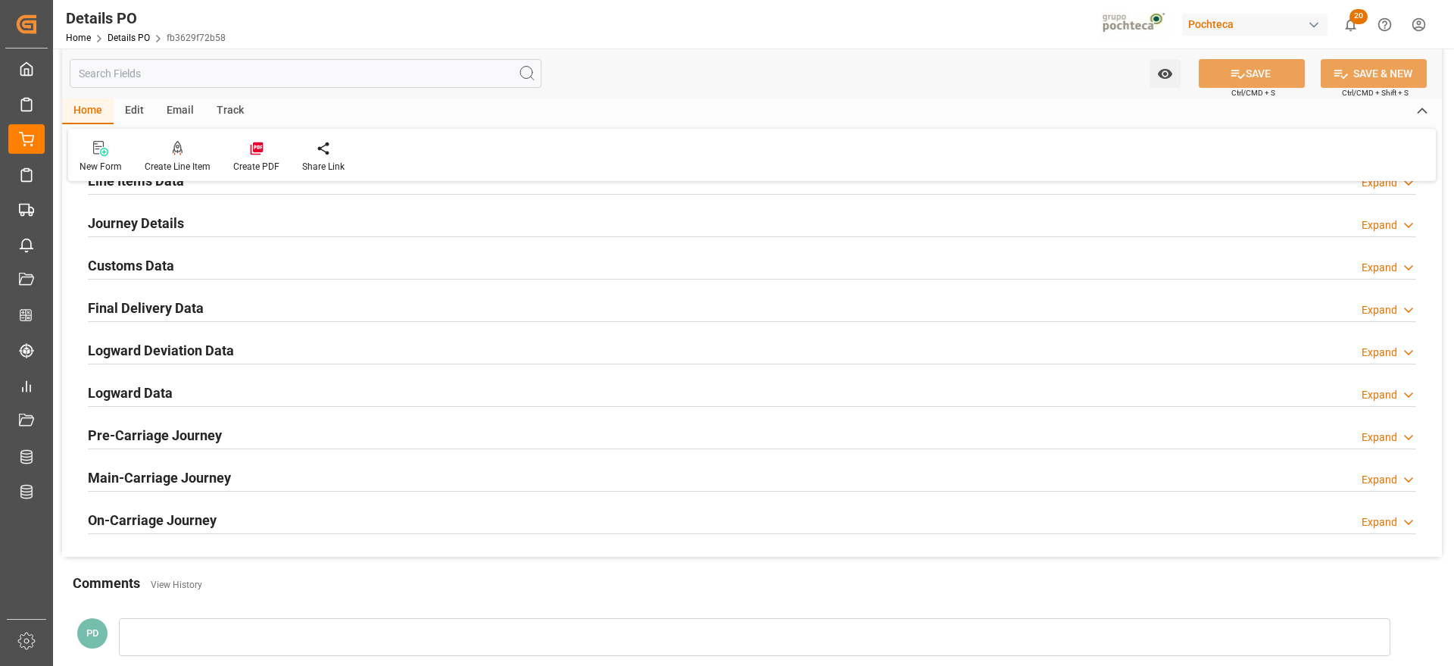
scroll to position [947, 0]
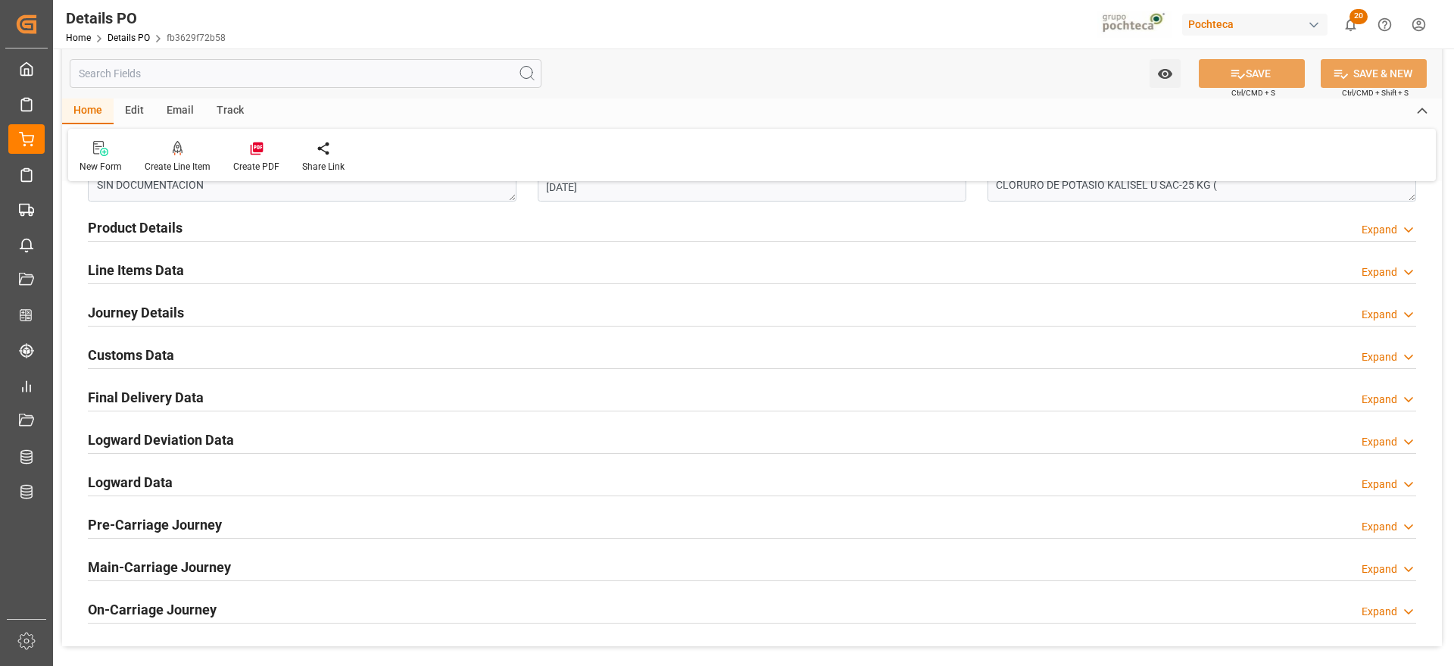
click at [159, 358] on h2 "Customs Data" at bounding box center [131, 355] width 86 height 20
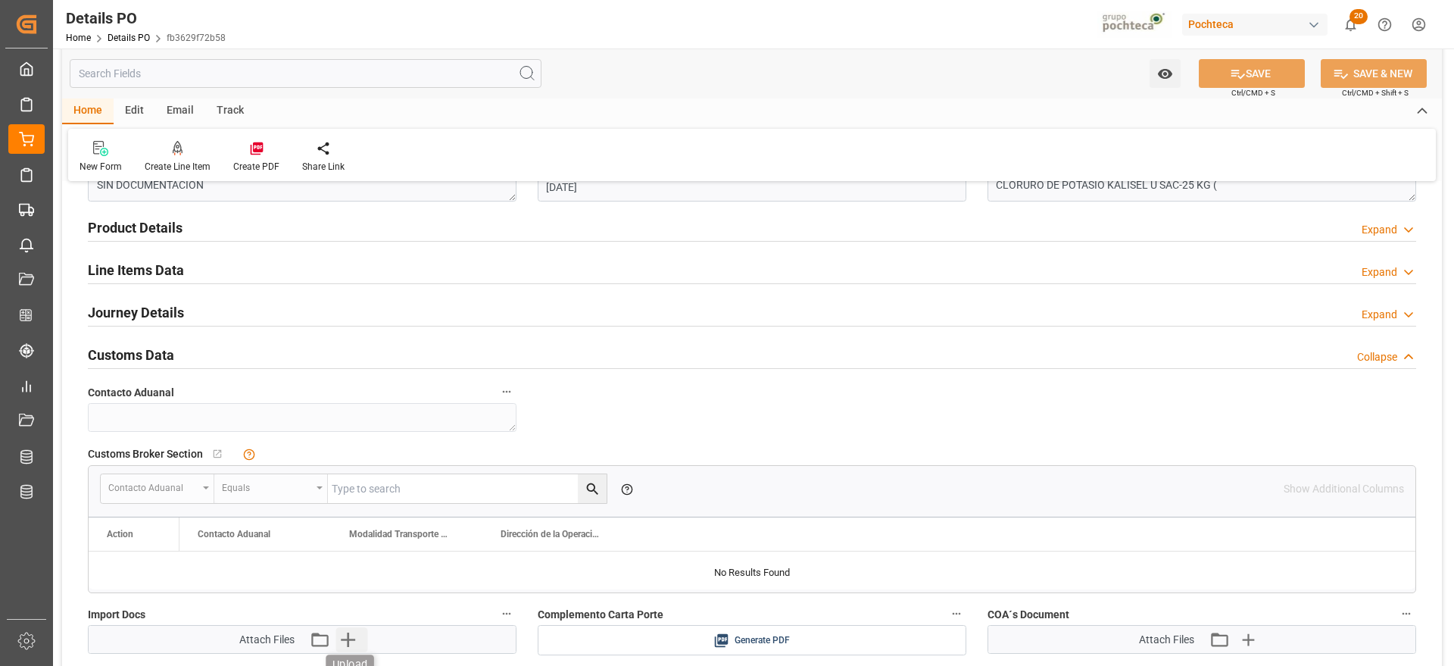
click at [348, 635] on icon "button" at bounding box center [348, 639] width 14 height 14
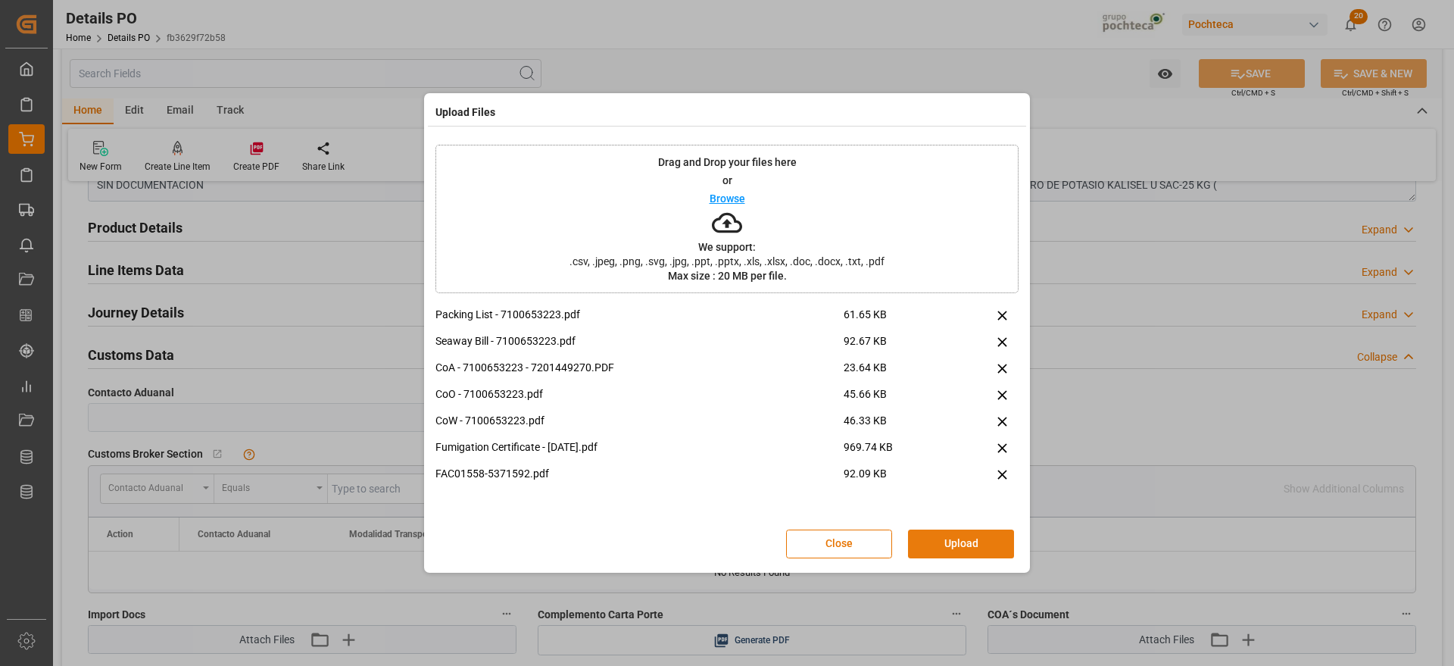
click at [988, 538] on button "Upload" at bounding box center [961, 543] width 106 height 29
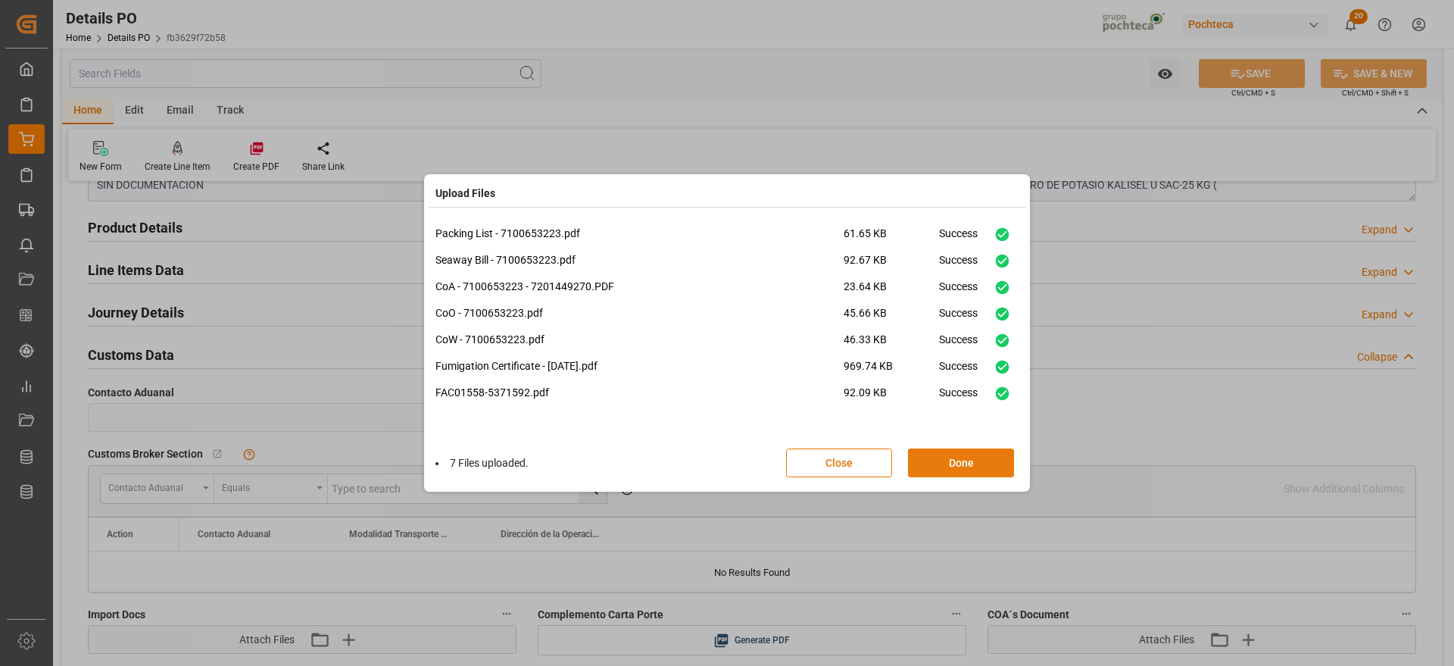
click at [960, 461] on button "Done" at bounding box center [961, 462] width 106 height 29
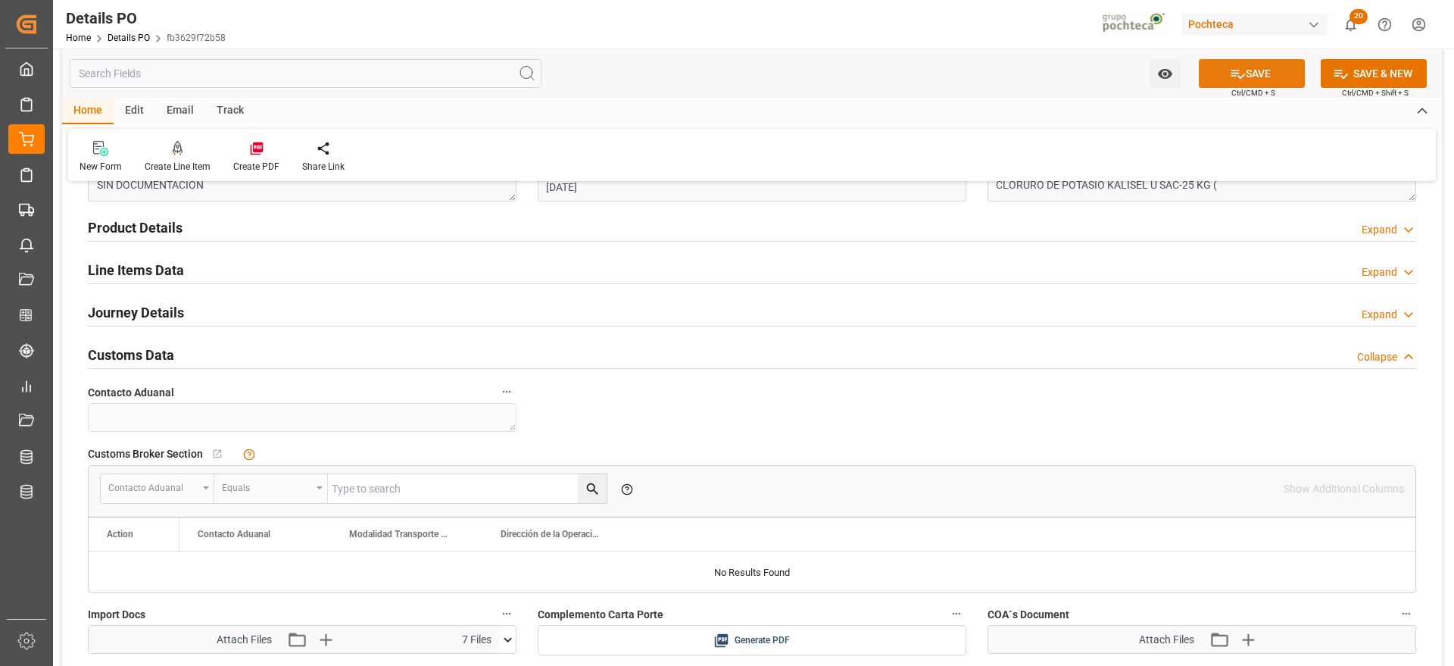
click at [1230, 77] on icon at bounding box center [1238, 74] width 16 height 16
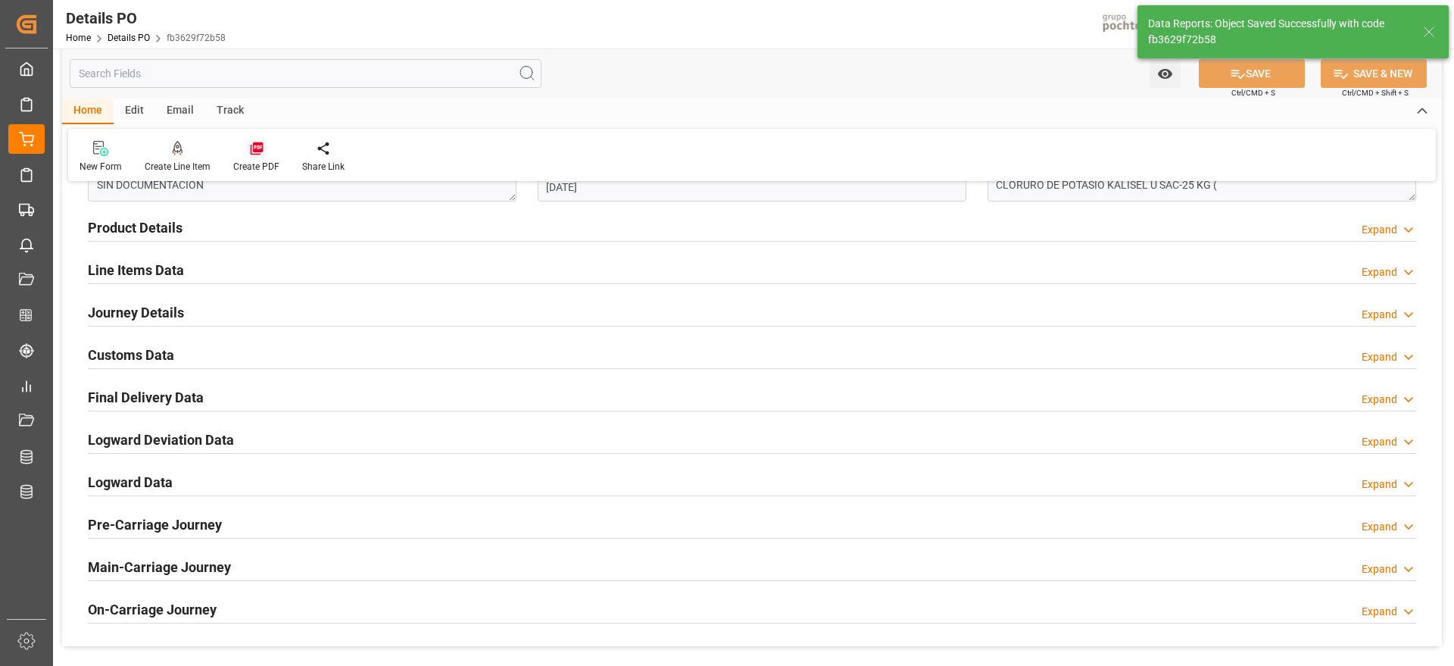
click at [249, 155] on icon at bounding box center [256, 148] width 15 height 15
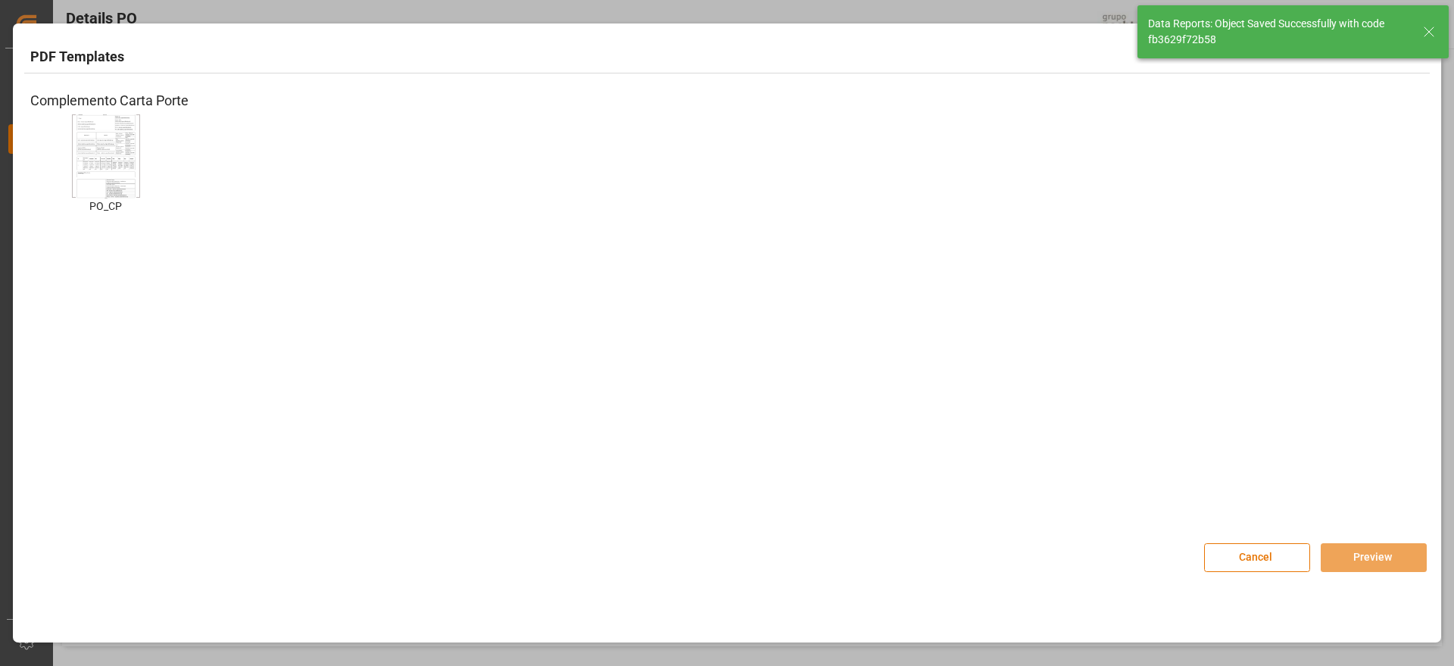
click at [90, 162] on img at bounding box center [106, 156] width 61 height 86
click at [1386, 560] on button "Preview" at bounding box center [1374, 557] width 106 height 29
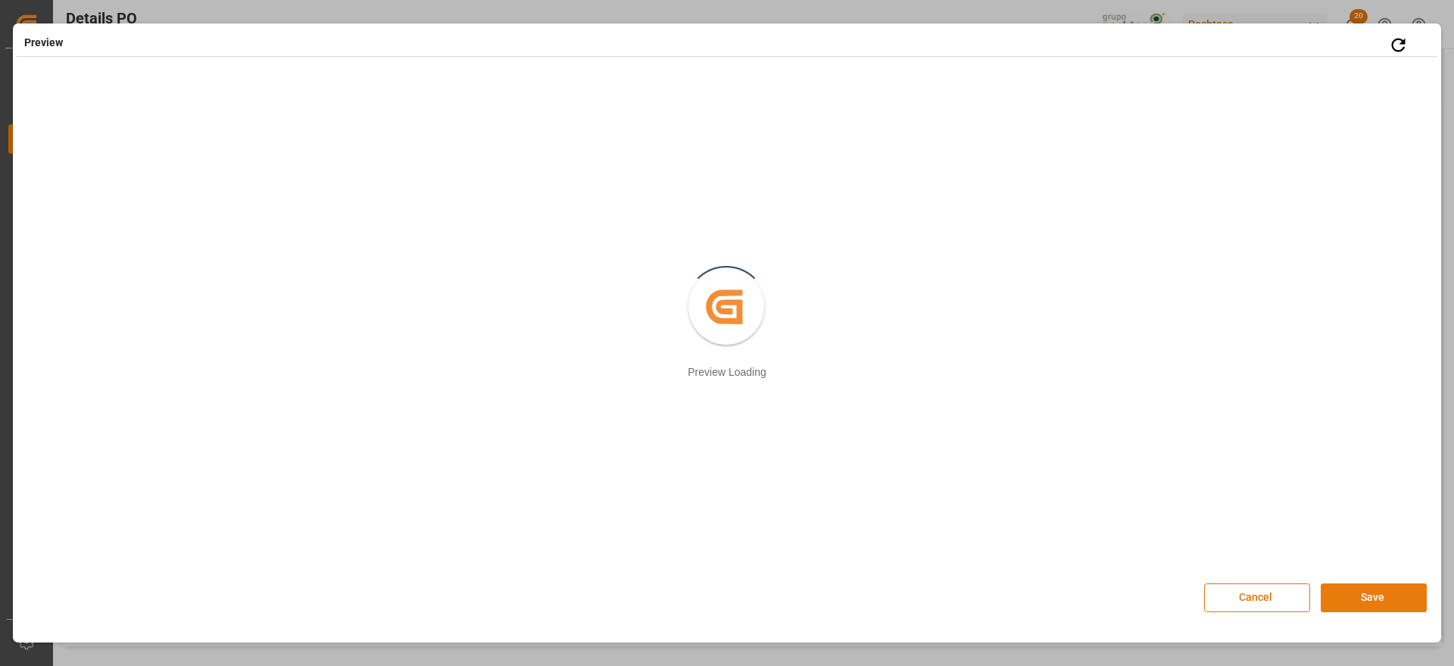
click at [1370, 607] on button "Save" at bounding box center [1374, 597] width 106 height 29
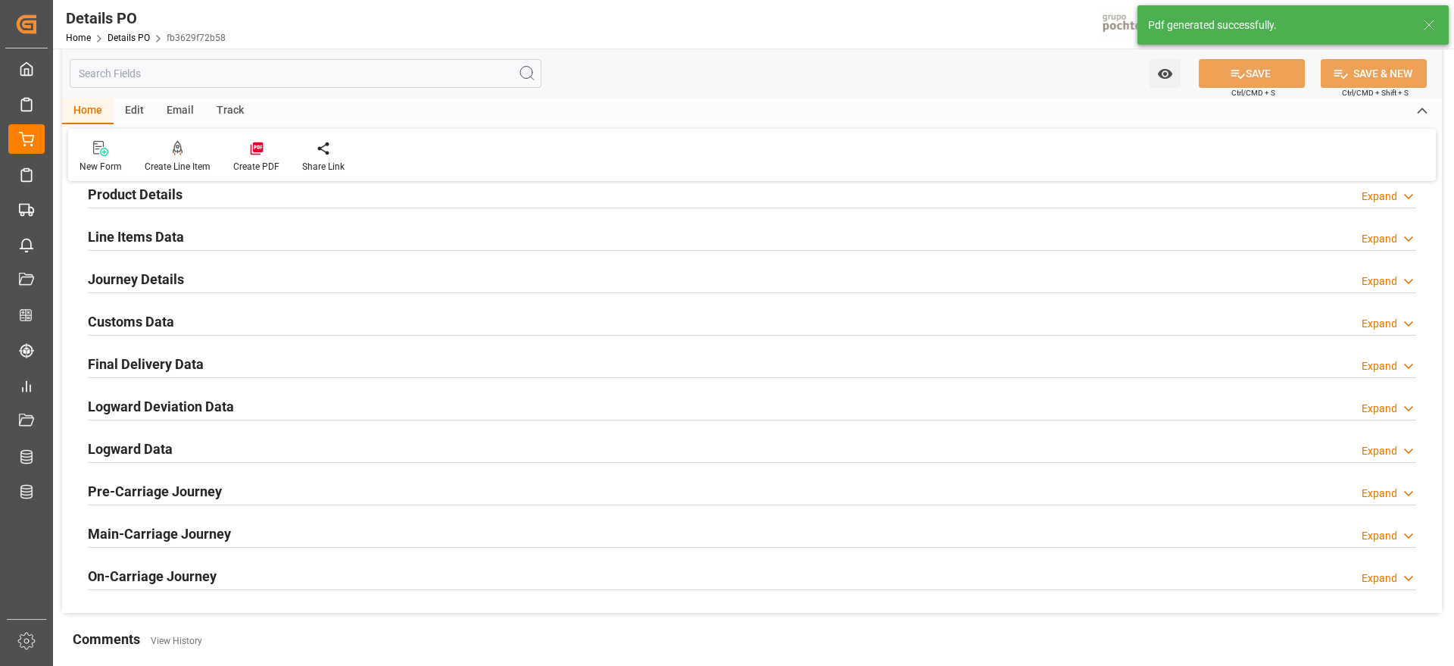
scroll to position [948, 0]
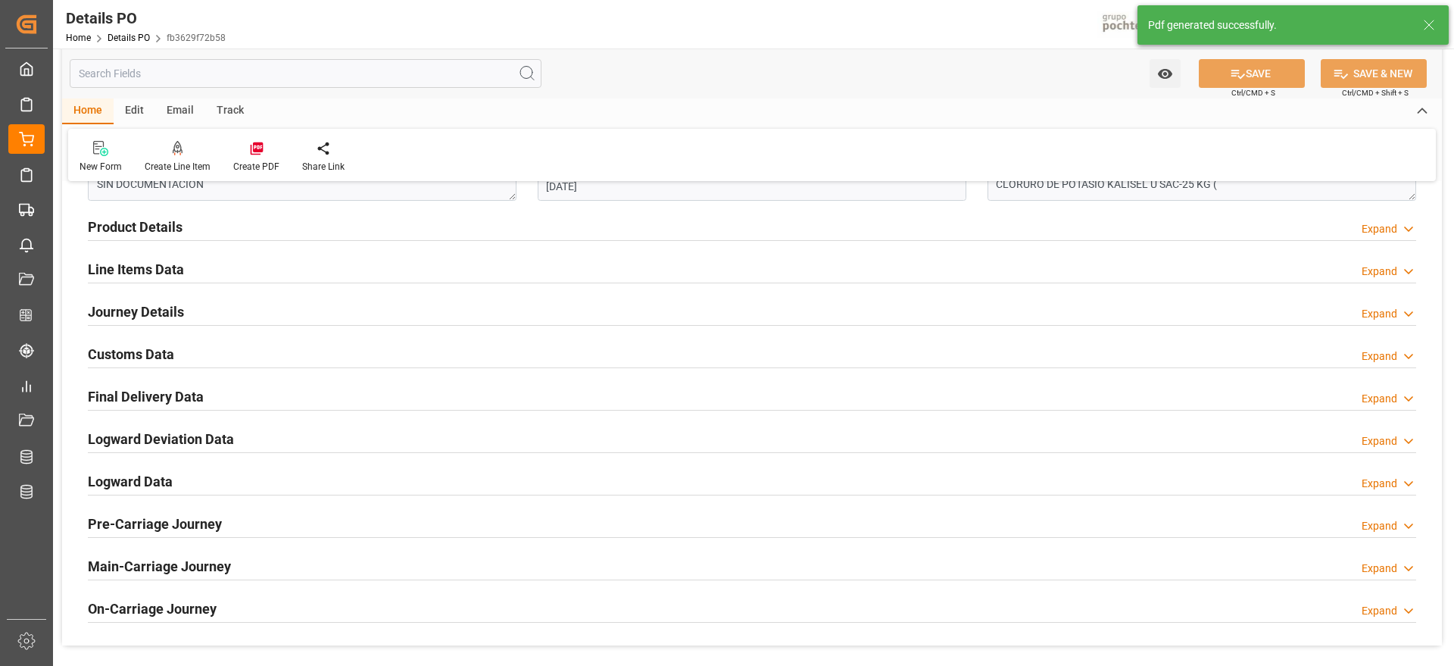
click at [123, 360] on h2 "Customs Data" at bounding box center [131, 354] width 86 height 20
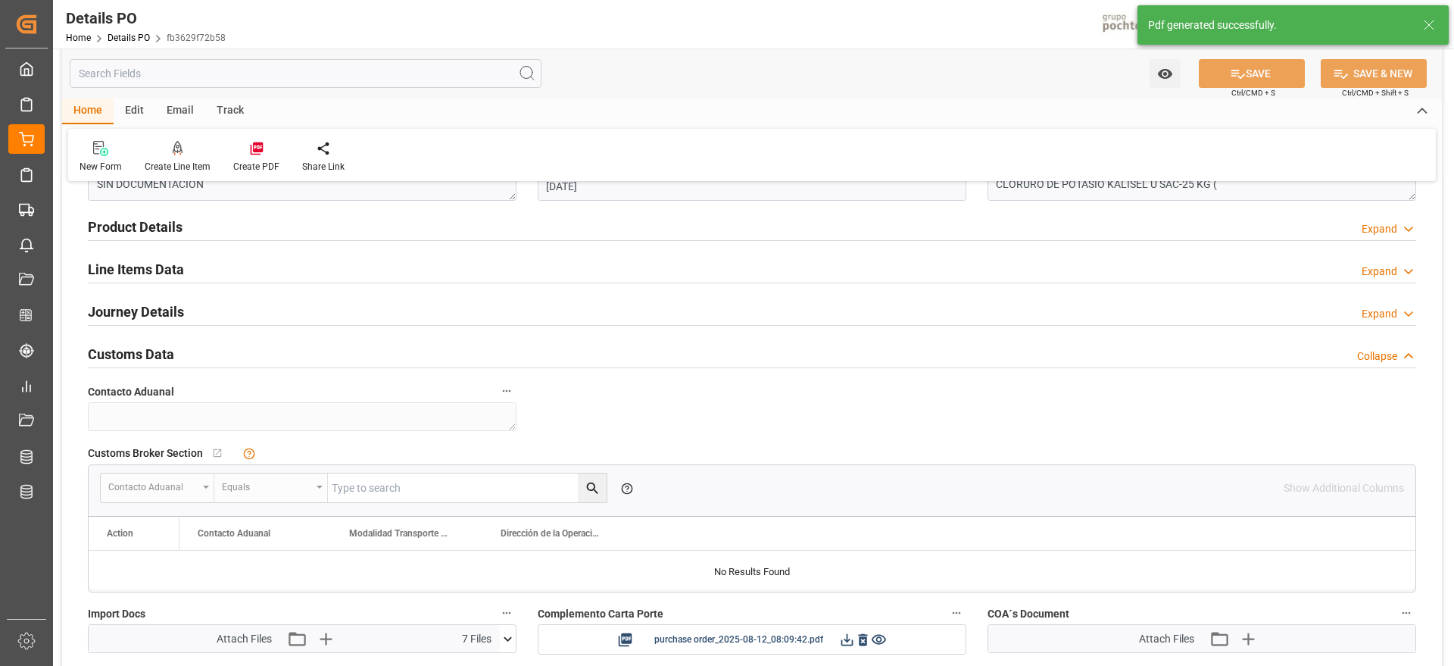
scroll to position [1137, 0]
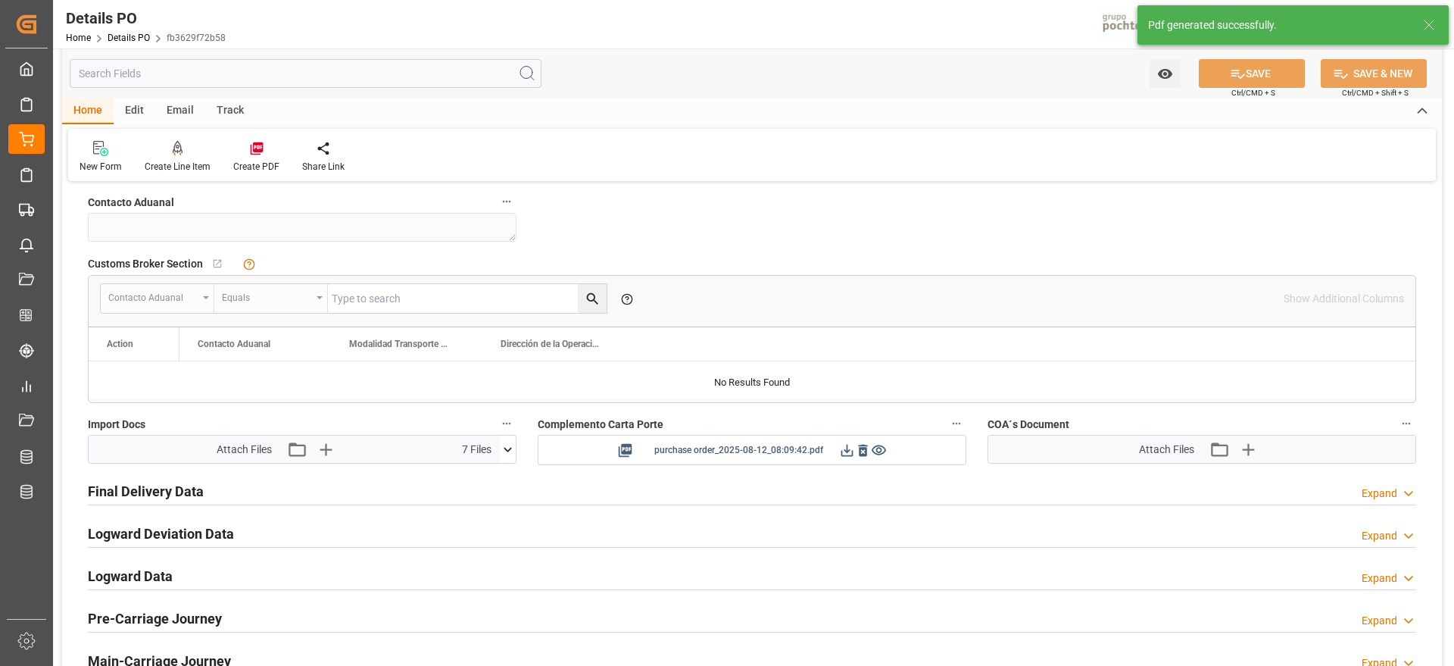
click at [848, 451] on icon at bounding box center [847, 450] width 16 height 16
